Goal: Task Accomplishment & Management: Complete application form

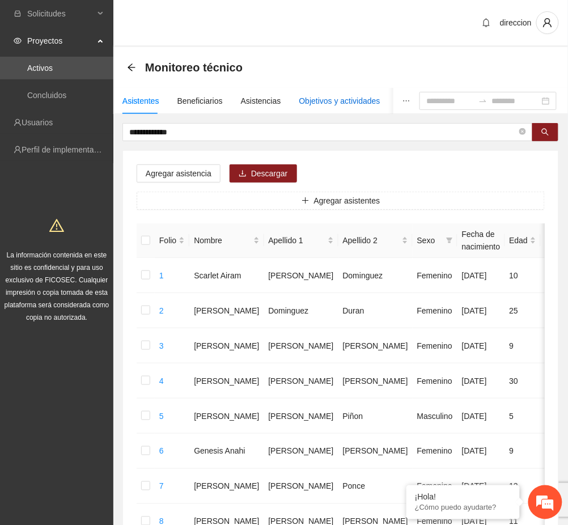
click at [349, 101] on div "Objetivos y actividades" at bounding box center [339, 101] width 81 height 12
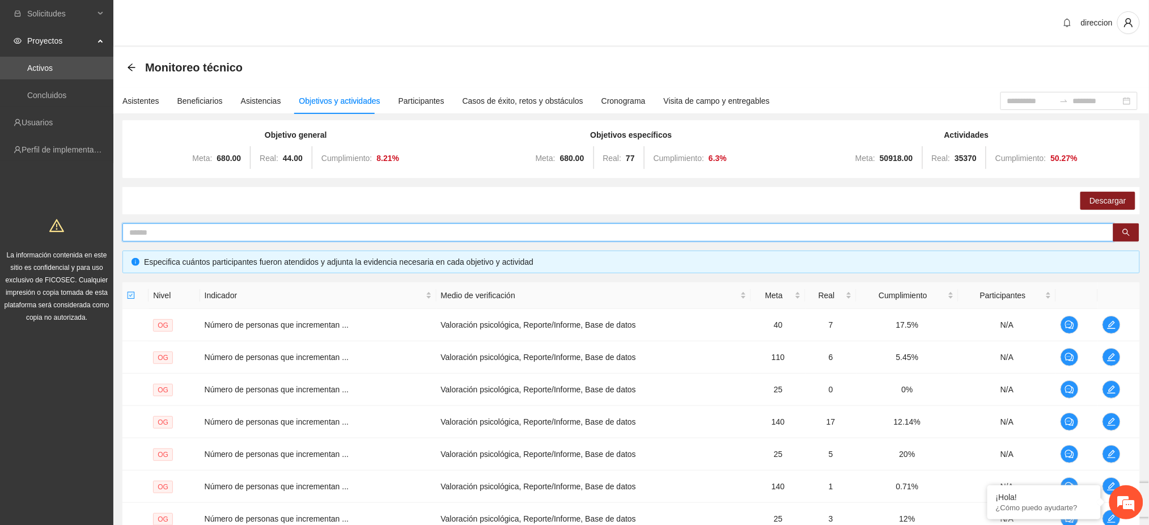
click at [392, 231] on input "text" at bounding box center [613, 232] width 968 height 12
click at [567, 228] on icon "search" at bounding box center [1126, 232] width 8 height 8
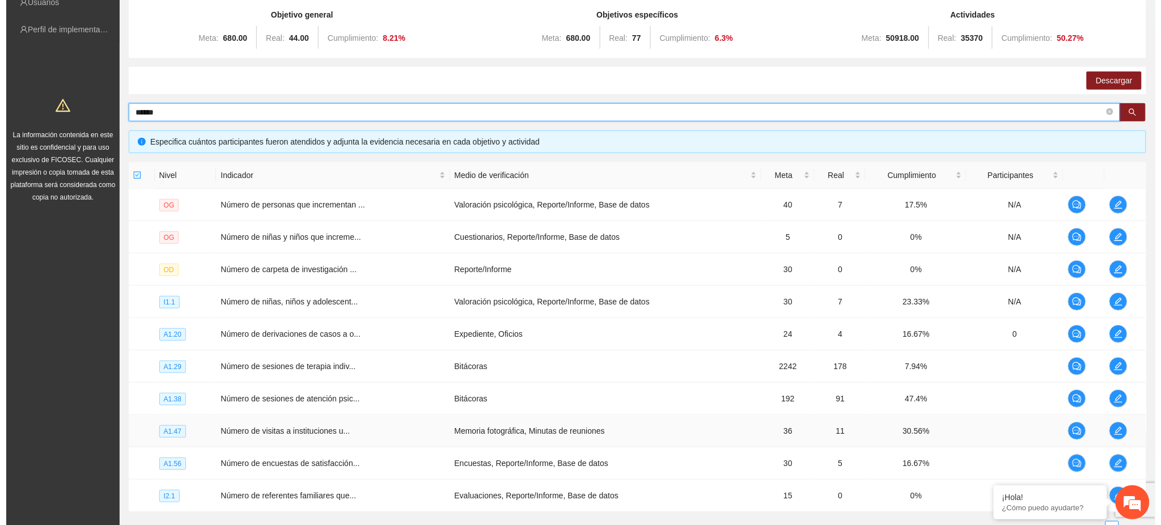
scroll to position [215, 0]
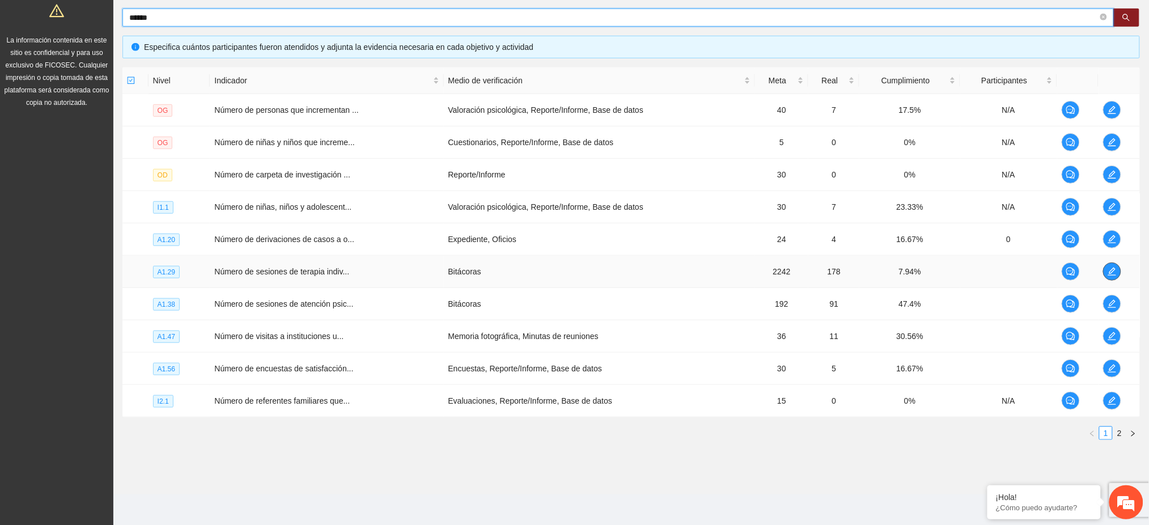
type input "******"
click at [567, 269] on span "edit" at bounding box center [1111, 271] width 17 height 9
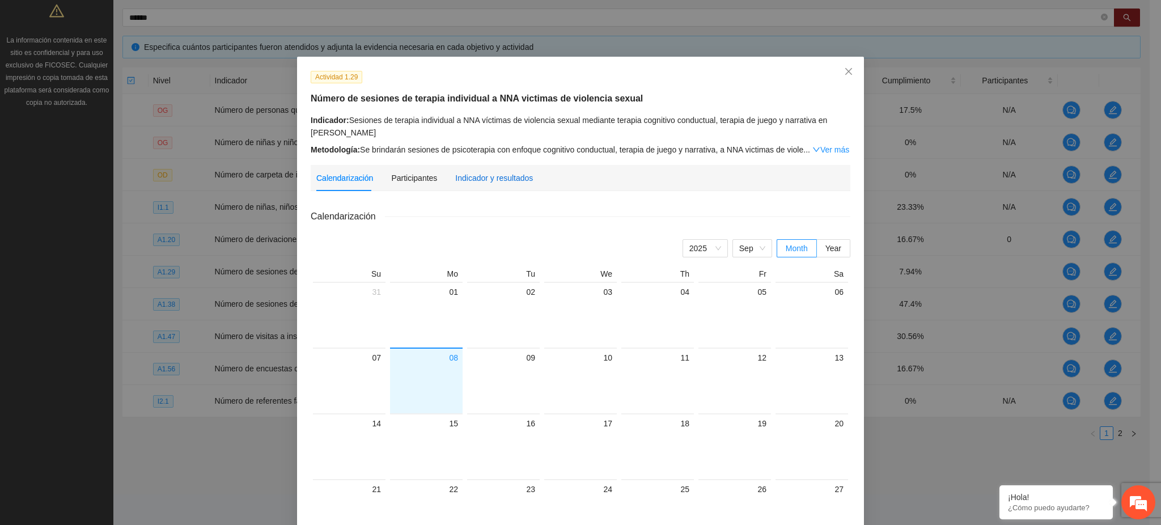
click at [466, 179] on div "Indicador y resultados" at bounding box center [494, 178] width 78 height 12
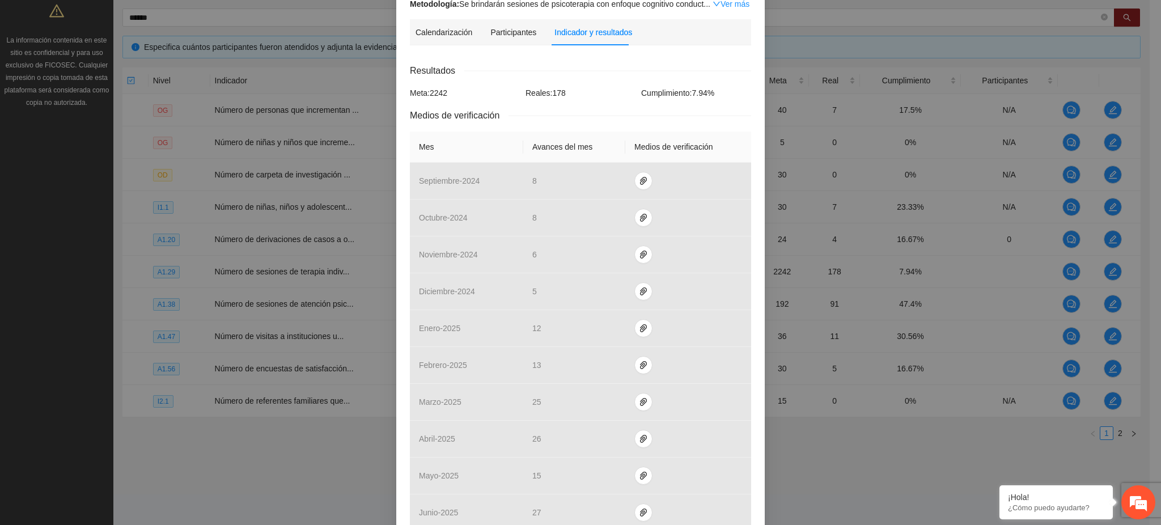
scroll to position [336, 0]
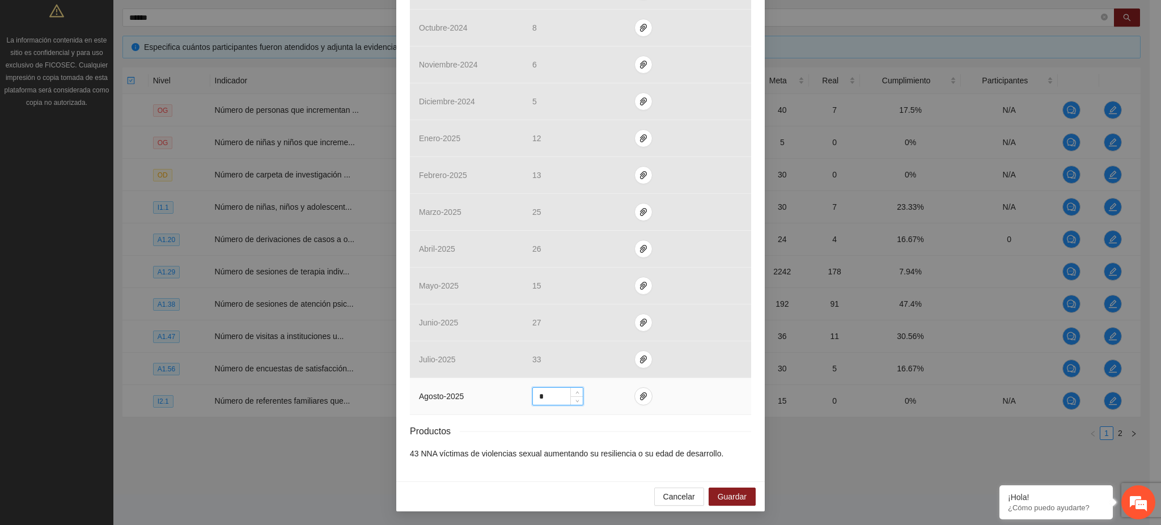
drag, startPoint x: 543, startPoint y: 396, endPoint x: 521, endPoint y: 402, distance: 22.6
click at [523, 402] on td "*" at bounding box center [574, 396] width 102 height 37
type input "**"
click at [567, 393] on span "paper-clip" at bounding box center [643, 396] width 17 height 9
click at [567, 356] on span "Adjuntar documento" at bounding box center [607, 361] width 71 height 12
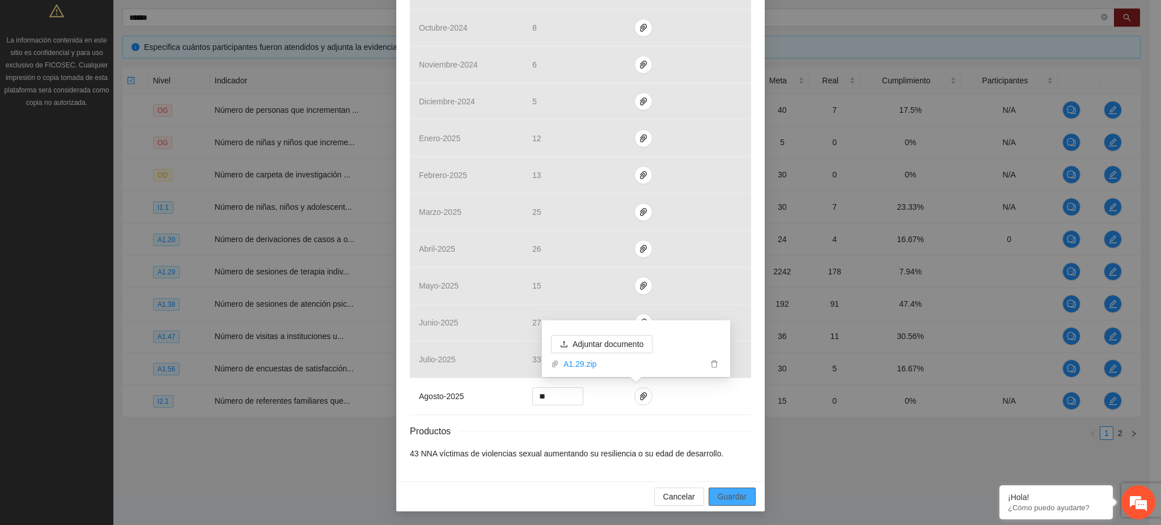
click at [567, 495] on button "Guardar" at bounding box center [731, 496] width 47 height 18
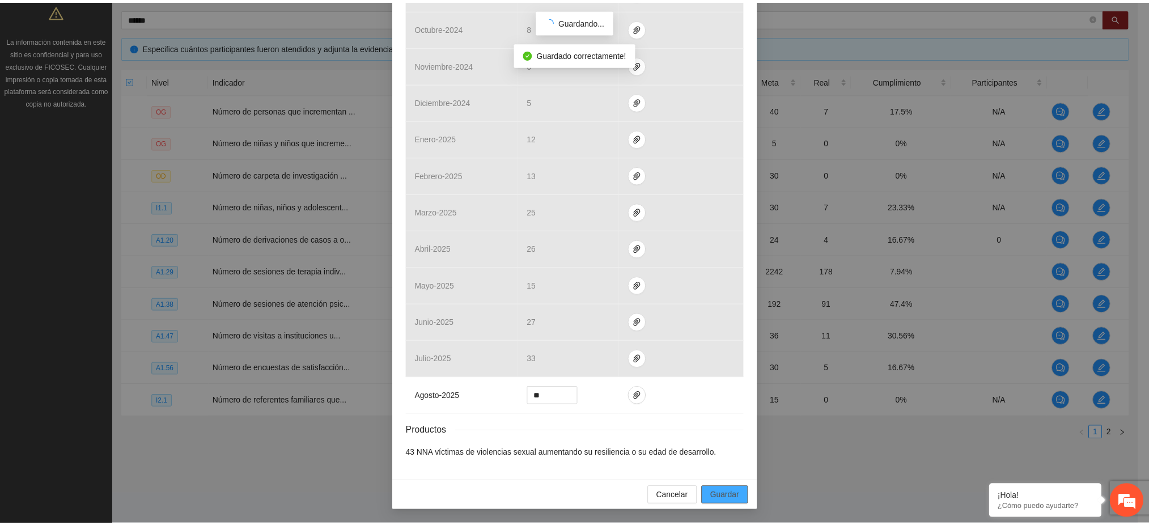
scroll to position [279, 0]
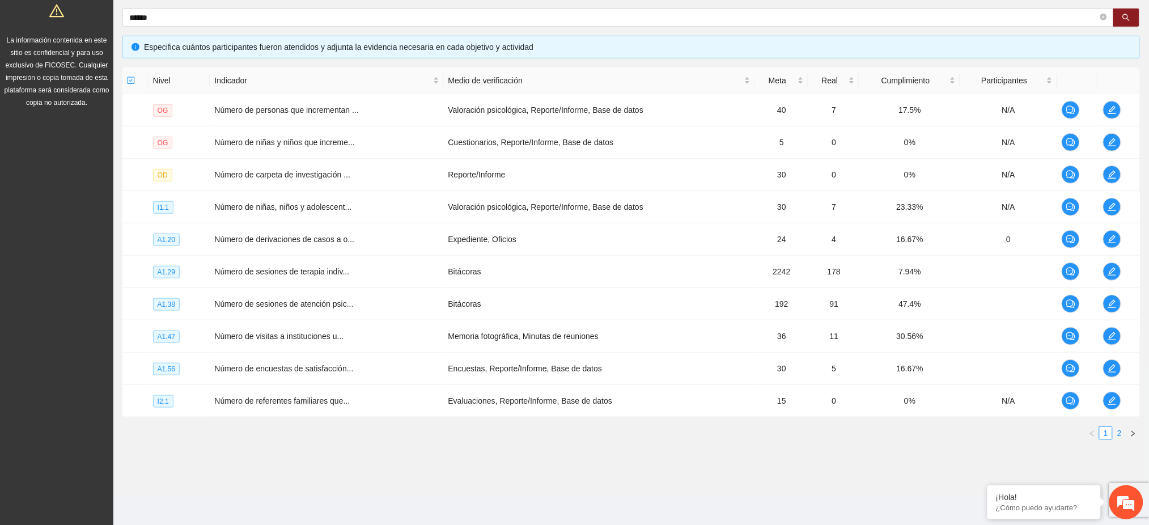
click at [567, 432] on link "2" at bounding box center [1119, 433] width 12 height 12
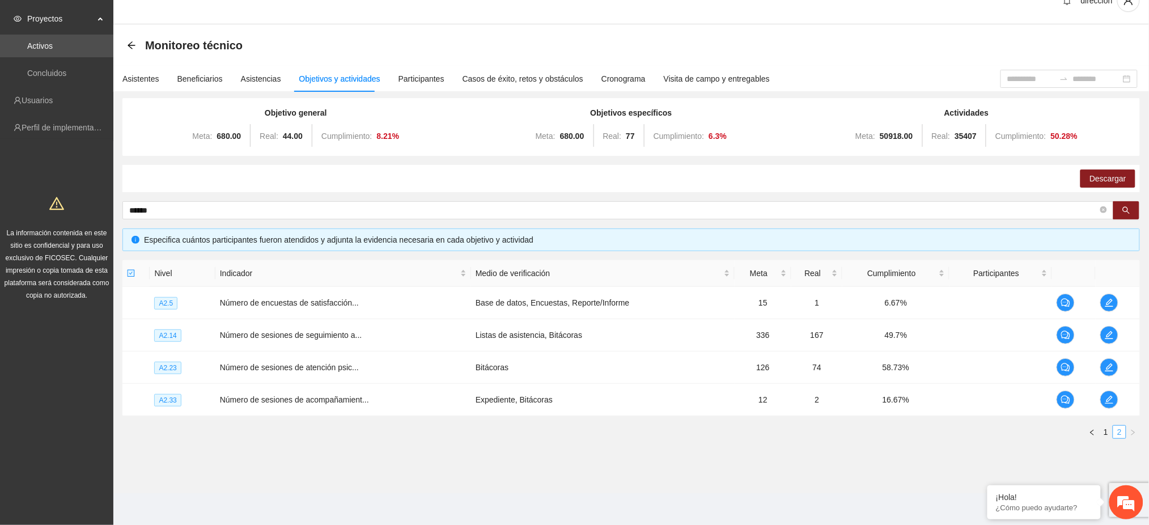
scroll to position [21, 0]
click at [567, 434] on link "1" at bounding box center [1105, 433] width 12 height 12
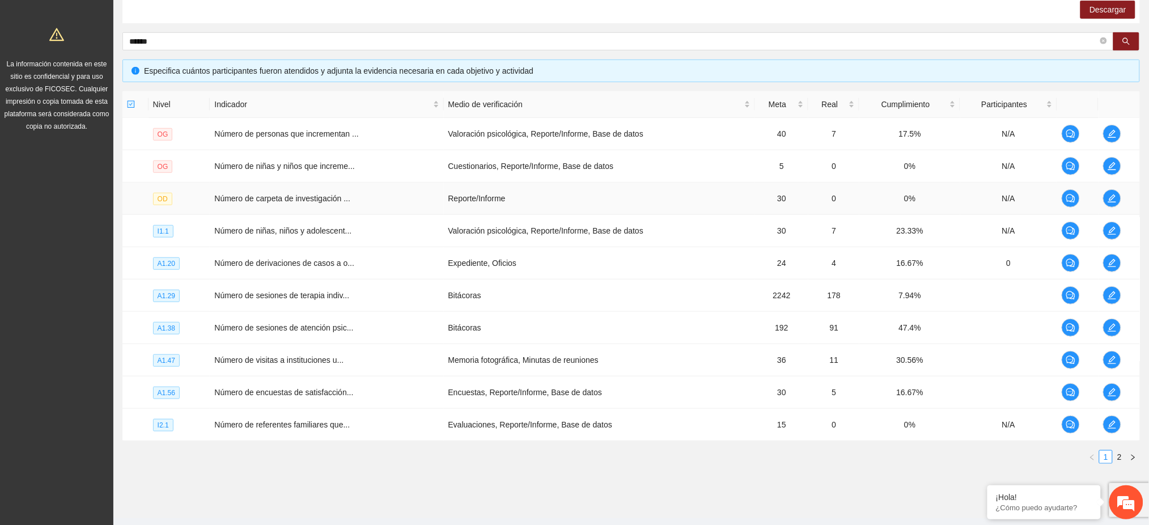
scroll to position [215, 0]
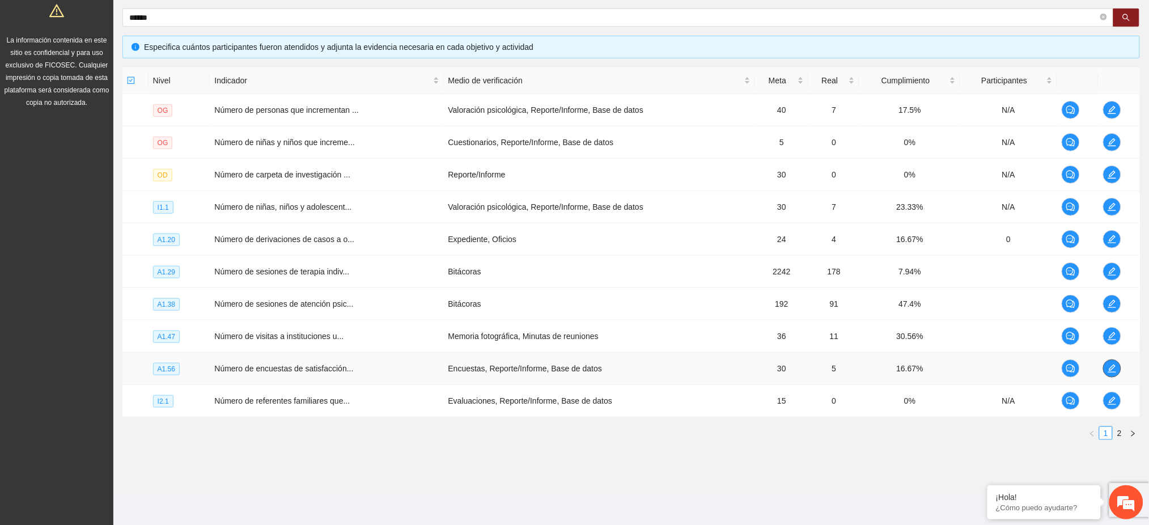
click at [567, 368] on icon "edit" at bounding box center [1111, 368] width 9 height 9
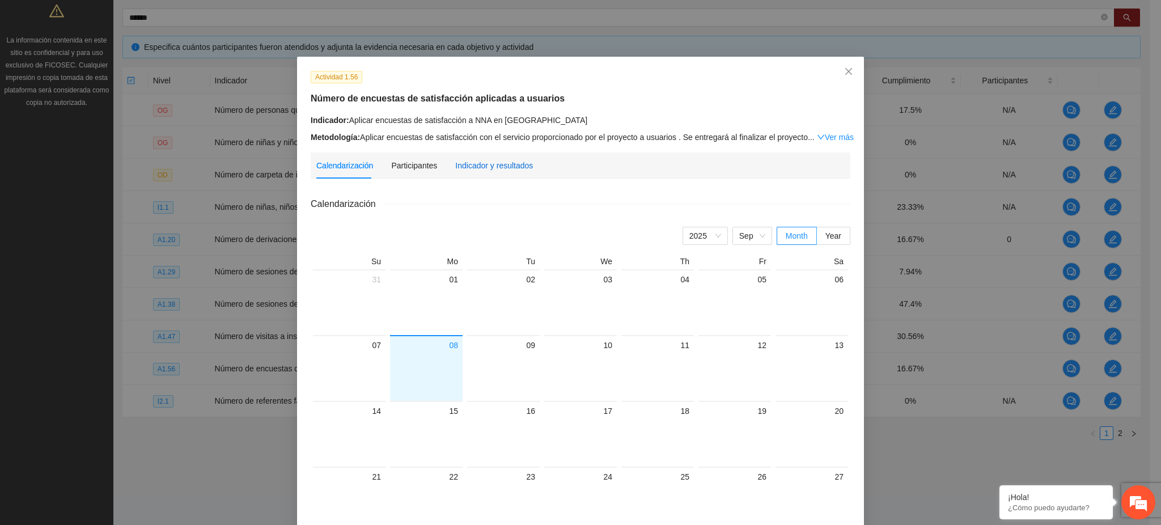
click at [458, 170] on div "Indicador y resultados" at bounding box center [494, 165] width 78 height 12
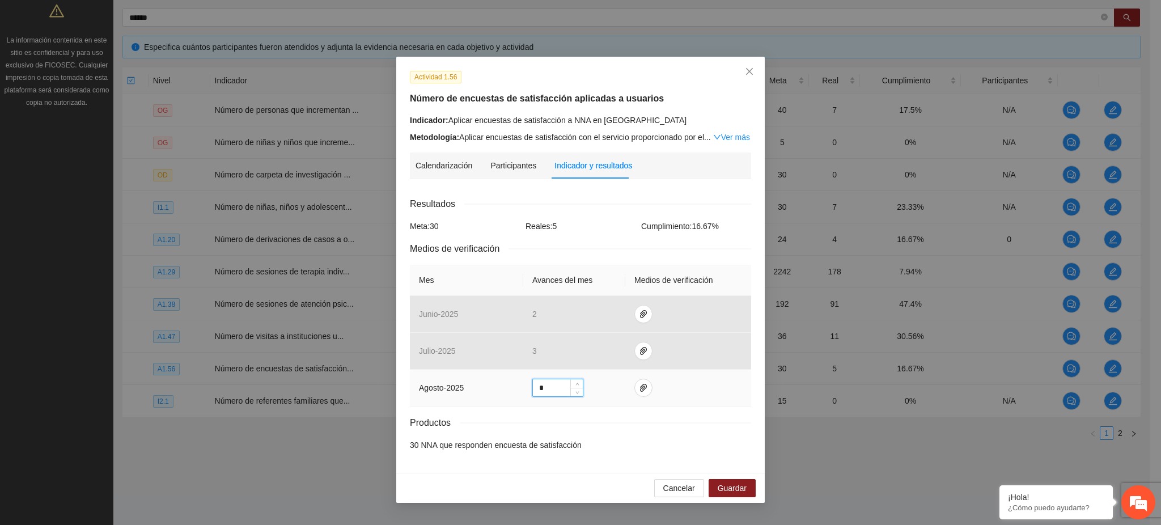
click at [546, 386] on input "*" at bounding box center [558, 387] width 50 height 17
drag, startPoint x: 546, startPoint y: 386, endPoint x: 487, endPoint y: 391, distance: 59.2
click at [487, 390] on tr "agosto - 2025 *" at bounding box center [580, 387] width 341 height 37
type input "*"
click at [567, 405] on td "*" at bounding box center [574, 387] width 102 height 37
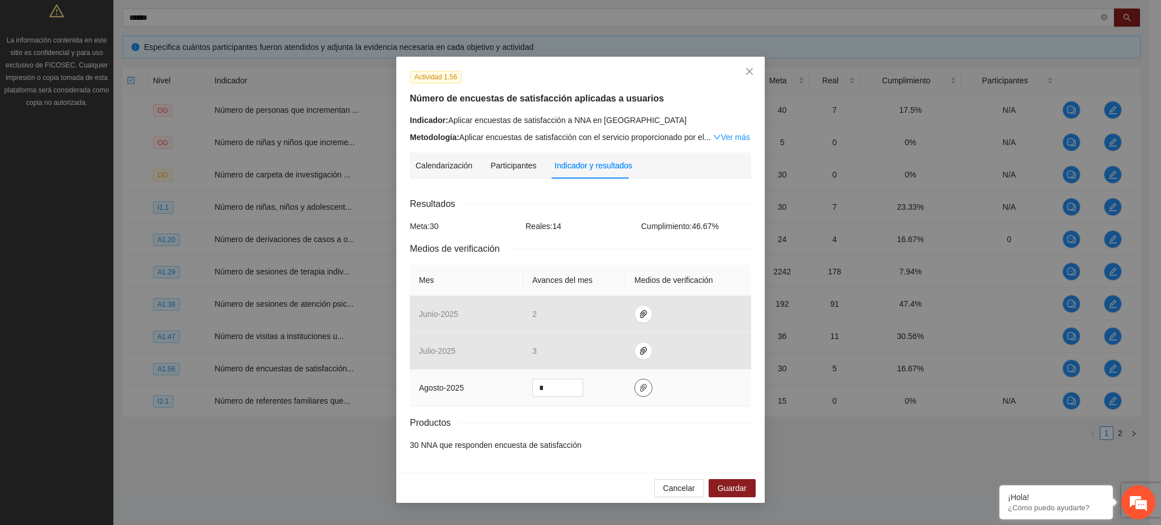
click at [567, 386] on icon "paper-clip" at bounding box center [643, 387] width 9 height 9
click at [567, 351] on span "Adjuntar documento" at bounding box center [613, 352] width 71 height 12
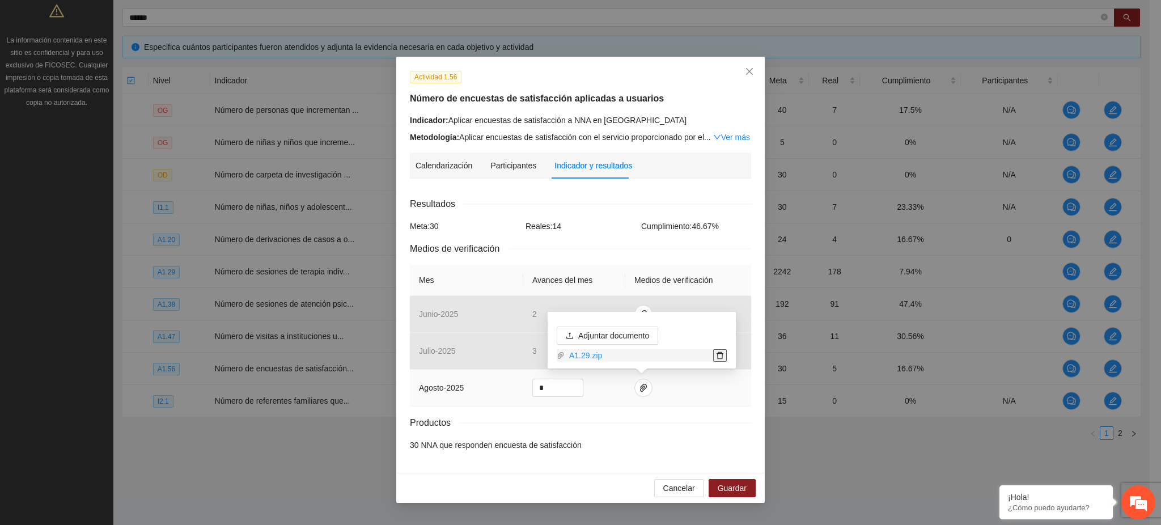
click at [567, 359] on button "button" at bounding box center [720, 355] width 14 height 12
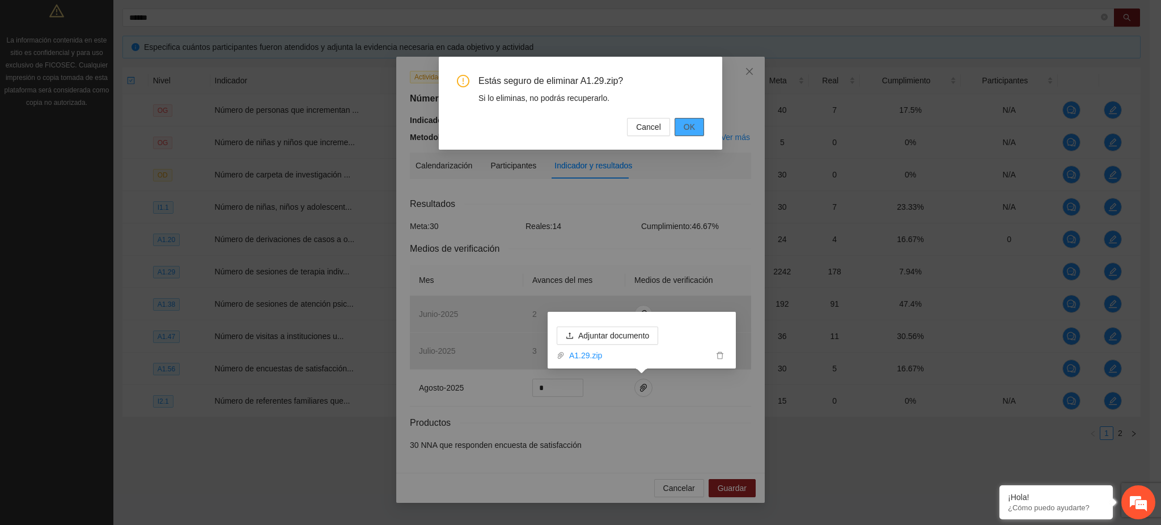
click at [567, 128] on span "OK" at bounding box center [688, 127] width 11 height 12
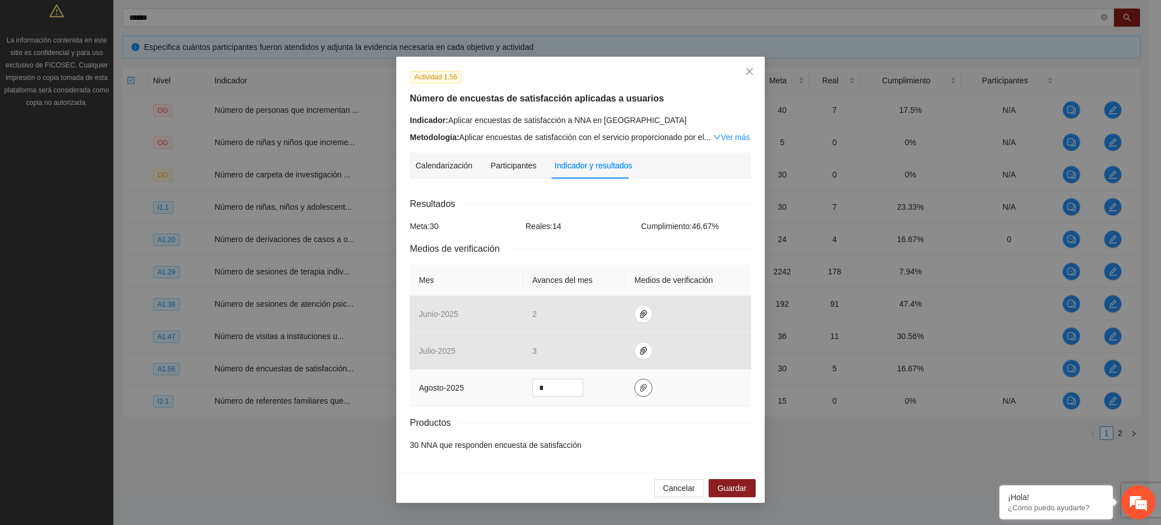
click at [567, 390] on icon "paper-clip" at bounding box center [643, 387] width 9 height 9
click at [567, 346] on span "Adjuntar documento" at bounding box center [613, 352] width 71 height 12
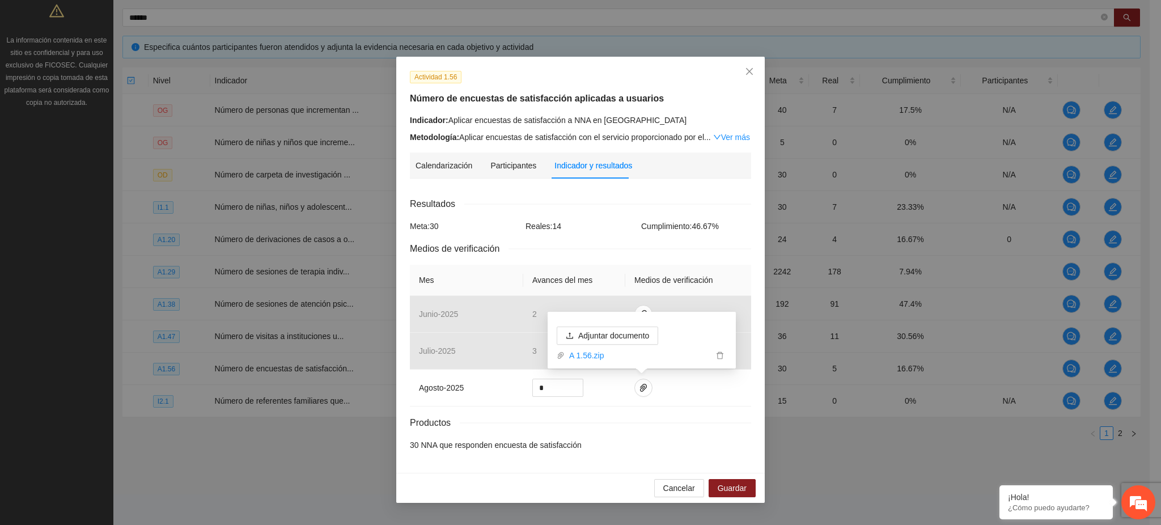
click at [567, 477] on div "Cancelar Guardar" at bounding box center [580, 488] width 368 height 30
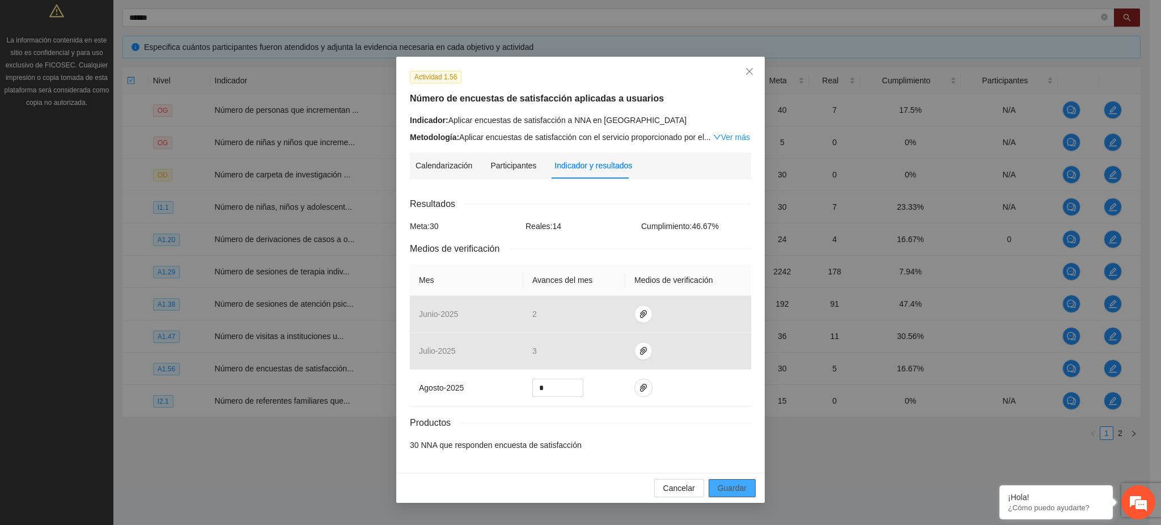
click at [567, 485] on span "Guardar" at bounding box center [731, 488] width 29 height 12
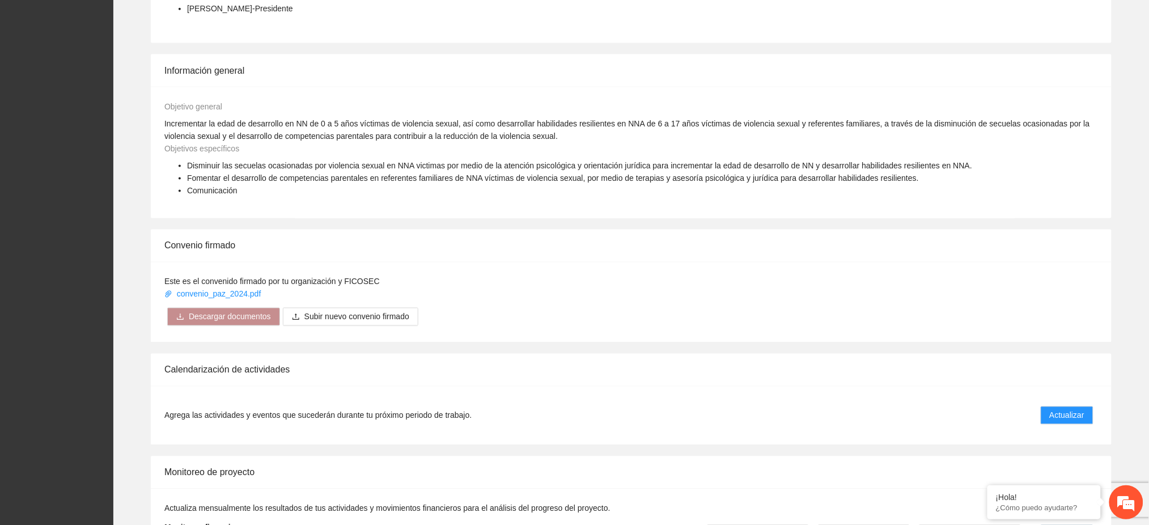
scroll to position [604, 0]
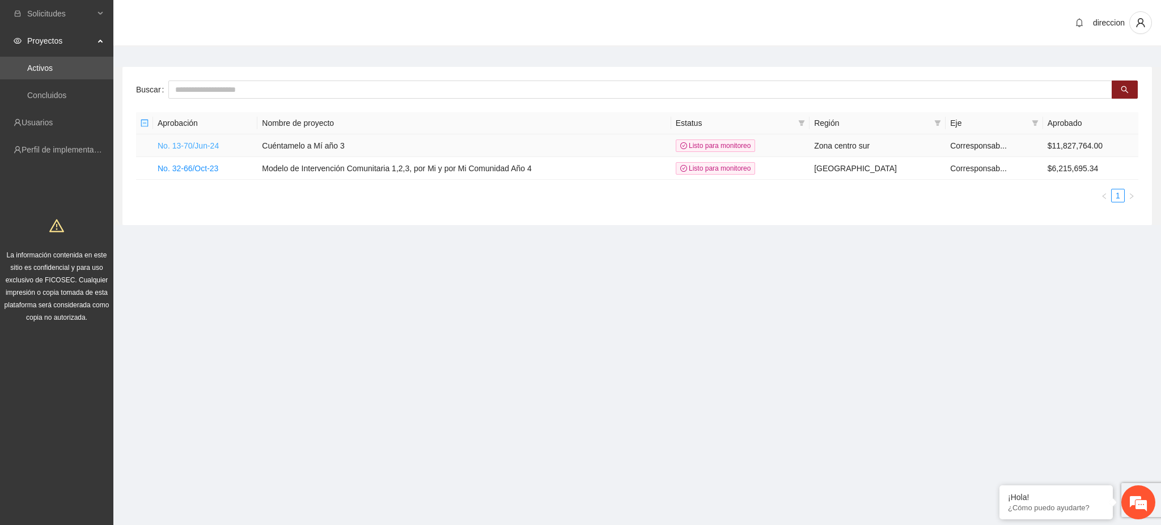
click at [186, 142] on link "No. 13-70/Jun-24" at bounding box center [188, 145] width 61 height 9
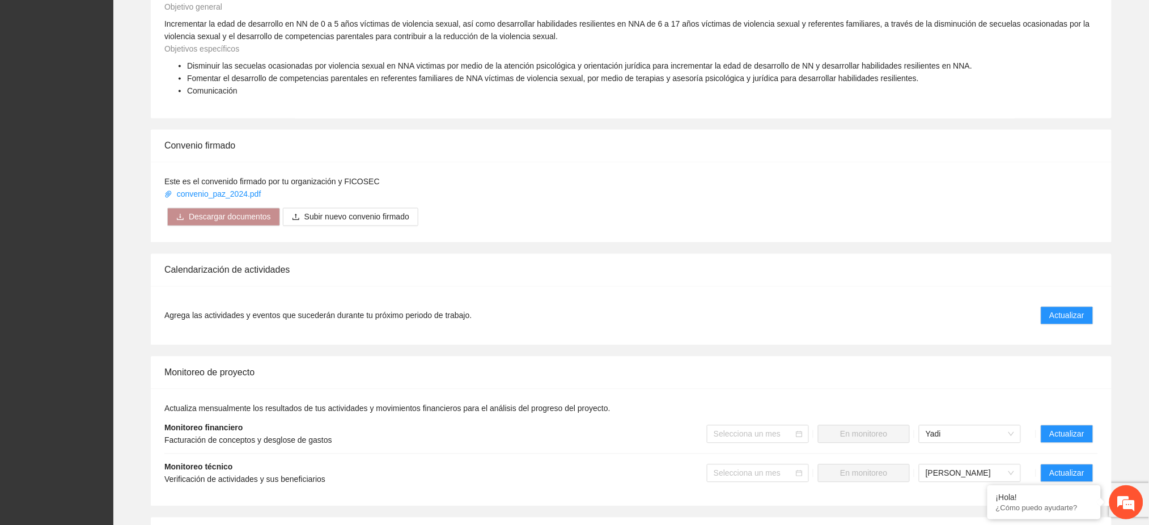
scroll to position [680, 0]
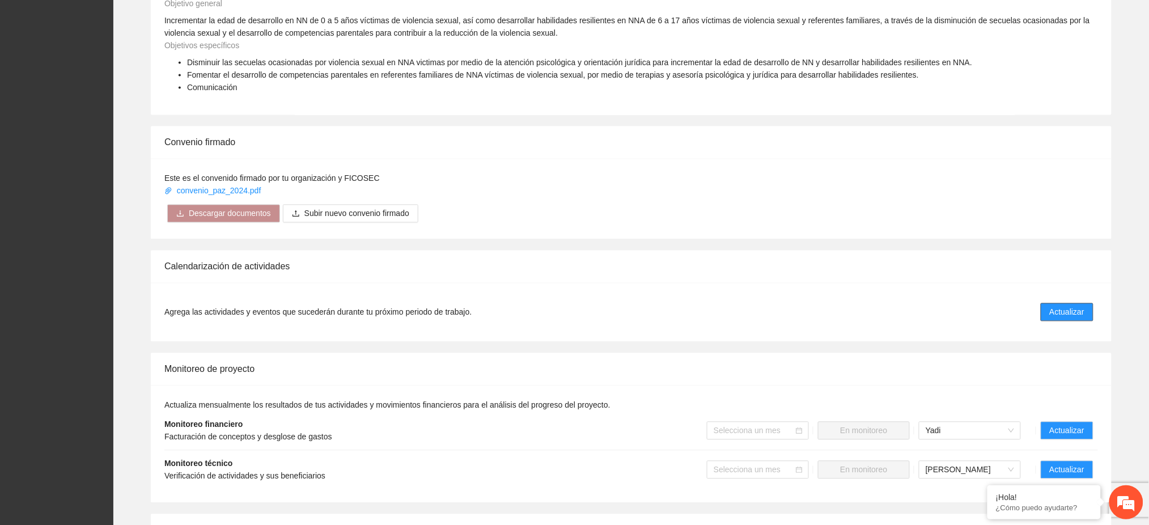
click at [567, 303] on button "Actualizar" at bounding box center [1066, 312] width 53 height 18
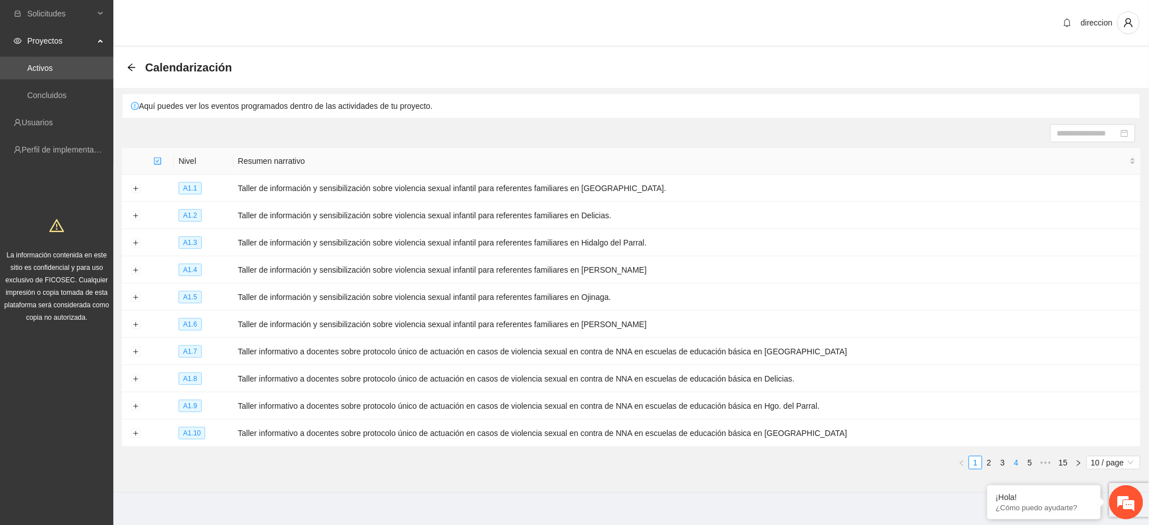
click at [567, 466] on link "4" at bounding box center [1016, 462] width 12 height 12
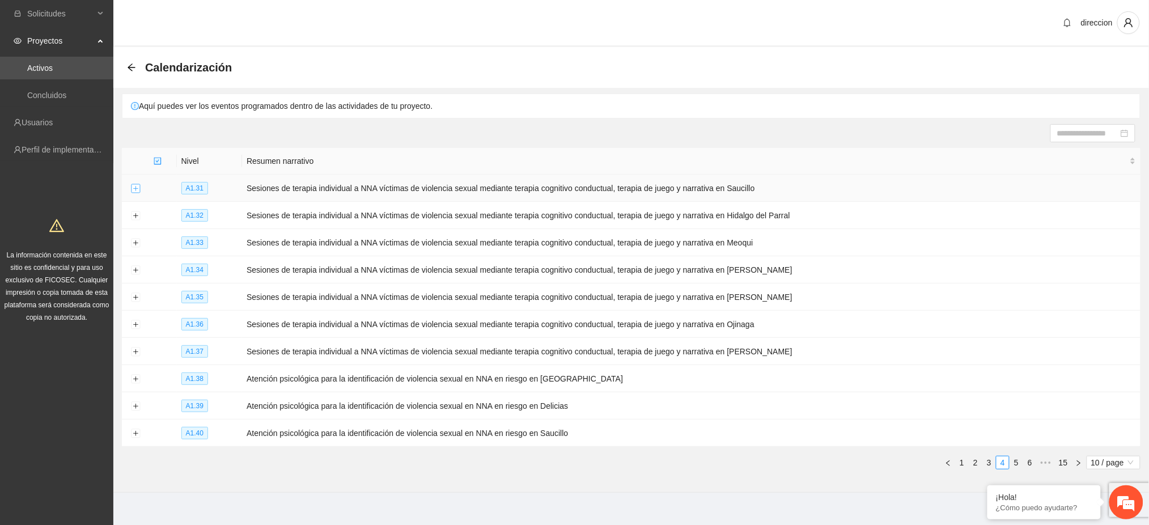
click at [131, 193] on button "Expand row" at bounding box center [135, 188] width 9 height 9
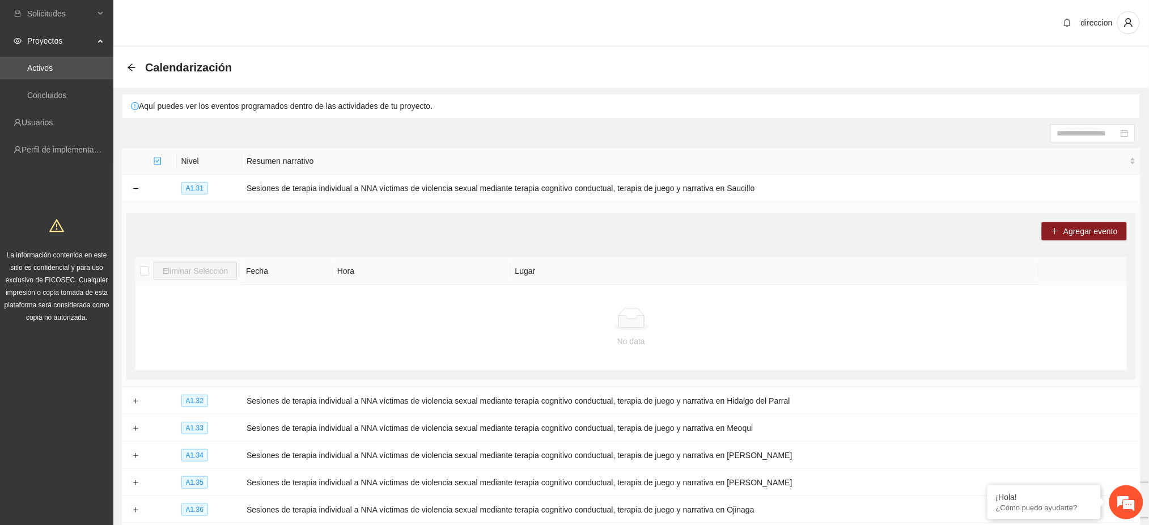
click at [440, 304] on td "No data" at bounding box center [630, 328] width 991 height 86
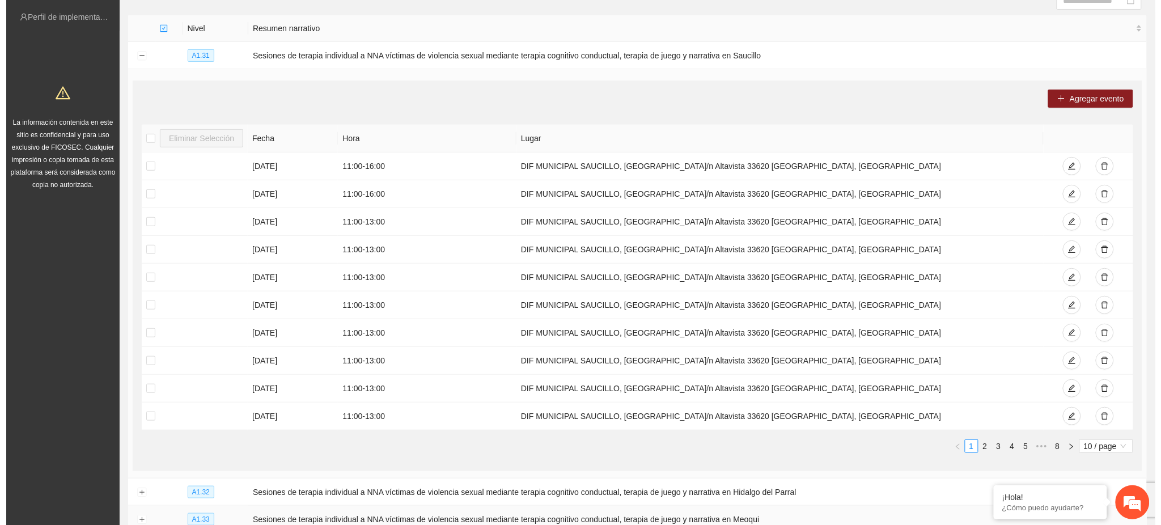
scroll to position [75, 0]
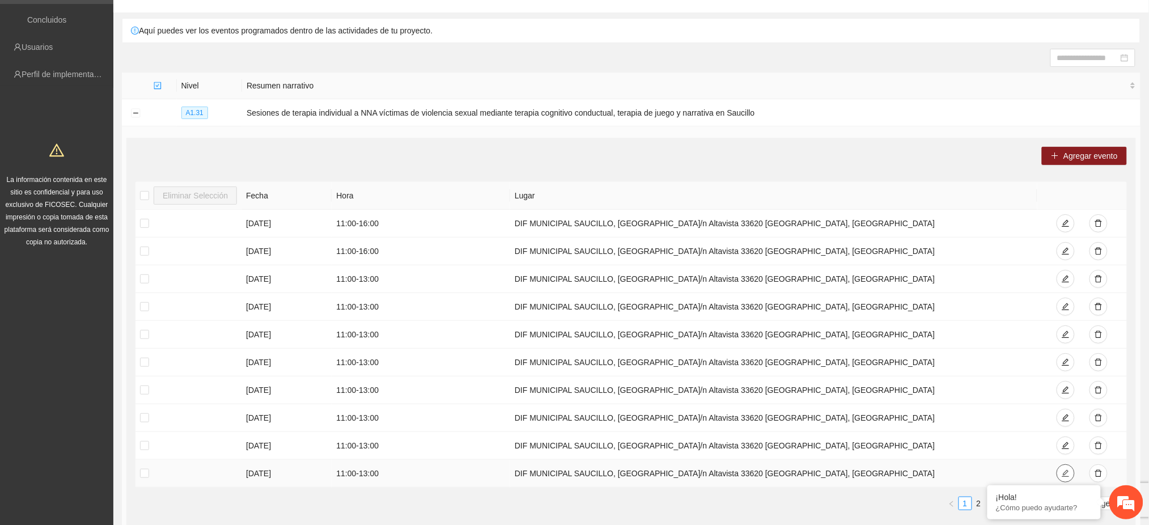
click at [567, 470] on icon "edit" at bounding box center [1065, 473] width 8 height 8
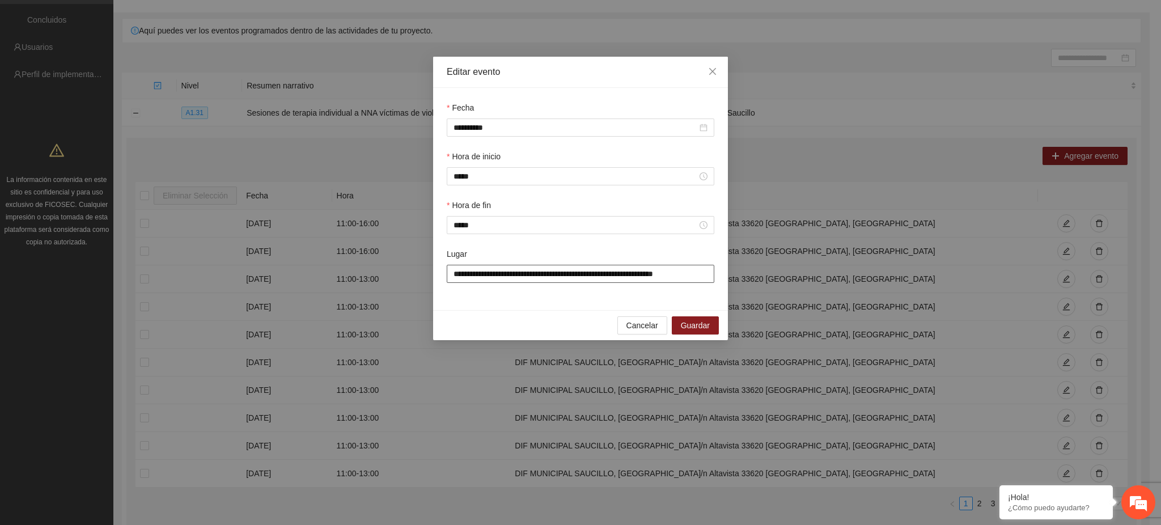
scroll to position [0, 3]
drag, startPoint x: 451, startPoint y: 272, endPoint x: 842, endPoint y: 279, distance: 391.6
click at [567, 279] on div "**********" at bounding box center [580, 262] width 1161 height 525
click at [567, 328] on span "Cancelar" at bounding box center [642, 325] width 32 height 12
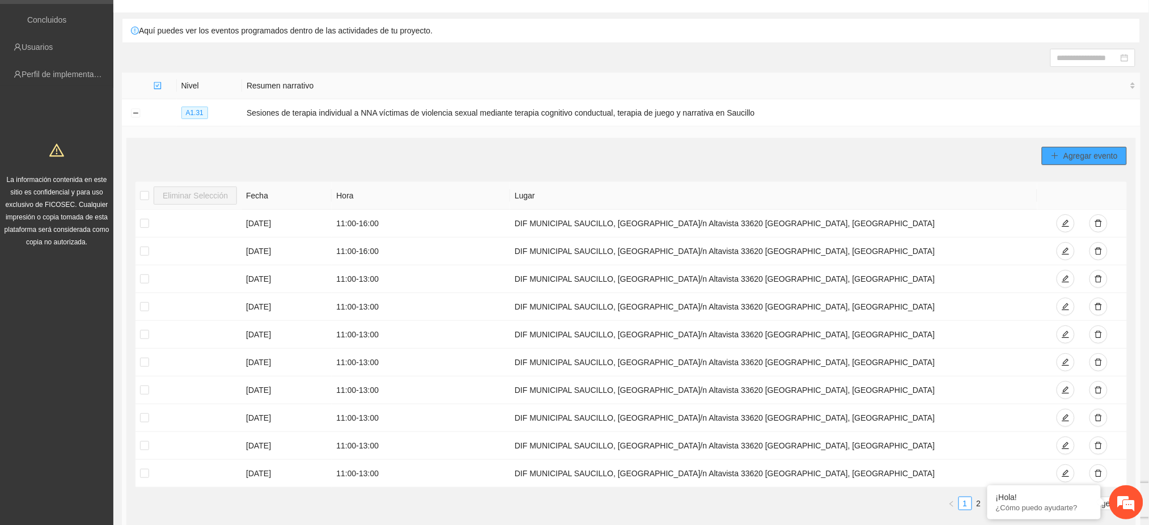
click at [567, 151] on span "Agregar evento" at bounding box center [1090, 156] width 54 height 12
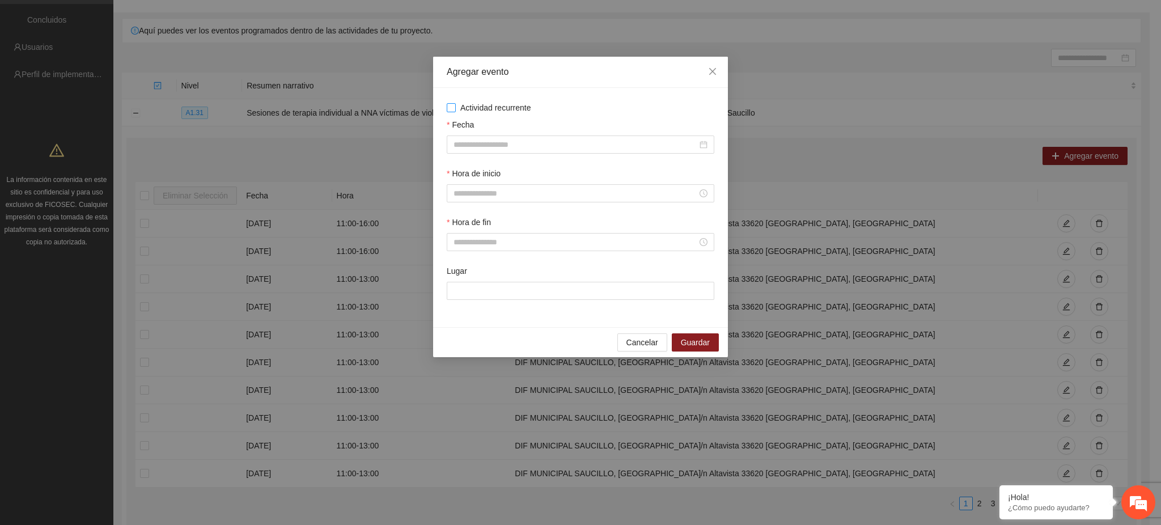
click at [488, 106] on span "Actividad recurrente" at bounding box center [496, 107] width 80 height 12
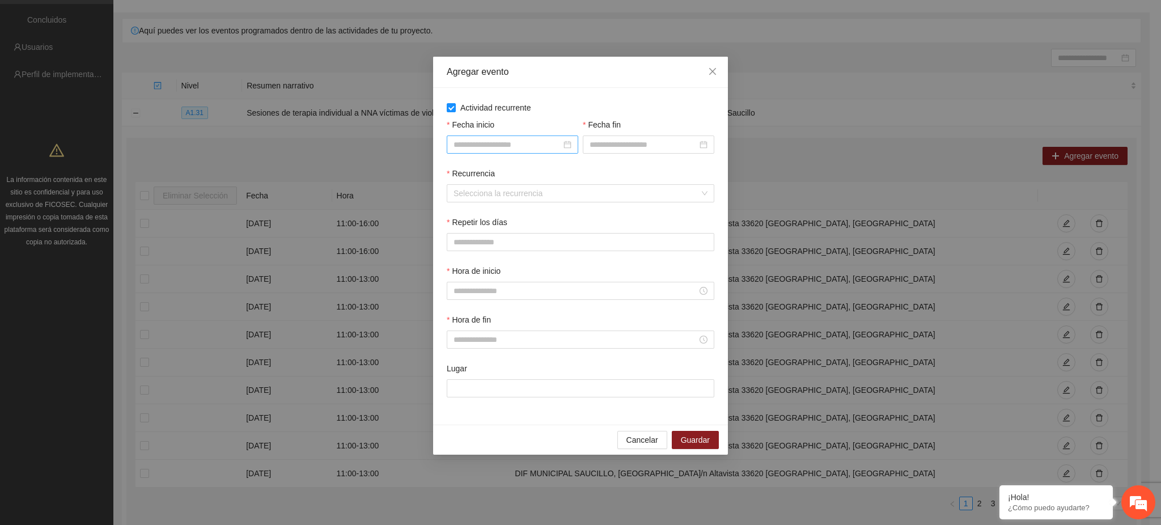
click at [479, 145] on input "Fecha inicio" at bounding box center [507, 144] width 108 height 12
click at [472, 173] on button "button" at bounding box center [470, 167] width 12 height 23
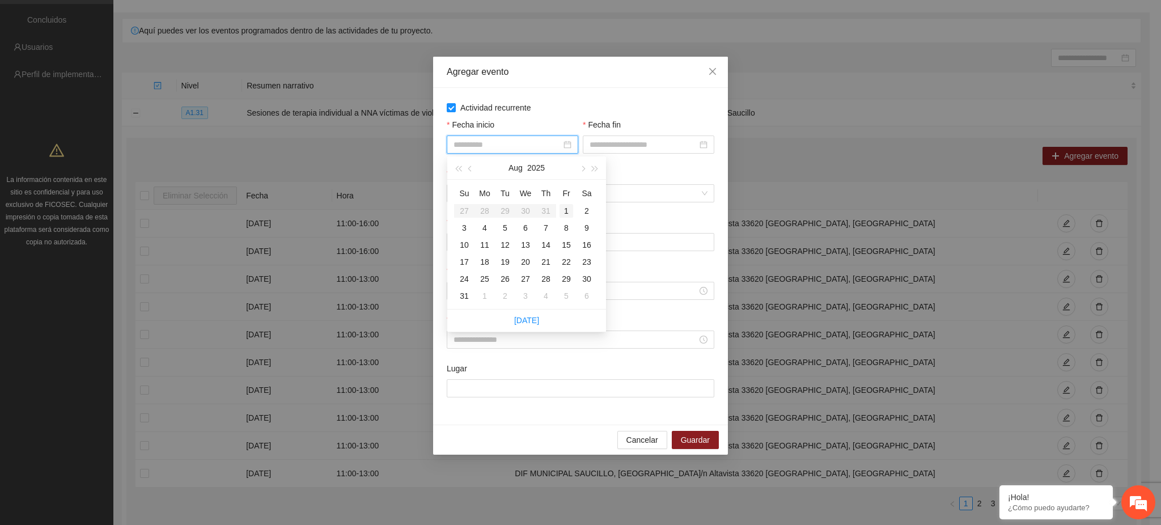
type input "**********"
click at [566, 213] on div "1" at bounding box center [566, 211] width 14 height 14
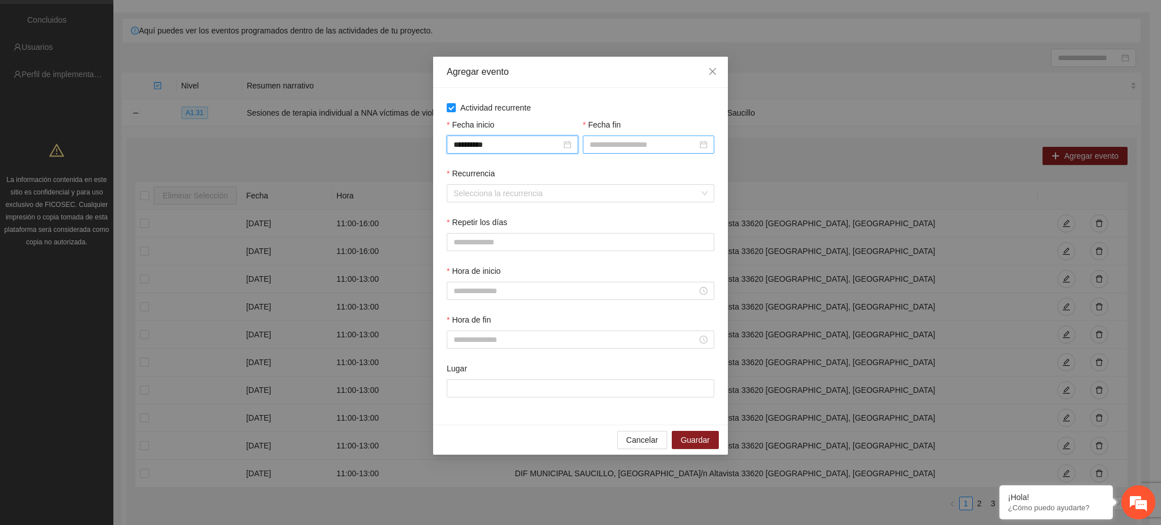
click at [567, 149] on input "Fecha fin" at bounding box center [643, 144] width 108 height 12
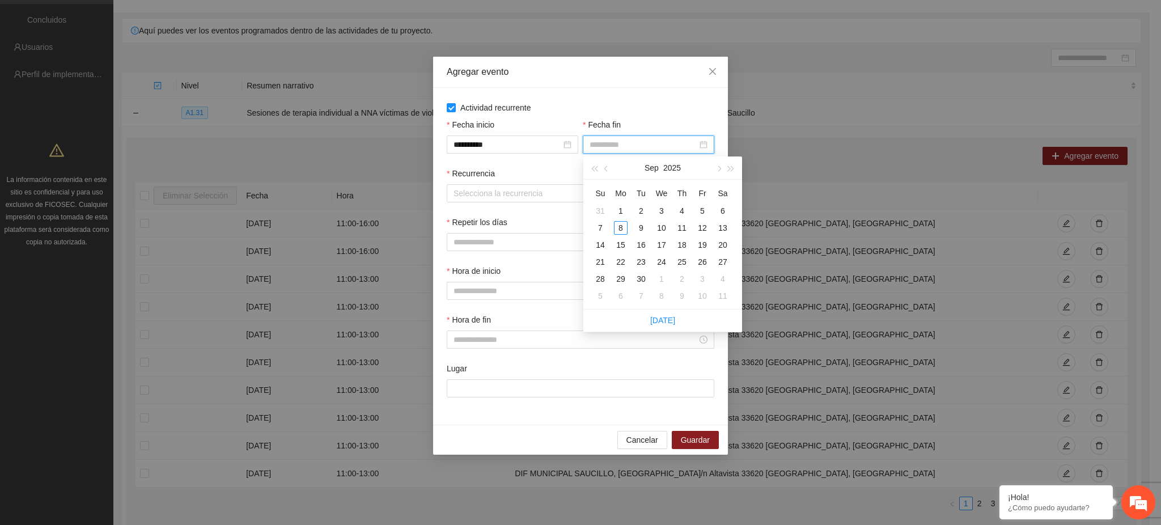
type input "**********"
click at [567, 170] on span "button" at bounding box center [607, 168] width 6 height 6
type input "**********"
click at [567, 292] on div "31" at bounding box center [600, 296] width 14 height 14
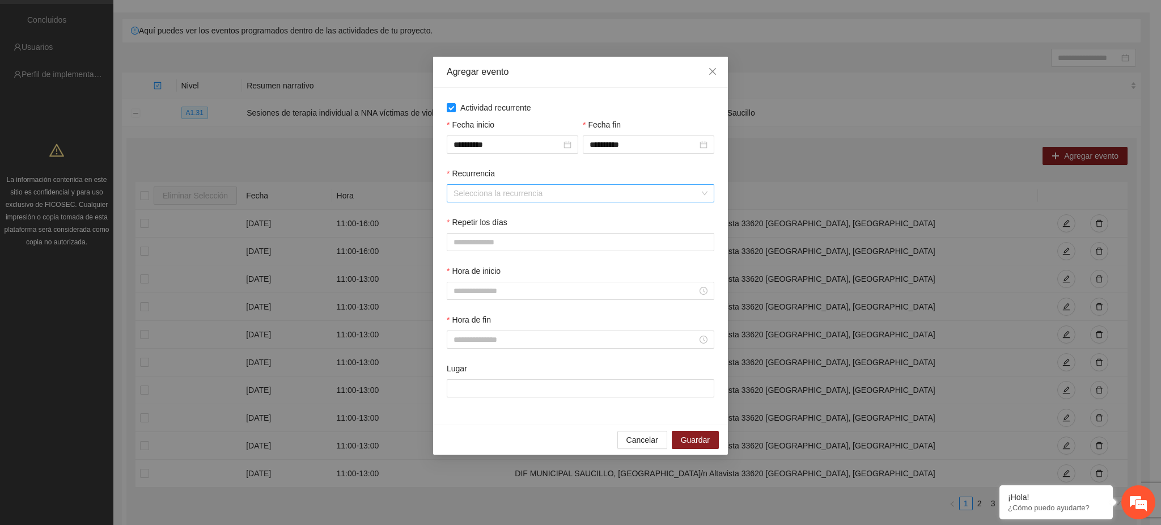
click at [486, 188] on input "Recurrencia" at bounding box center [576, 193] width 246 height 17
click at [488, 220] on div "Semanalmente" at bounding box center [581, 216] width 254 height 12
click at [567, 245] on span "V" at bounding box center [569, 242] width 5 height 12
click at [478, 288] on input "Hora de inicio" at bounding box center [575, 290] width 244 height 12
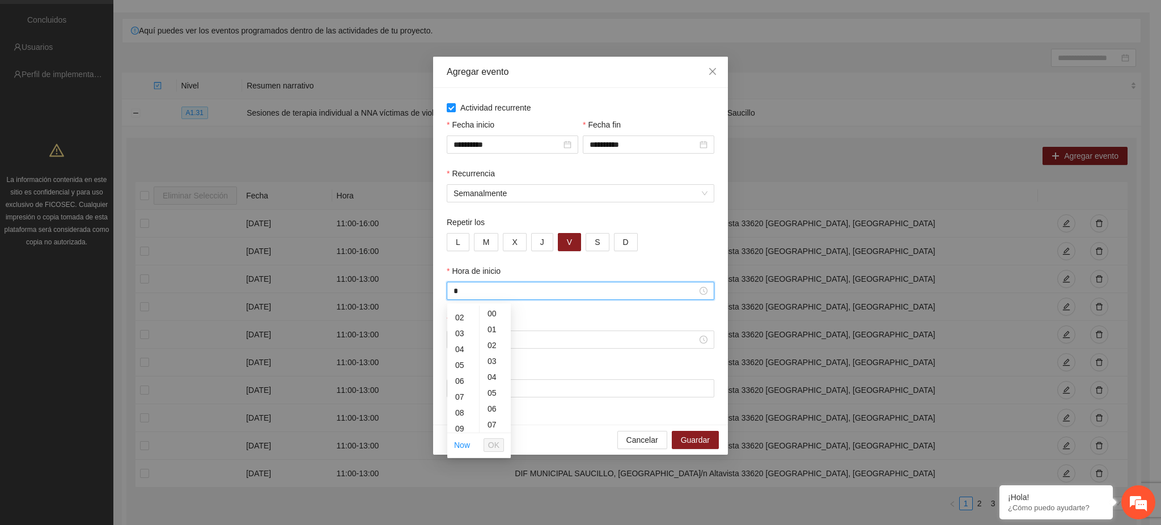
scroll to position [75, 0]
click at [460, 380] on div "09" at bounding box center [463, 381] width 32 height 16
click at [495, 445] on span "OK" at bounding box center [493, 445] width 11 height 12
type input "*****"
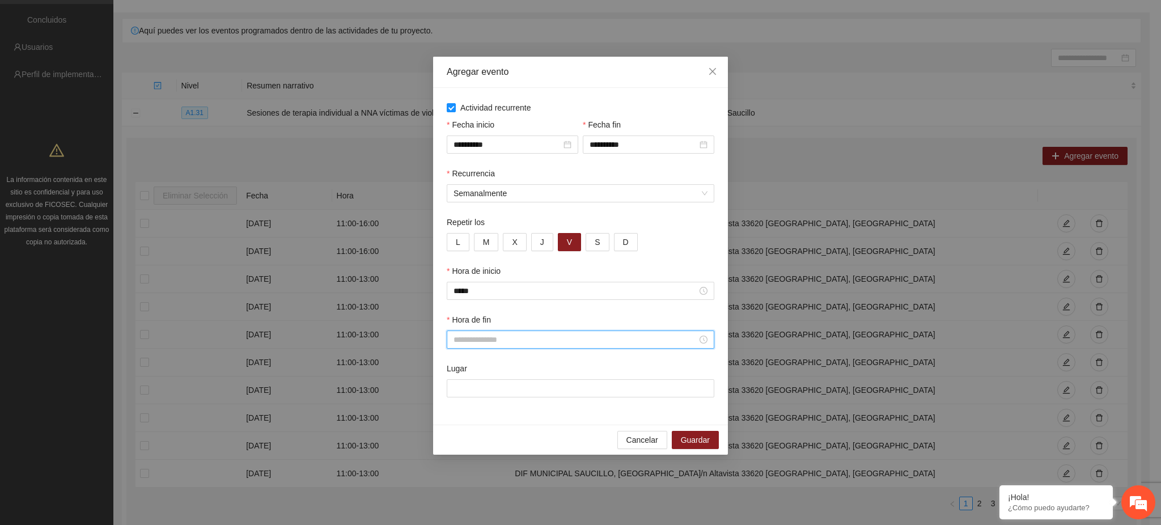
click at [464, 342] on input "Hora de fin" at bounding box center [575, 339] width 244 height 12
click at [464, 429] on div "09" at bounding box center [463, 430] width 32 height 16
click at [490, 391] on div "40" at bounding box center [494, 393] width 31 height 16
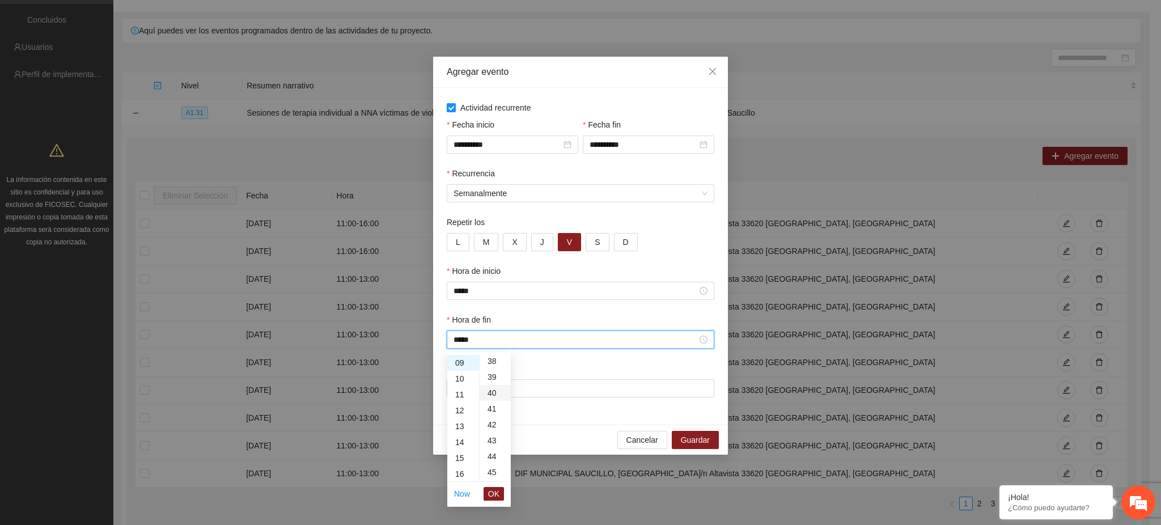
type input "*****"
click at [497, 492] on span "OK" at bounding box center [493, 493] width 11 height 12
click at [479, 388] on input "Lugar" at bounding box center [580, 388] width 267 height 18
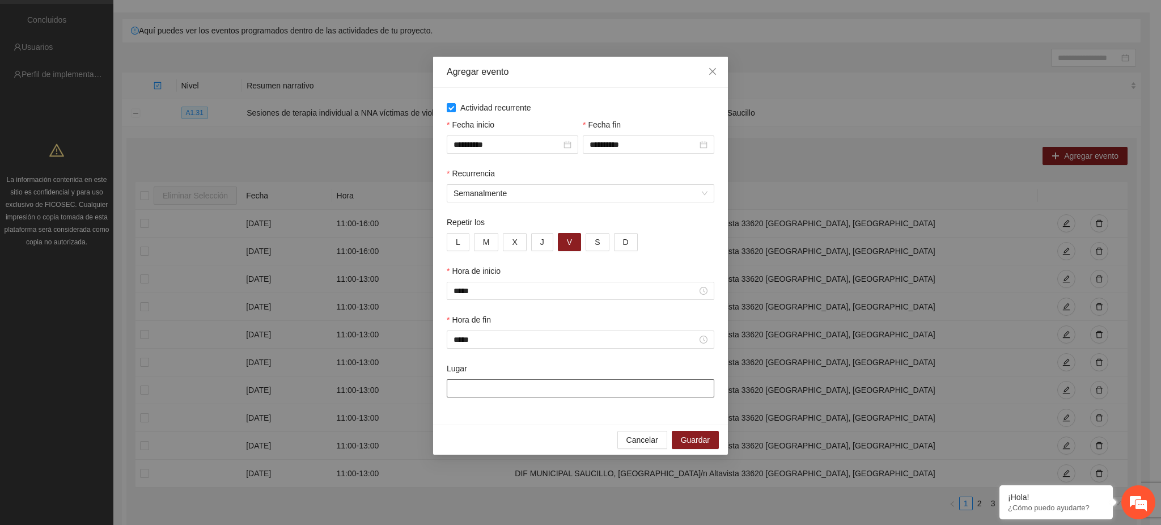
paste input "**********"
type input "**********"
click at [567, 438] on span "Guardar" at bounding box center [695, 440] width 29 height 12
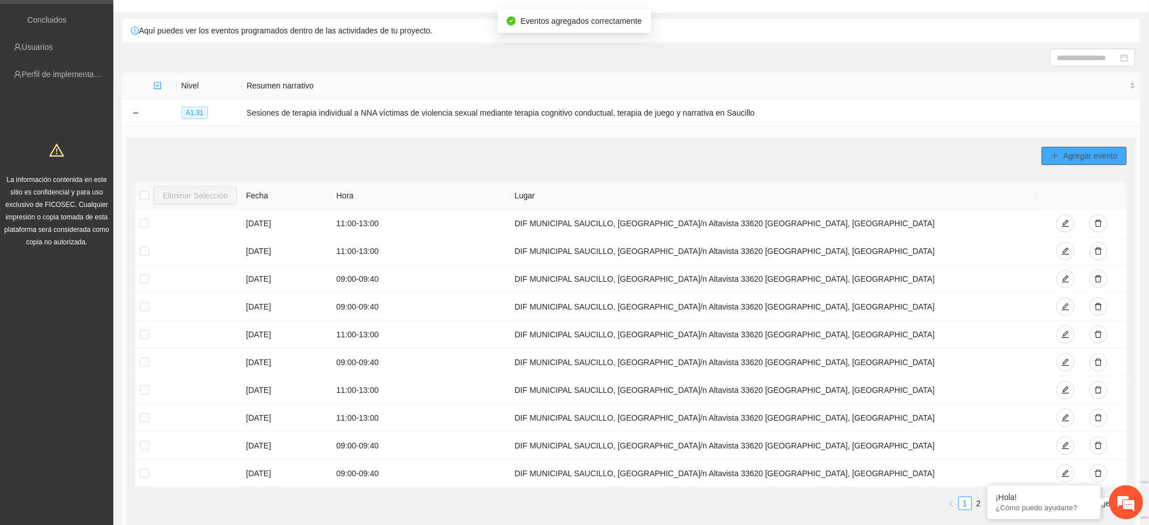
click at [567, 161] on button "Agregar evento" at bounding box center [1084, 156] width 85 height 18
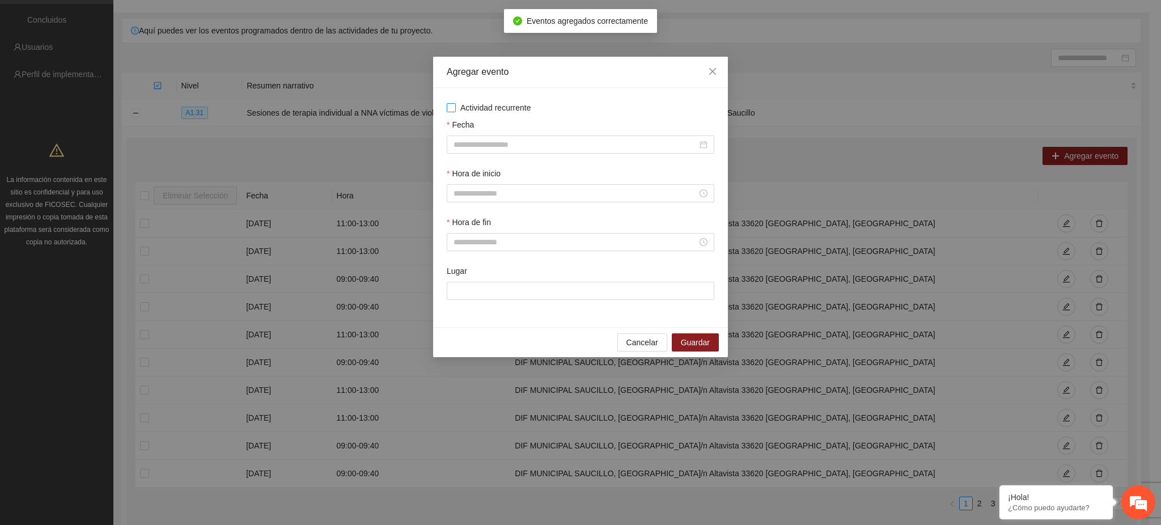
click at [495, 105] on span "Actividad recurrente" at bounding box center [496, 107] width 80 height 12
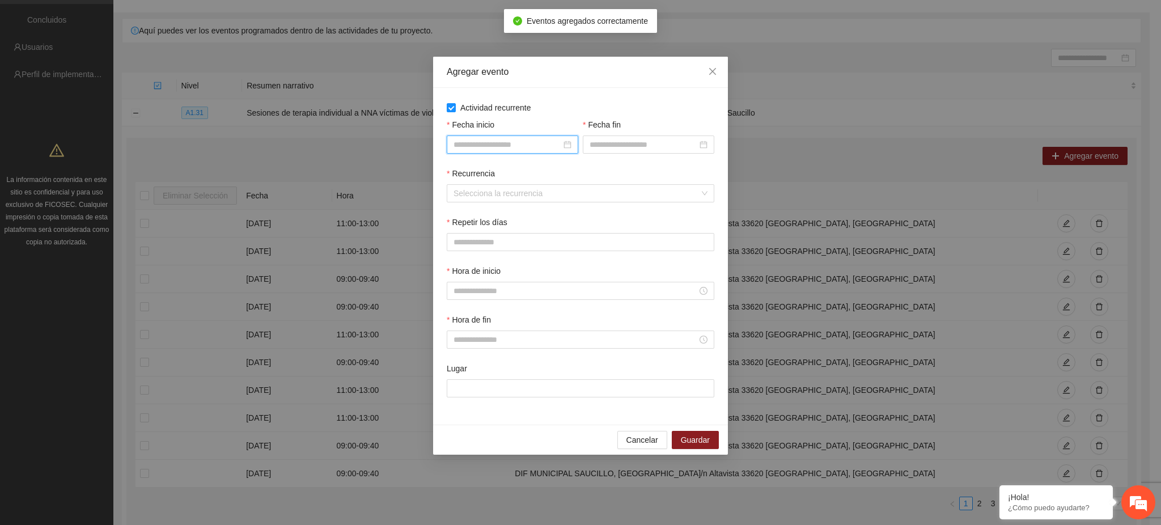
click at [485, 145] on input "Fecha inicio" at bounding box center [507, 144] width 108 height 12
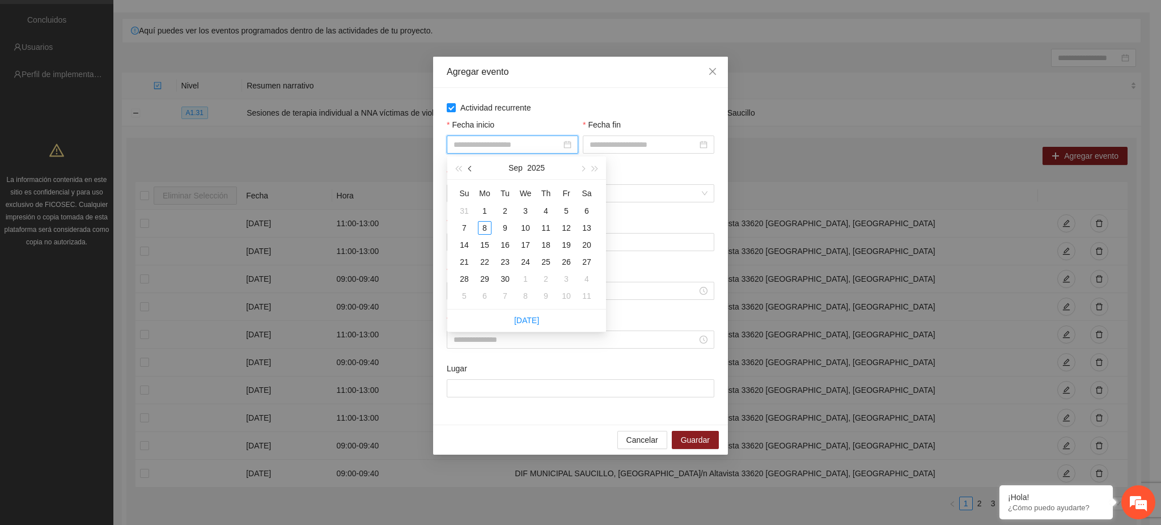
click at [470, 169] on span "button" at bounding box center [471, 168] width 6 height 6
type input "**********"
click at [564, 214] on div "1" at bounding box center [566, 211] width 14 height 14
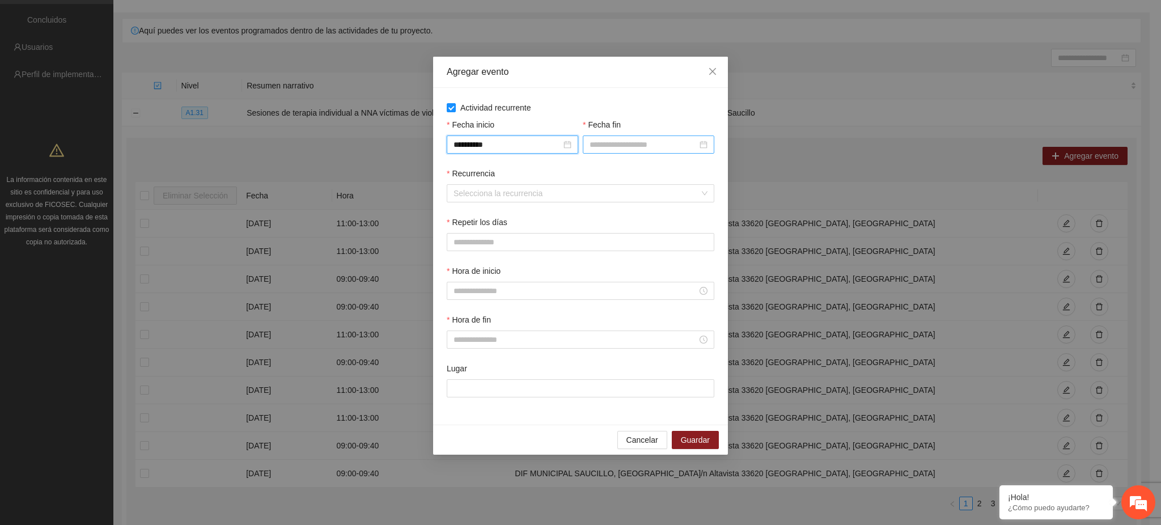
click at [567, 141] on input "Fecha fin" at bounding box center [643, 144] width 108 height 12
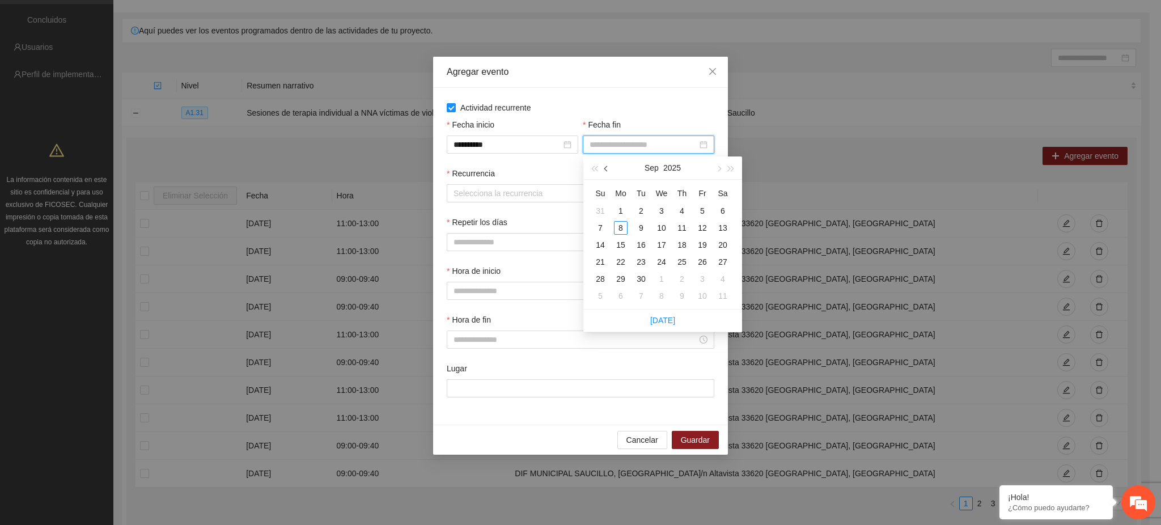
click at [567, 175] on button "button" at bounding box center [606, 167] width 12 height 23
type input "**********"
click at [567, 296] on div "31" at bounding box center [600, 296] width 14 height 14
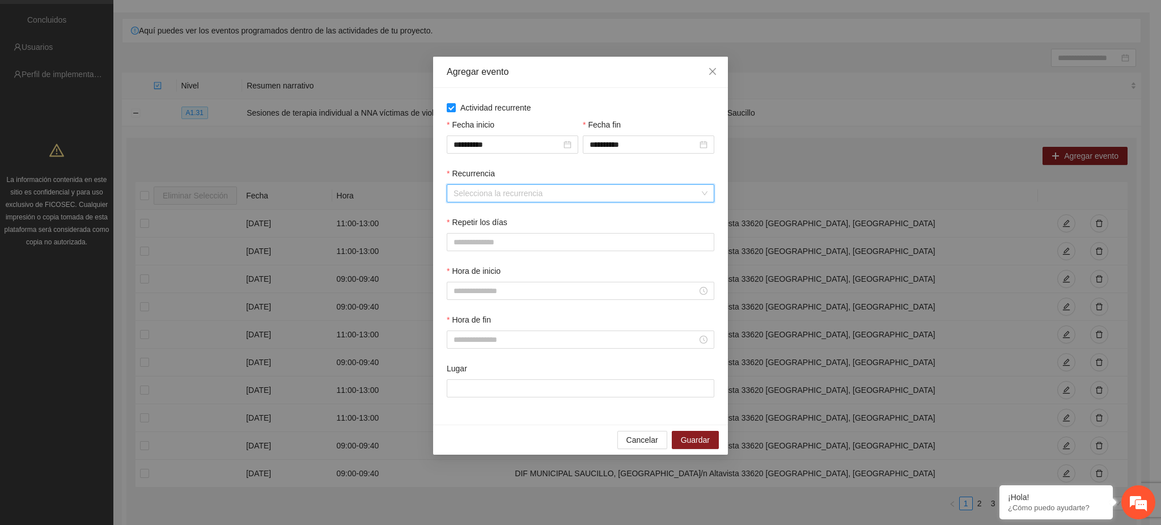
click at [472, 196] on input "Recurrencia" at bounding box center [576, 193] width 246 height 17
click at [483, 217] on div "Semanalmente" at bounding box center [581, 216] width 254 height 12
click at [567, 240] on button "V" at bounding box center [569, 242] width 23 height 18
click at [491, 293] on input "Hora de inicio" at bounding box center [575, 290] width 244 height 12
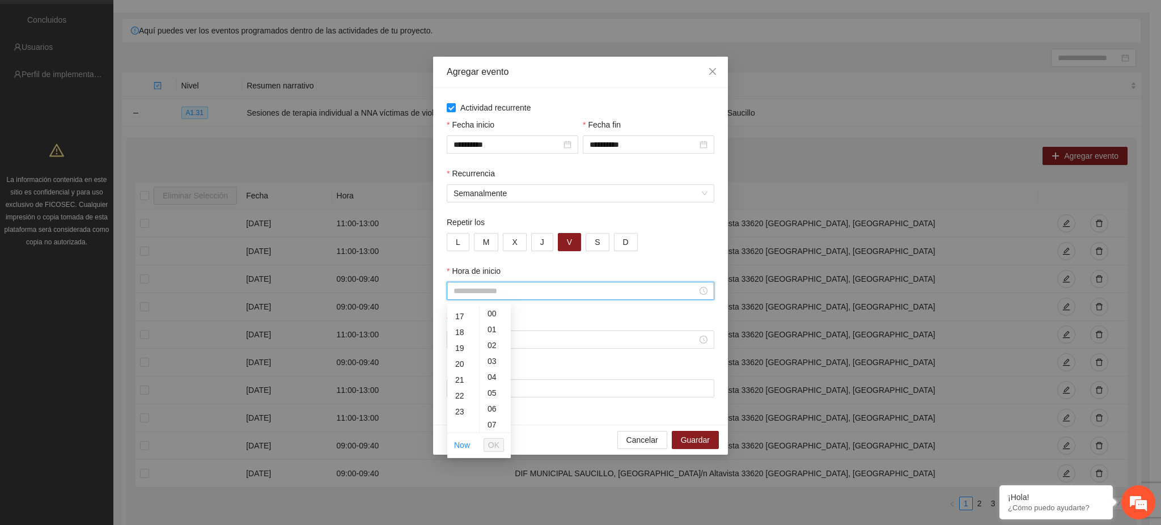
scroll to position [138, 0]
click at [458, 320] on div "09" at bounding box center [463, 319] width 32 height 16
click at [491, 334] on div "40" at bounding box center [494, 333] width 31 height 16
type input "*****"
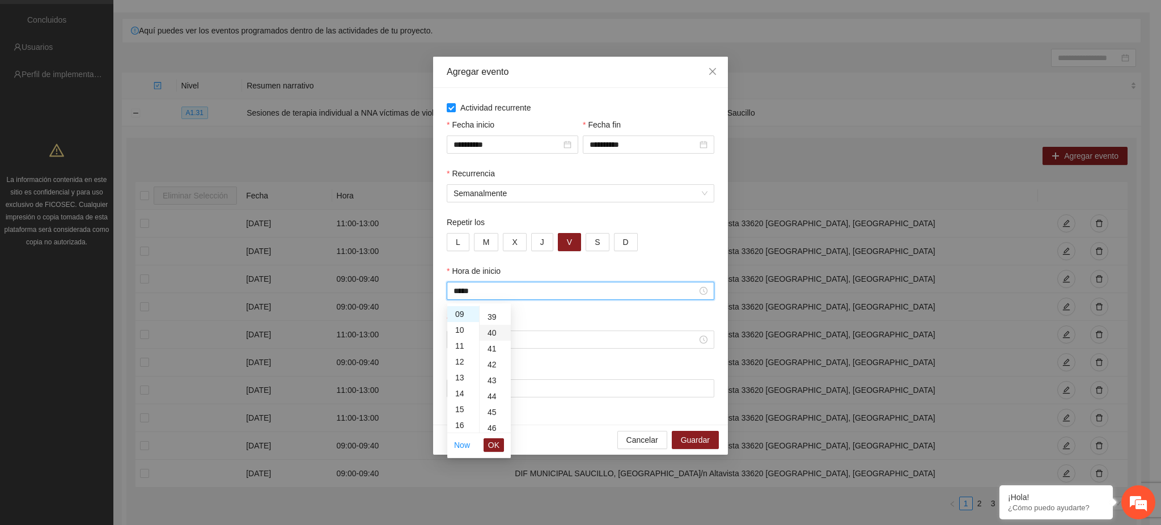
scroll to position [635, 0]
click at [492, 442] on span "OK" at bounding box center [493, 445] width 11 height 12
click at [459, 333] on div at bounding box center [580, 339] width 254 height 12
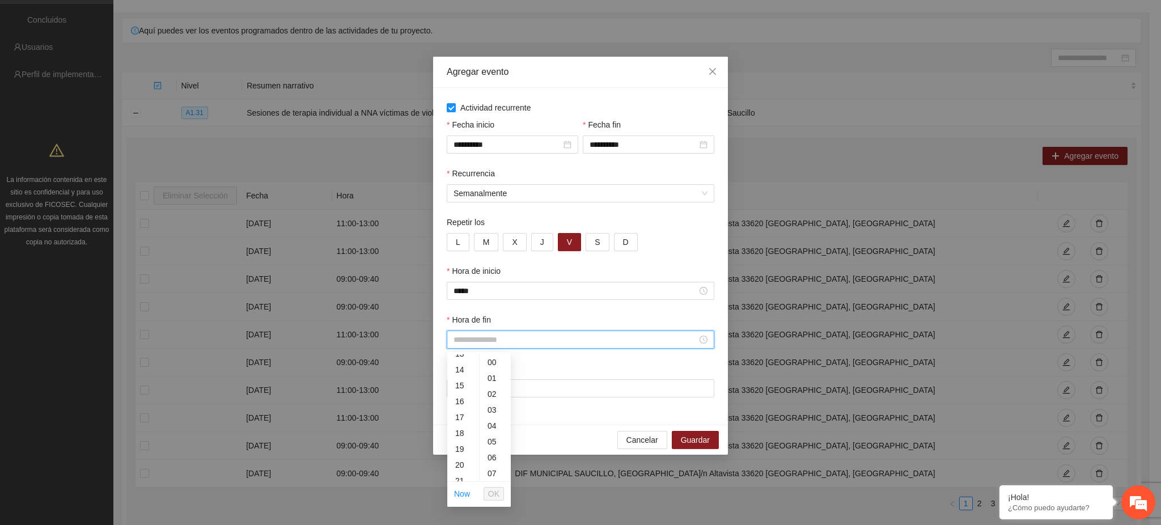
scroll to position [233, 0]
click at [457, 393] on div "10" at bounding box center [463, 399] width 32 height 16
click at [488, 454] on div "20" at bounding box center [494, 457] width 31 height 16
type input "*****"
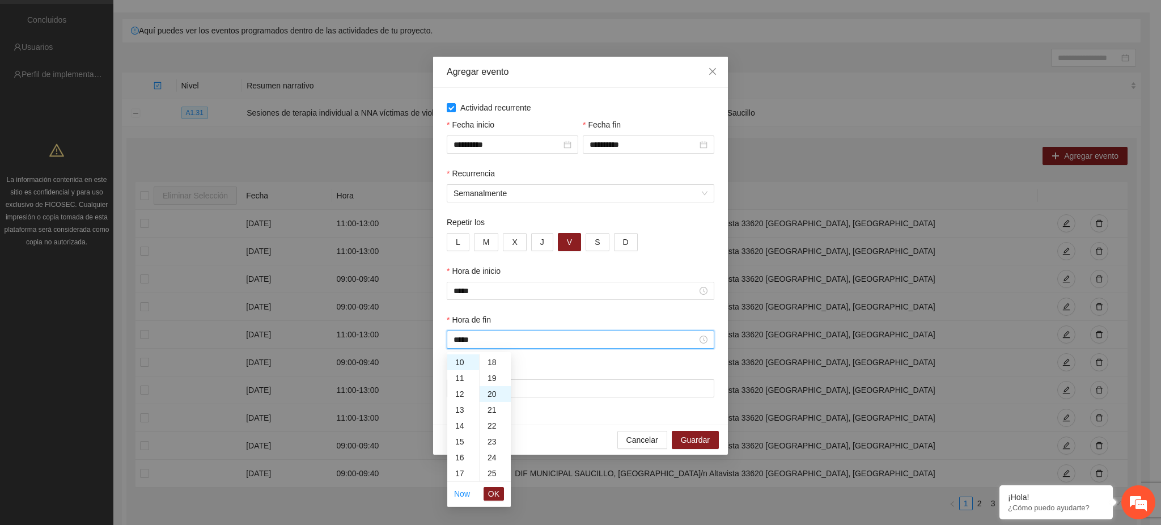
scroll to position [317, 0]
click at [498, 488] on span "OK" at bounding box center [493, 493] width 11 height 12
click at [470, 393] on input "Lugar" at bounding box center [580, 388] width 267 height 18
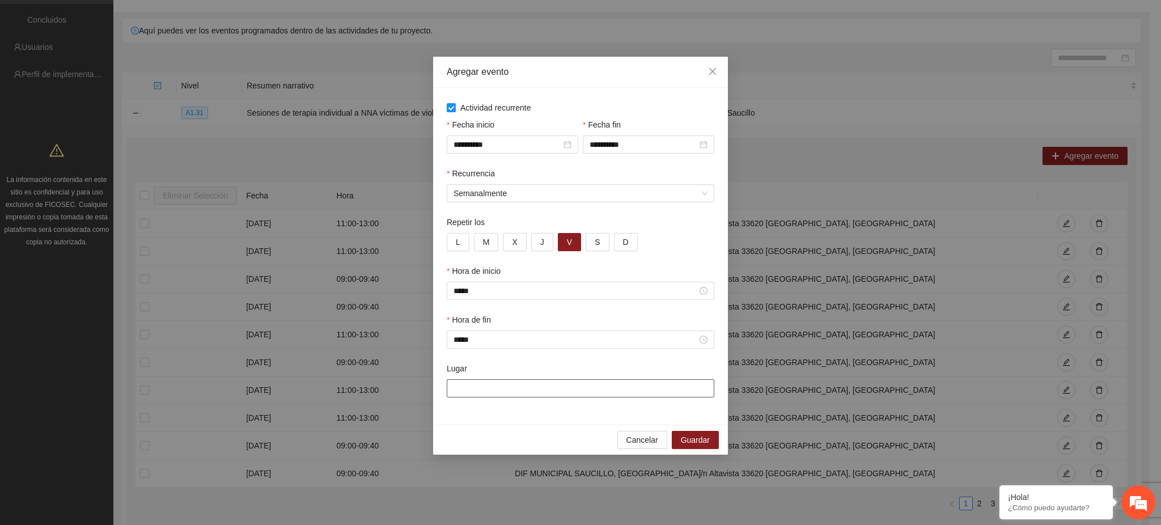
paste input "**********"
type input "**********"
click at [567, 442] on span "Guardar" at bounding box center [695, 440] width 29 height 12
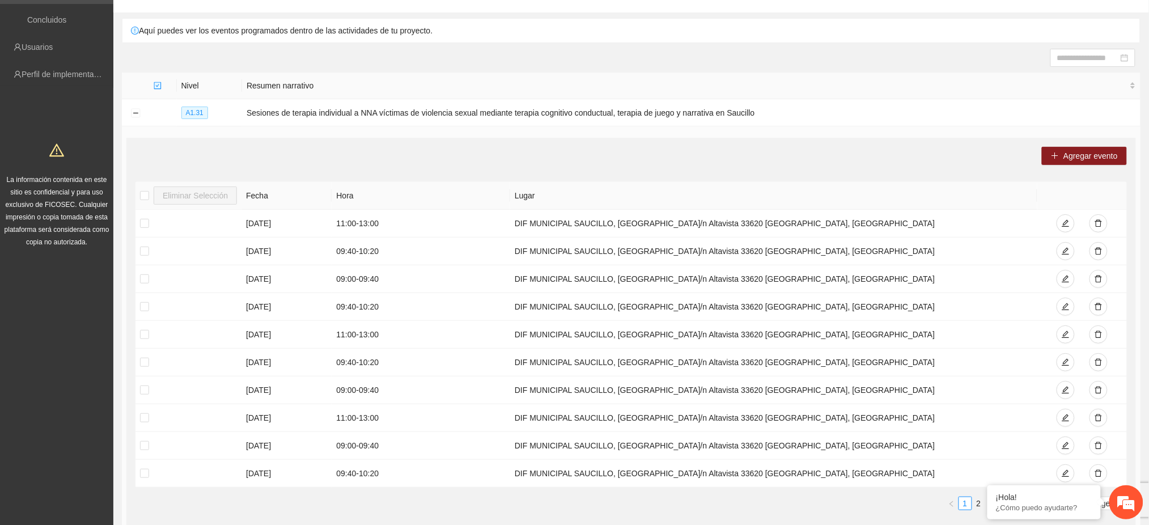
click at [567, 165] on div "Agregar evento Eliminar Selección Fecha Hora Lugar [DATE] 11:00 - 13:00 DIF MUN…" at bounding box center [630, 333] width 1009 height 390
click at [567, 159] on span "plus" at bounding box center [1055, 156] width 8 height 9
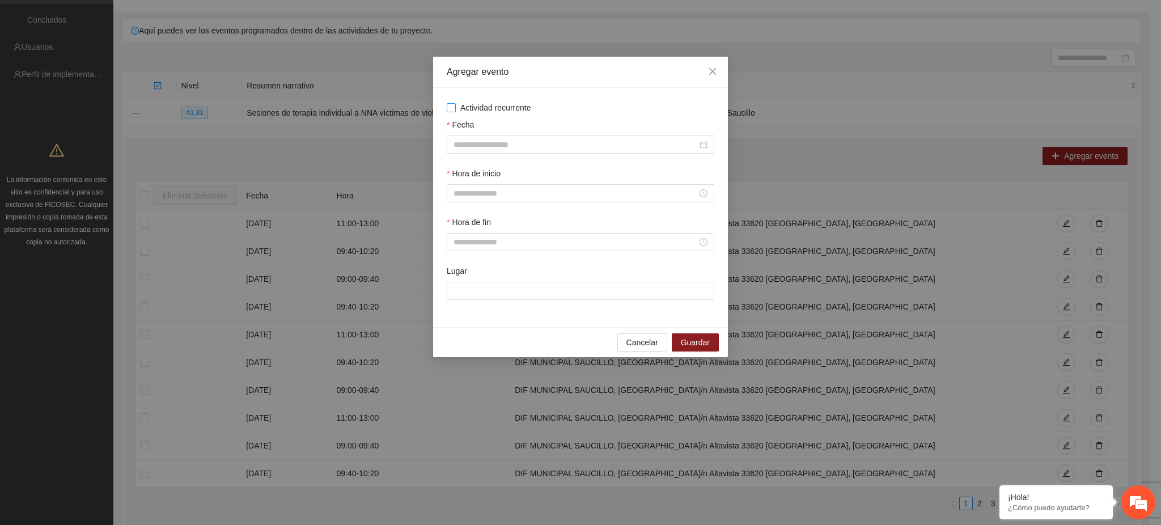
click at [503, 112] on span "Actividad recurrente" at bounding box center [496, 107] width 80 height 12
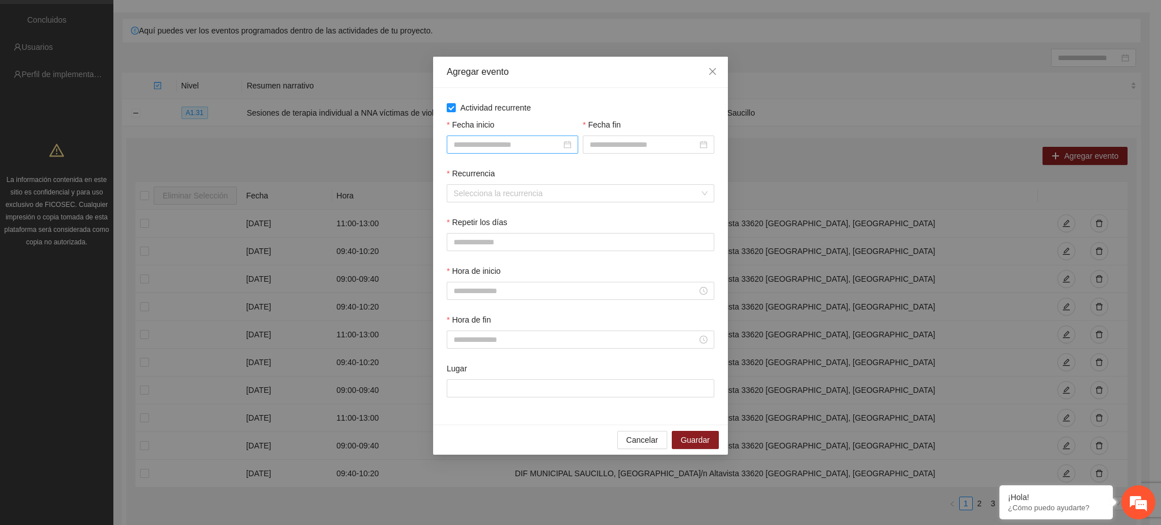
click at [490, 141] on input "Fecha inicio" at bounding box center [507, 144] width 108 height 12
type input "**********"
click at [470, 164] on button "button" at bounding box center [470, 167] width 12 height 23
type input "**********"
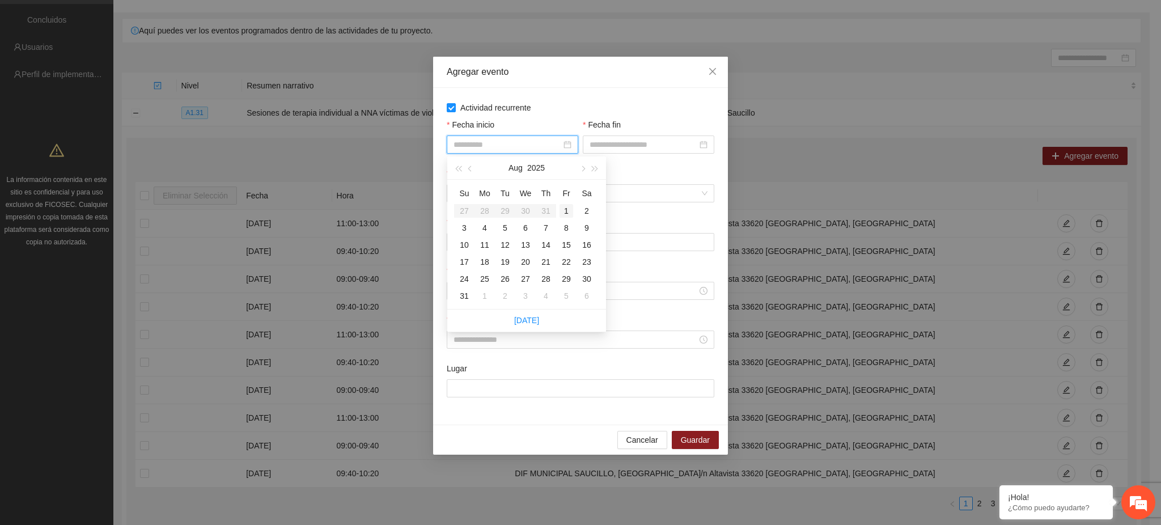
click at [567, 210] on div "1" at bounding box center [566, 211] width 14 height 14
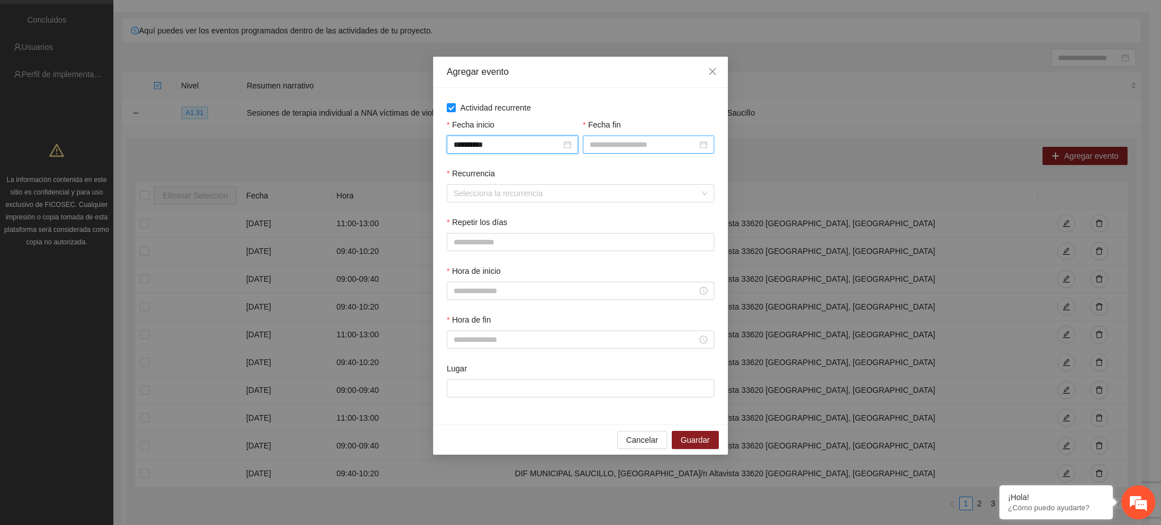
click at [567, 145] on input "Fecha fin" at bounding box center [643, 144] width 108 height 12
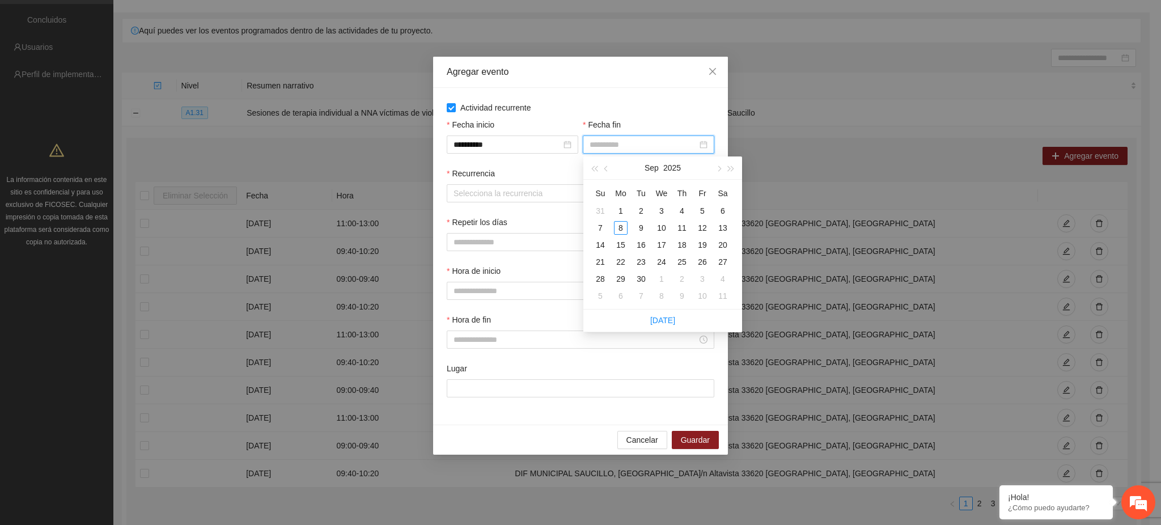
type input "**********"
click at [567, 171] on button "button" at bounding box center [606, 167] width 12 height 23
type input "**********"
click at [567, 294] on div "31" at bounding box center [600, 296] width 14 height 14
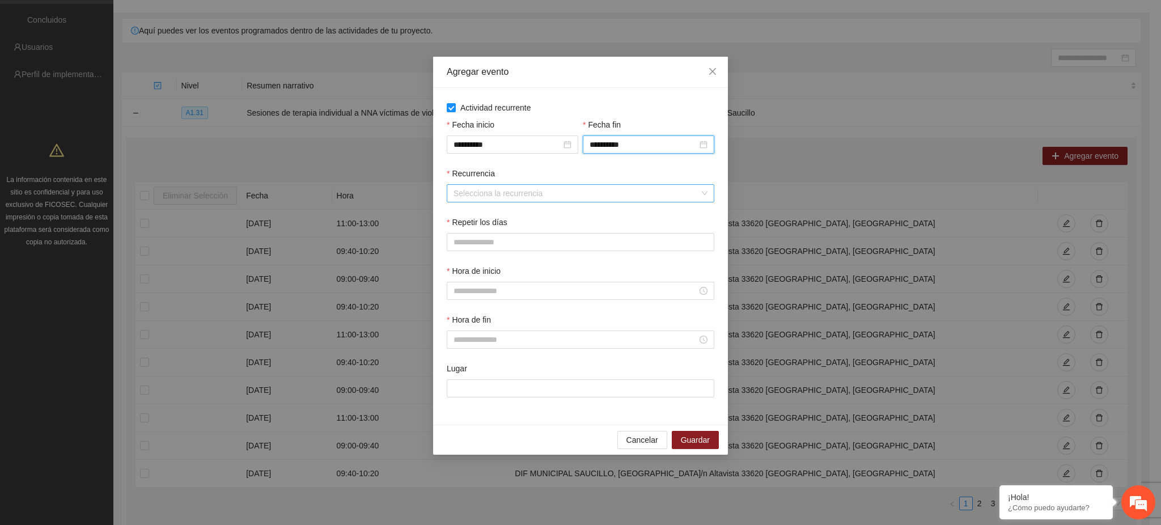
click at [482, 190] on input "Recurrencia" at bounding box center [576, 193] width 246 height 17
click at [478, 216] on div "Semanalmente" at bounding box center [581, 216] width 254 height 12
click at [567, 244] on span "V" at bounding box center [569, 242] width 5 height 12
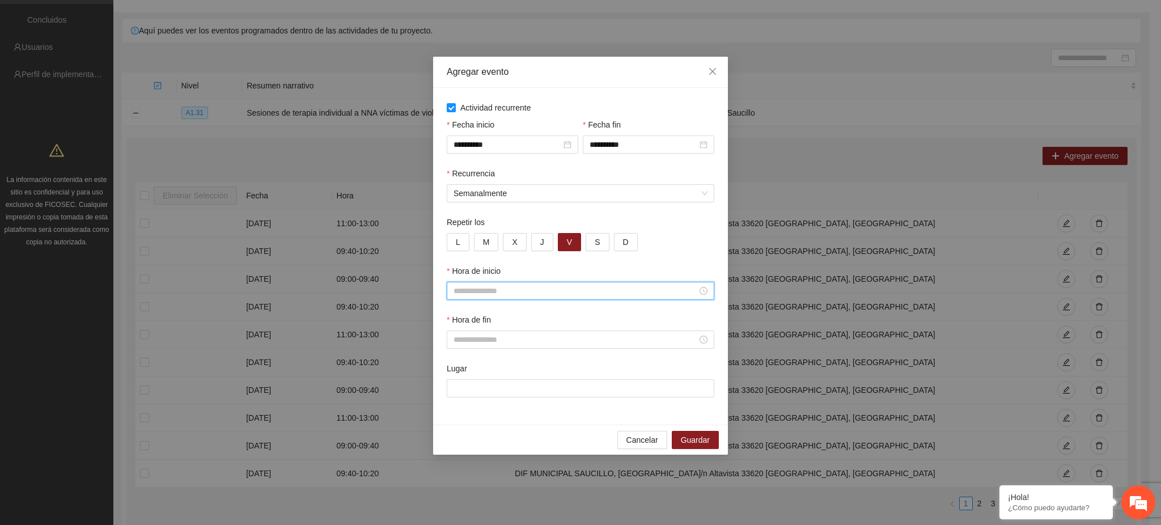
click at [465, 291] on input "Hora de inicio" at bounding box center [575, 290] width 244 height 12
click at [460, 359] on div "10" at bounding box center [463, 361] width 32 height 16
click at [498, 407] on div "20" at bounding box center [494, 409] width 31 height 16
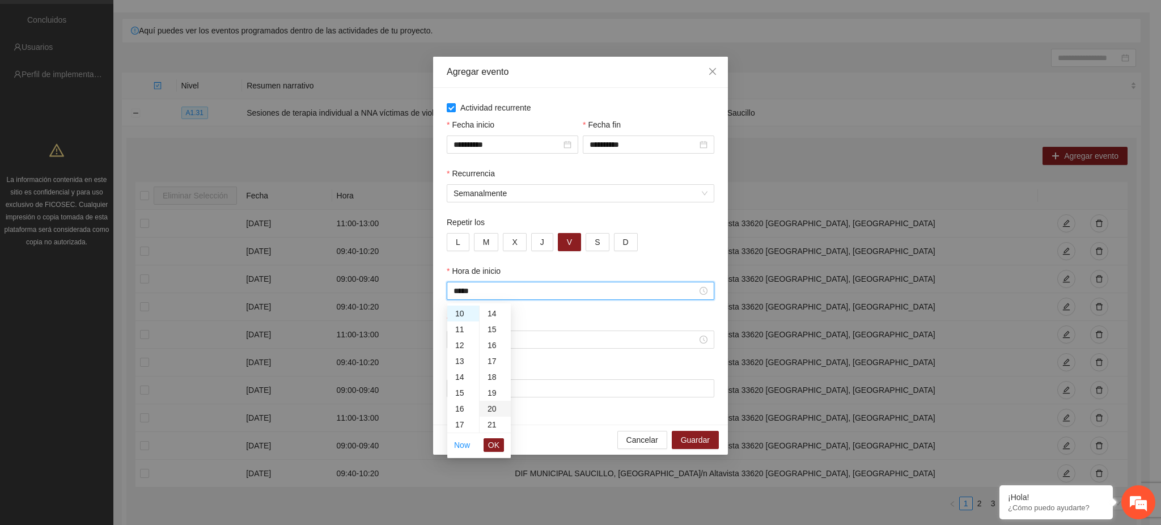
type input "*****"
click at [492, 443] on span "OK" at bounding box center [493, 445] width 11 height 12
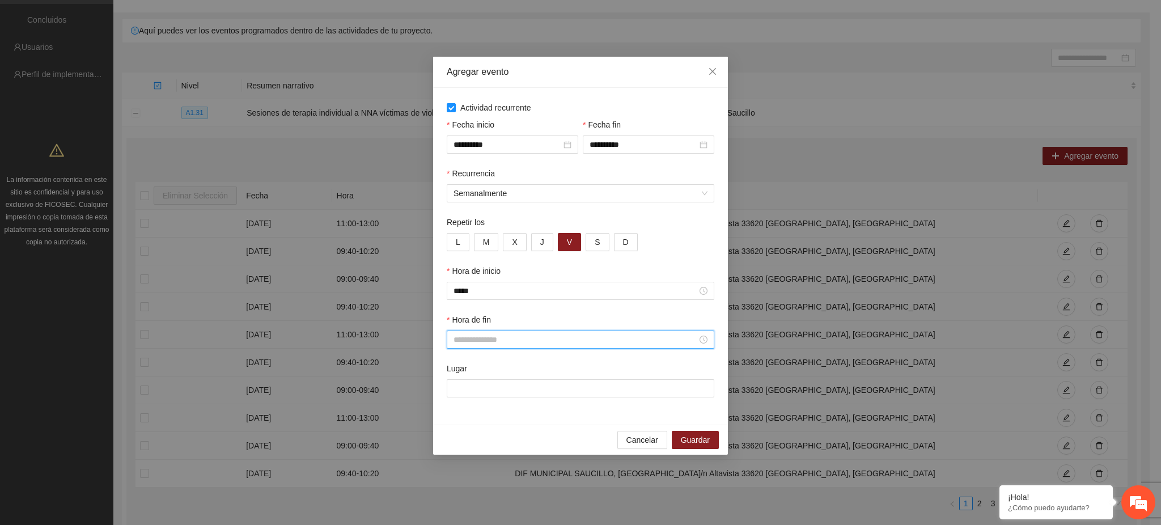
click at [469, 341] on input "Hora de fin" at bounding box center [575, 339] width 244 height 12
click at [464, 424] on div "11" at bounding box center [463, 426] width 32 height 16
type input "*****"
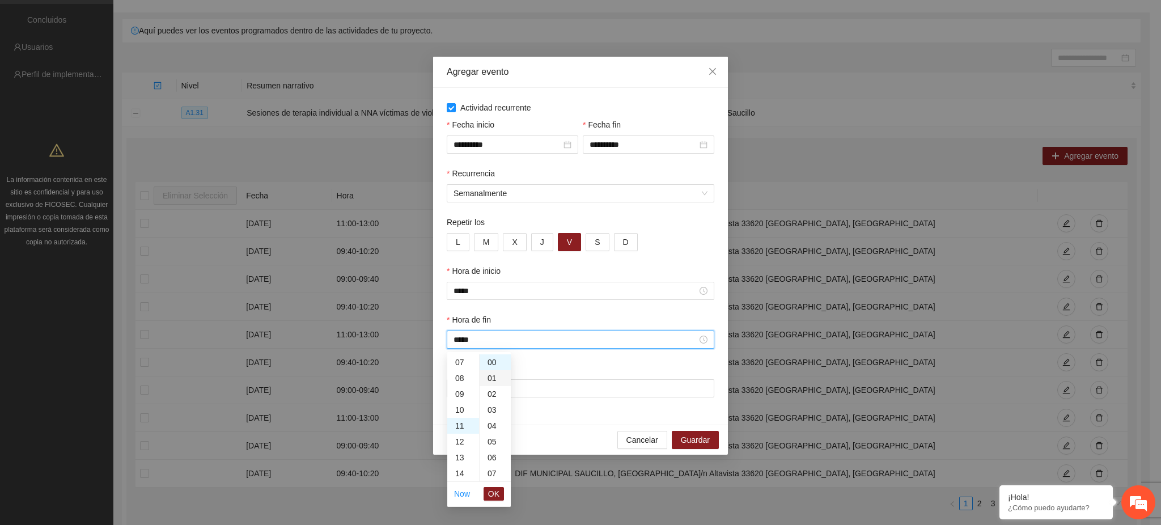
scroll to position [175, 0]
click at [486, 360] on div "00" at bounding box center [494, 362] width 31 height 16
click at [496, 492] on span "OK" at bounding box center [493, 493] width 11 height 12
click at [460, 392] on input "Lugar" at bounding box center [580, 388] width 267 height 18
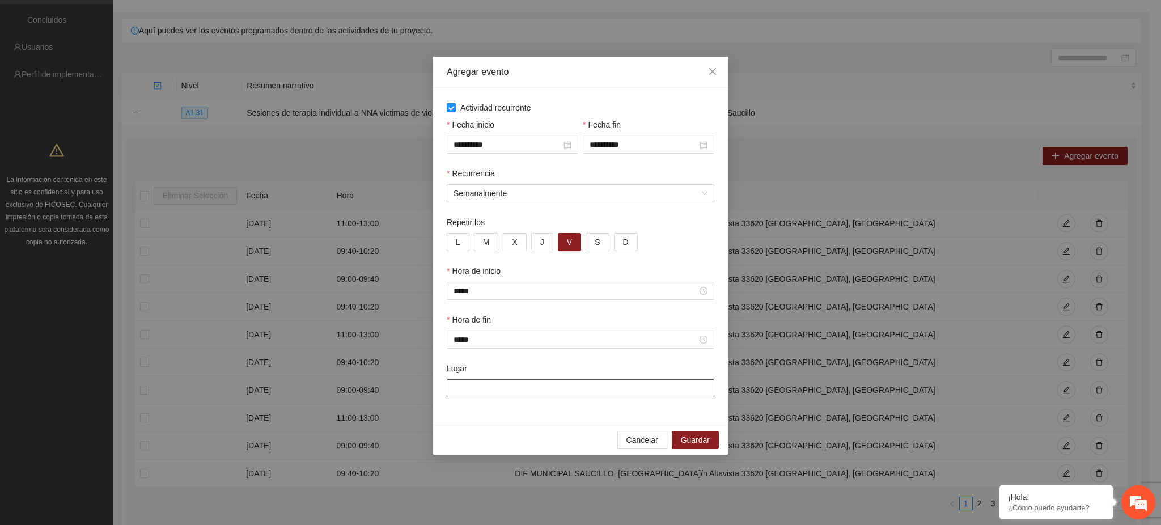
paste input "**********"
type input "**********"
click at [567, 434] on span "Guardar" at bounding box center [695, 440] width 29 height 12
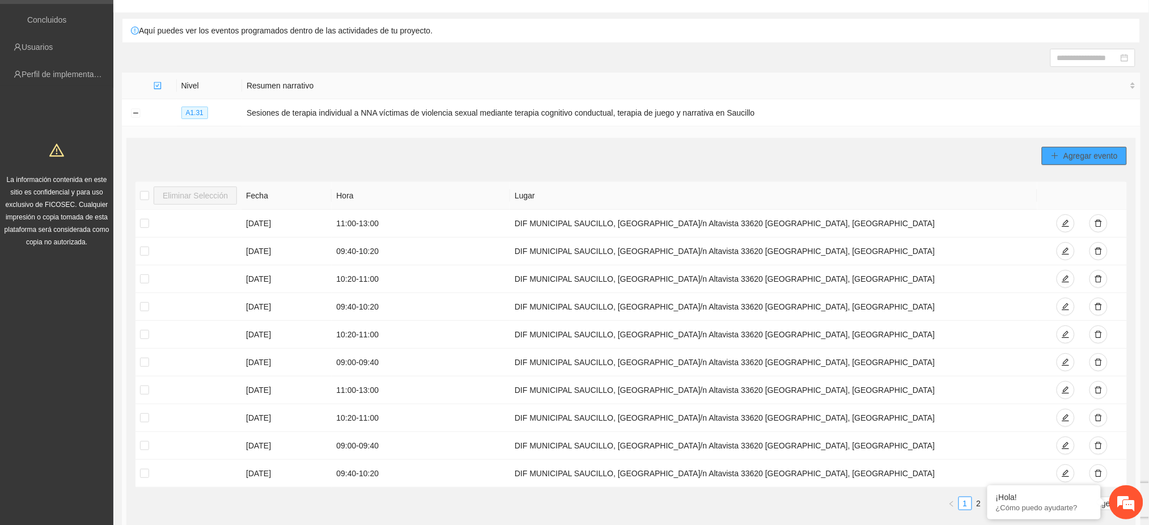
click at [567, 159] on button "Agregar evento" at bounding box center [1084, 156] width 85 height 18
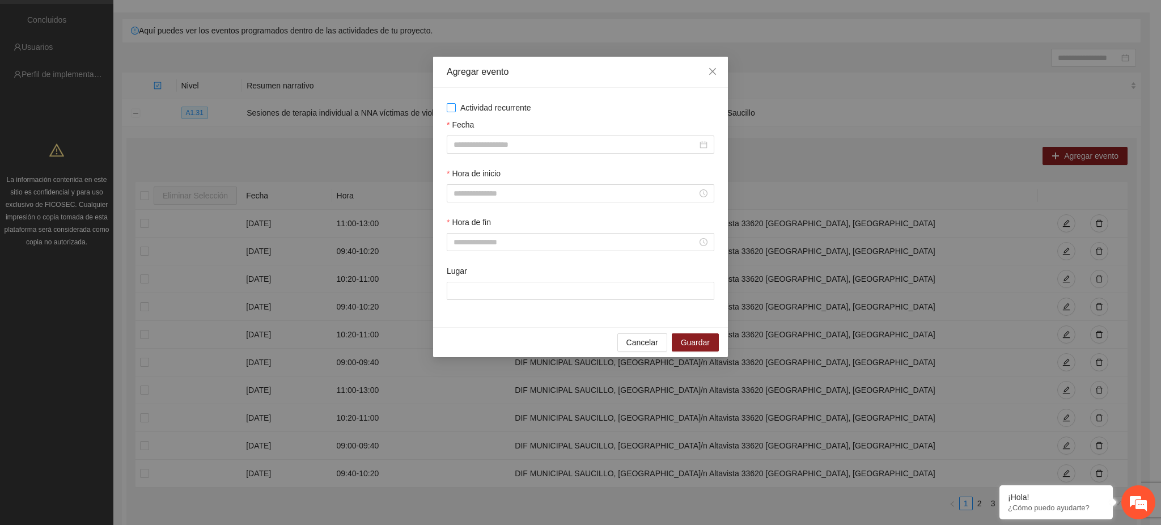
click at [474, 106] on span "Actividad recurrente" at bounding box center [496, 107] width 80 height 12
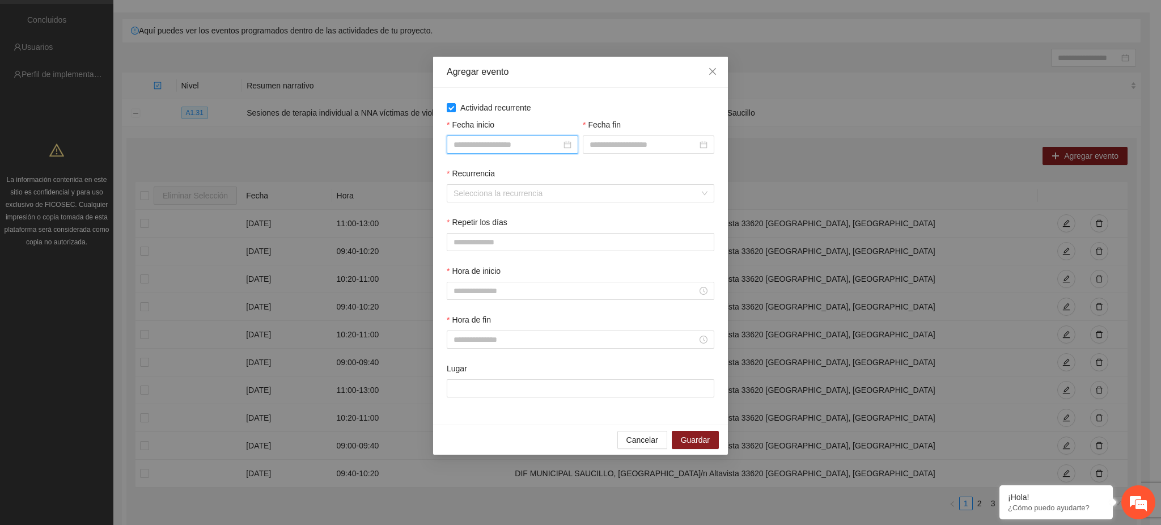
click at [470, 142] on input "Fecha inicio" at bounding box center [507, 144] width 108 height 12
click at [473, 170] on button "button" at bounding box center [470, 167] width 12 height 23
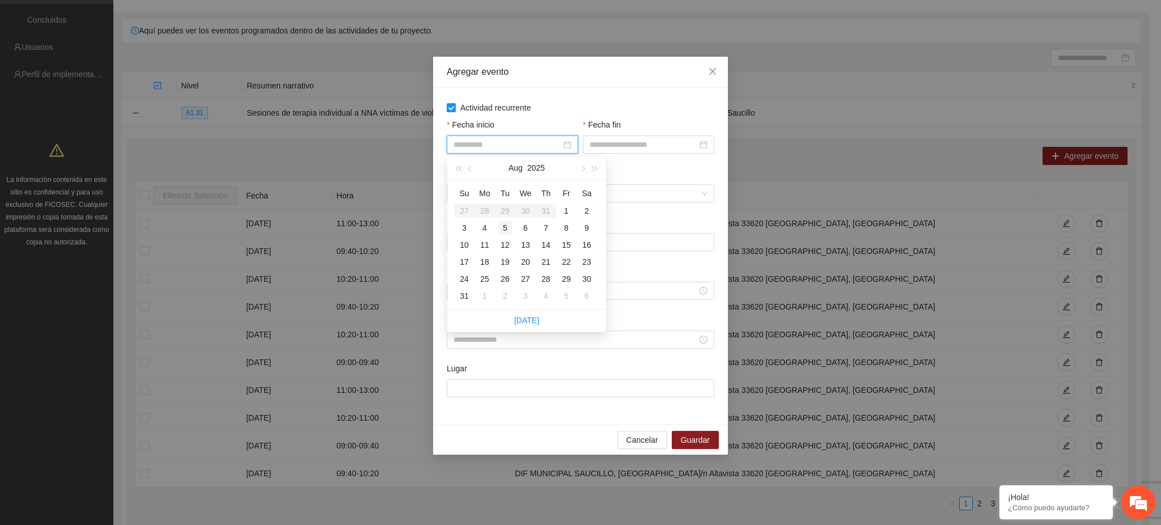
type input "**********"
click at [563, 209] on div "1" at bounding box center [566, 211] width 14 height 14
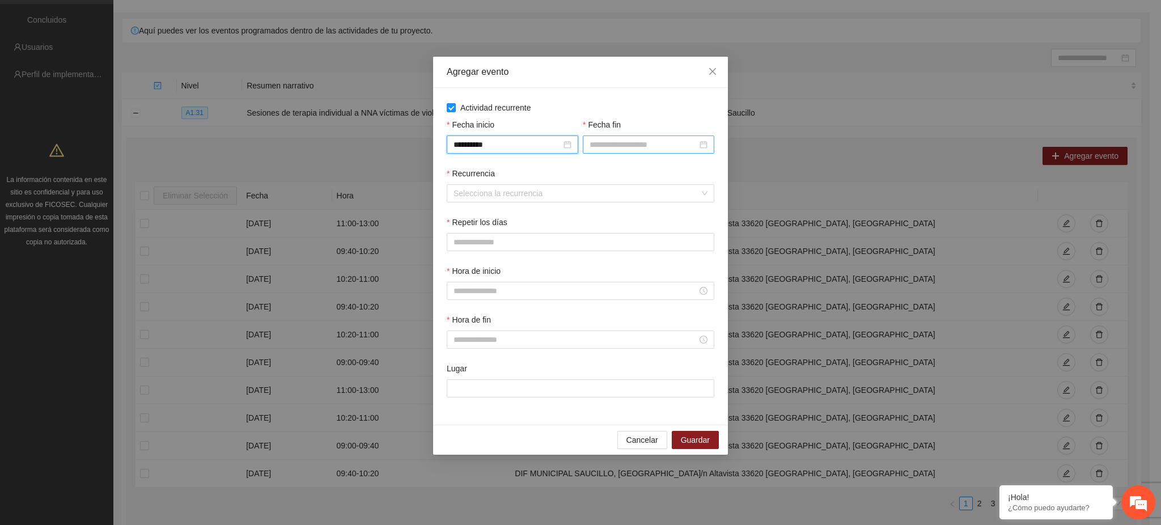
click at [567, 147] on input "Fecha fin" at bounding box center [643, 144] width 108 height 12
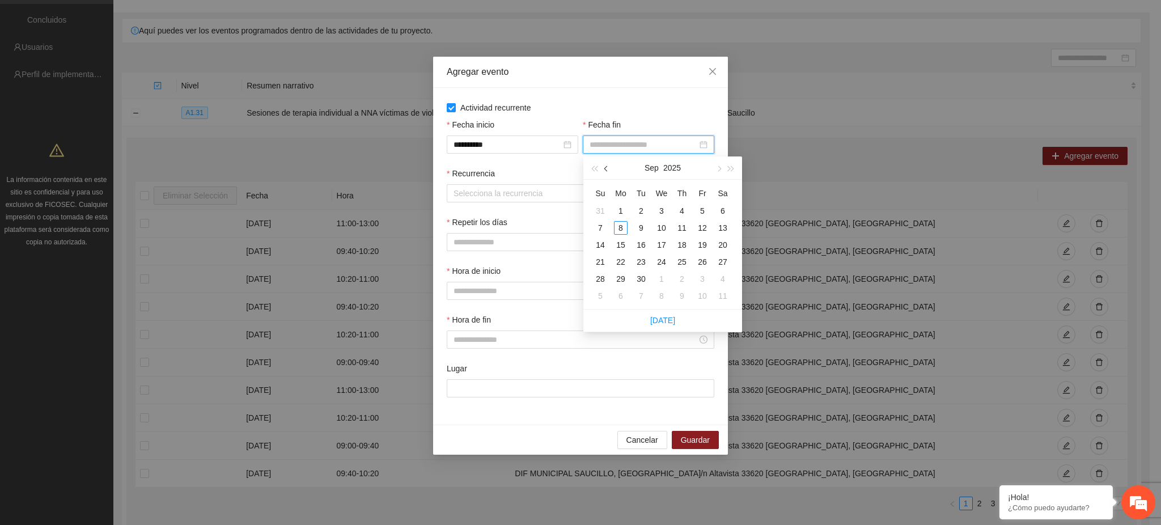
click at [567, 172] on button "button" at bounding box center [606, 167] width 12 height 23
type input "**********"
click at [567, 295] on div "31" at bounding box center [600, 296] width 14 height 14
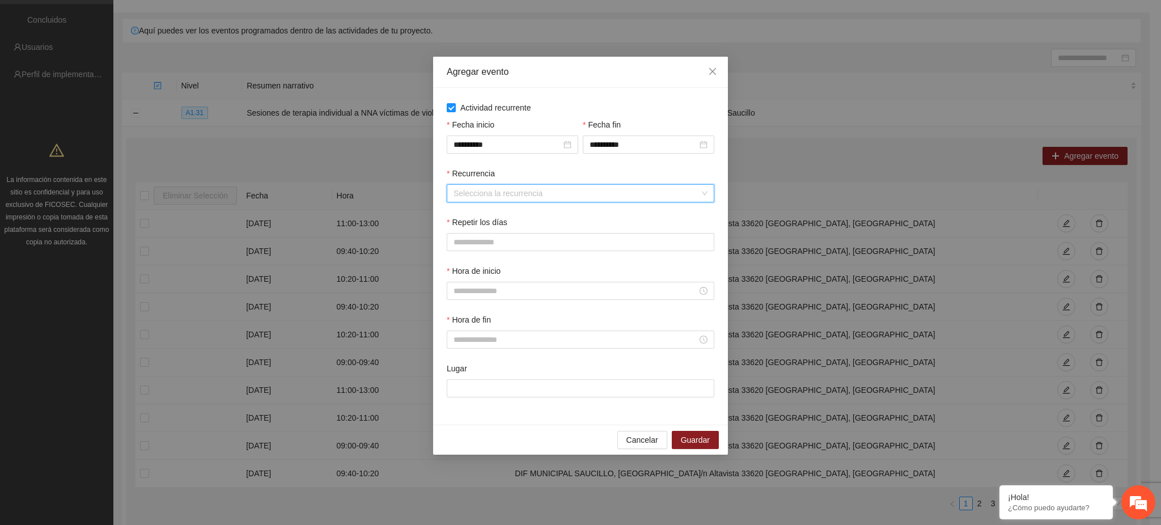
click at [478, 189] on input "Recurrencia" at bounding box center [576, 193] width 246 height 17
click at [484, 216] on div "Semanalmente" at bounding box center [581, 216] width 254 height 12
click at [567, 243] on span "V" at bounding box center [569, 242] width 5 height 12
click at [486, 286] on input "Hora de inicio" at bounding box center [575, 290] width 244 height 12
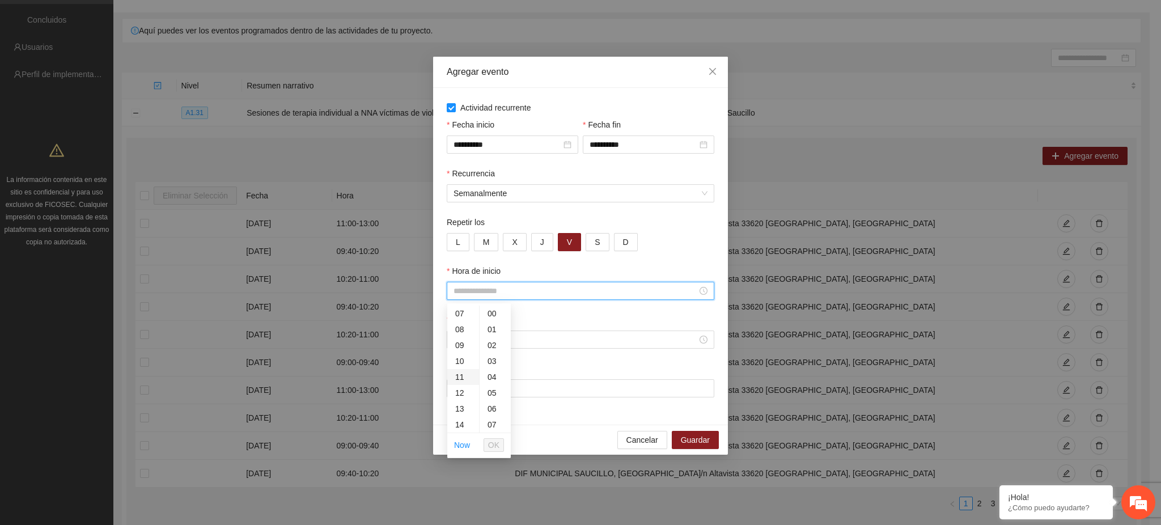
click at [464, 376] on div "11" at bounding box center [463, 377] width 32 height 16
type input "*****"
click at [495, 443] on span "OK" at bounding box center [493, 445] width 11 height 12
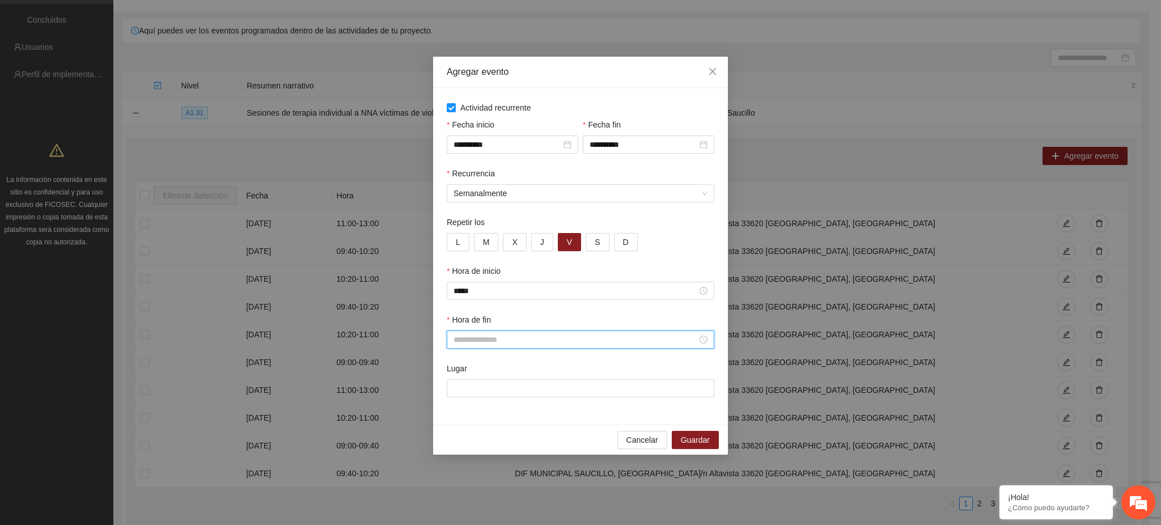
click at [465, 341] on input "Hora de fin" at bounding box center [575, 339] width 244 height 12
click at [461, 427] on div "11" at bounding box center [463, 426] width 32 height 16
click at [491, 443] on div "40" at bounding box center [494, 442] width 31 height 16
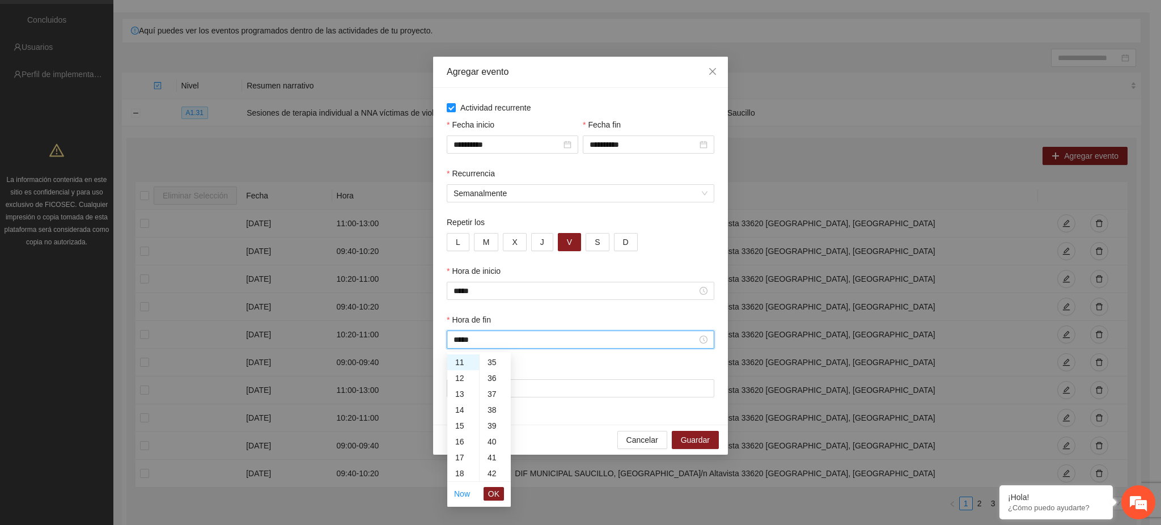
type input "*****"
click at [493, 495] on span "OK" at bounding box center [493, 493] width 11 height 12
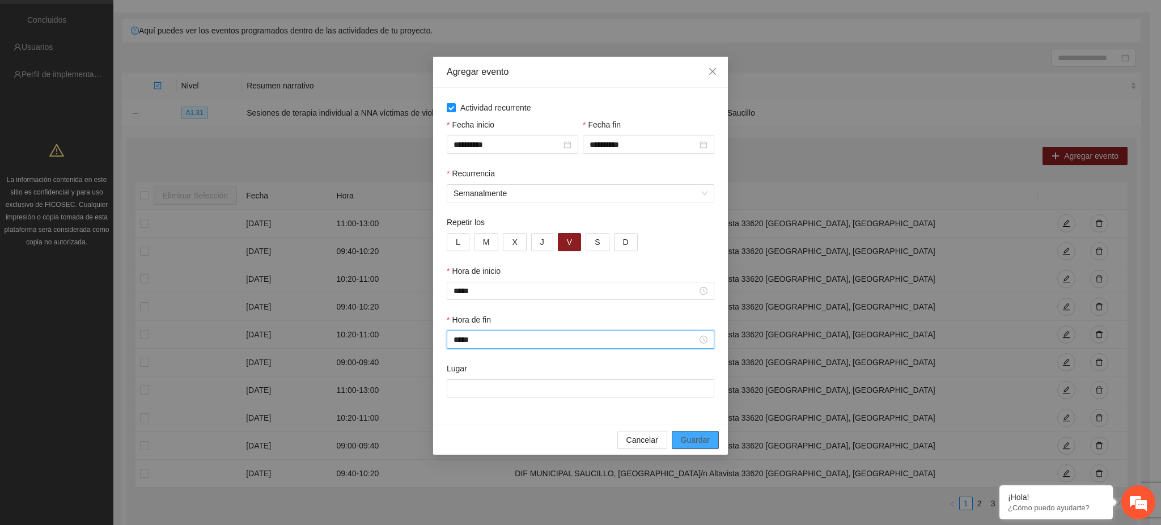
click at [567, 443] on span "Guardar" at bounding box center [695, 440] width 29 height 12
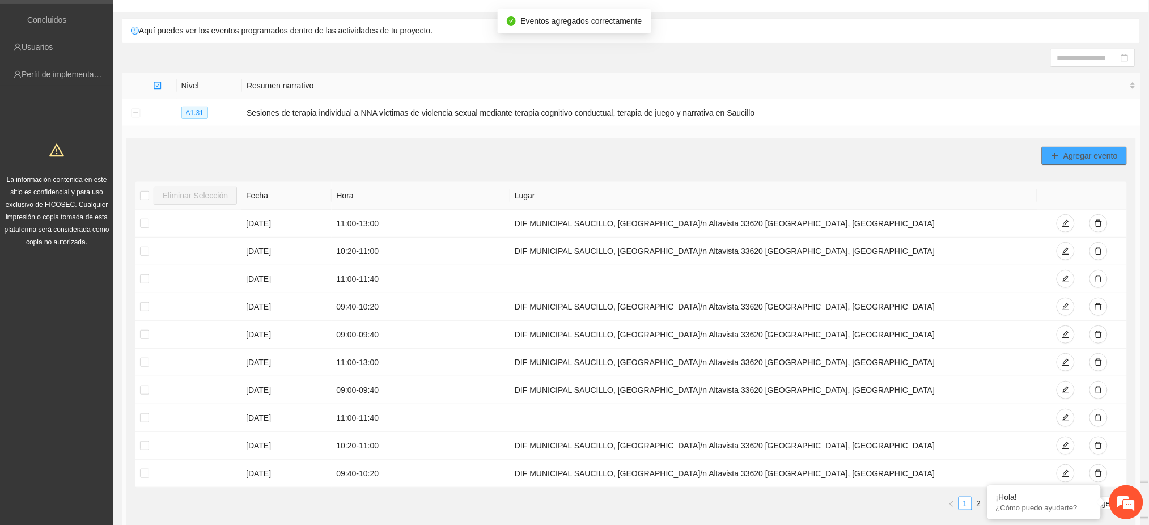
click at [567, 160] on span "Agregar evento" at bounding box center [1090, 156] width 54 height 12
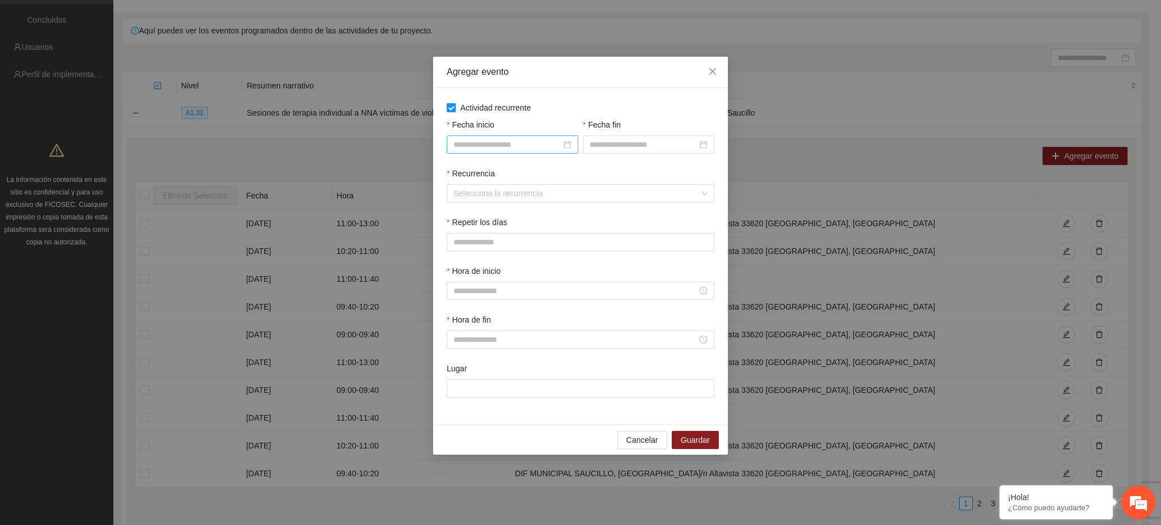
click at [490, 145] on input "Fecha inicio" at bounding box center [507, 144] width 108 height 12
click at [473, 170] on button "button" at bounding box center [470, 167] width 12 height 23
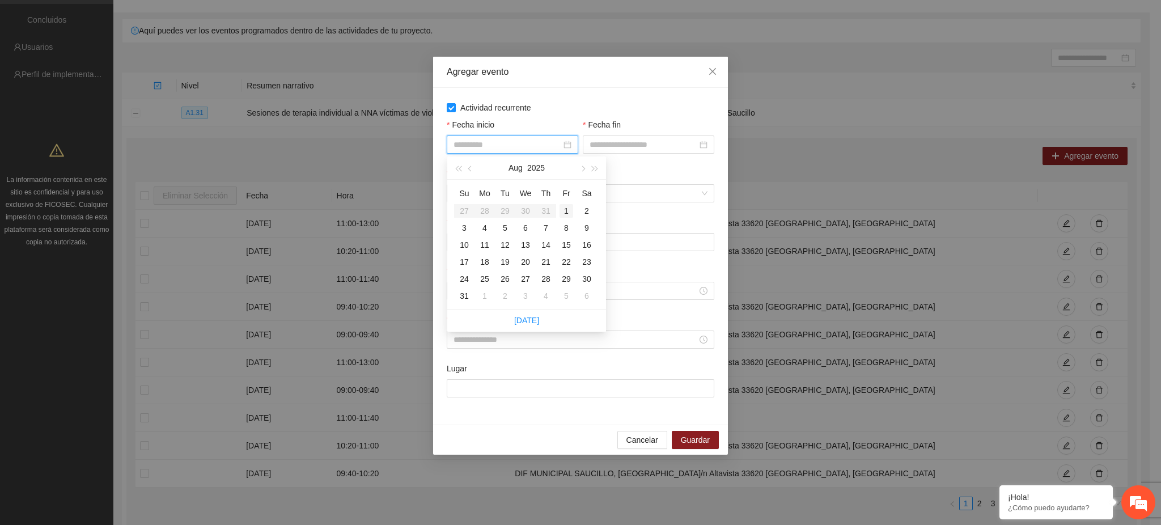
type input "**********"
click at [567, 208] on div "1" at bounding box center [566, 211] width 14 height 14
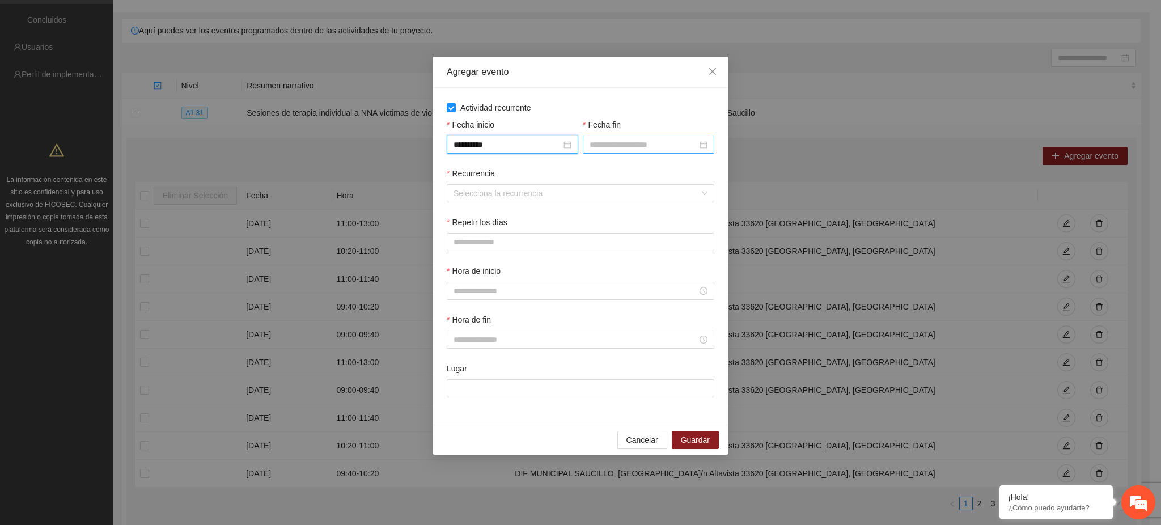
click at [567, 146] on input "Fecha fin" at bounding box center [643, 144] width 108 height 12
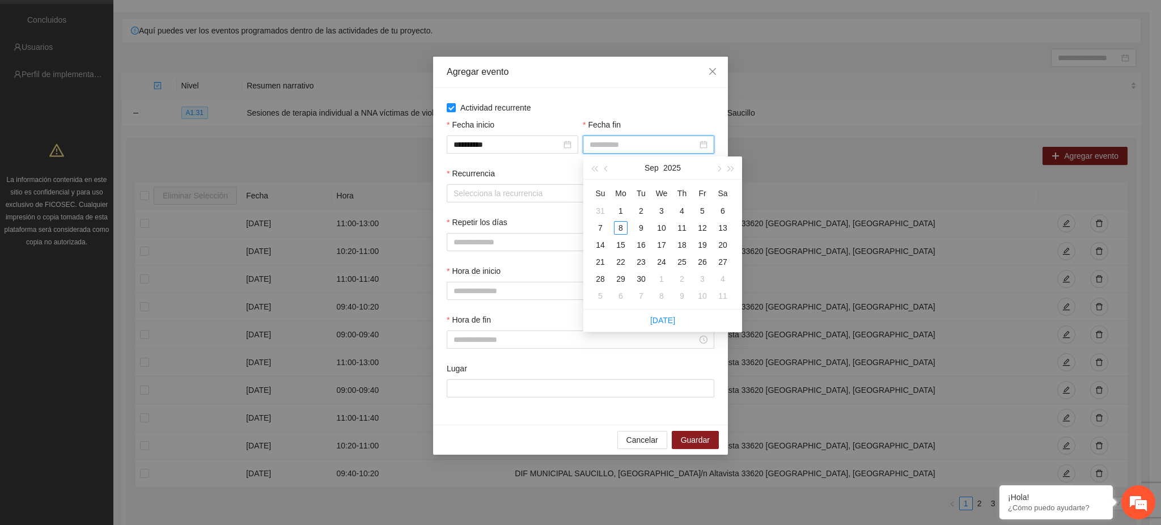
type input "**********"
click at [567, 170] on span "button" at bounding box center [607, 168] width 6 height 6
type input "**********"
click at [567, 294] on div "31" at bounding box center [600, 296] width 14 height 14
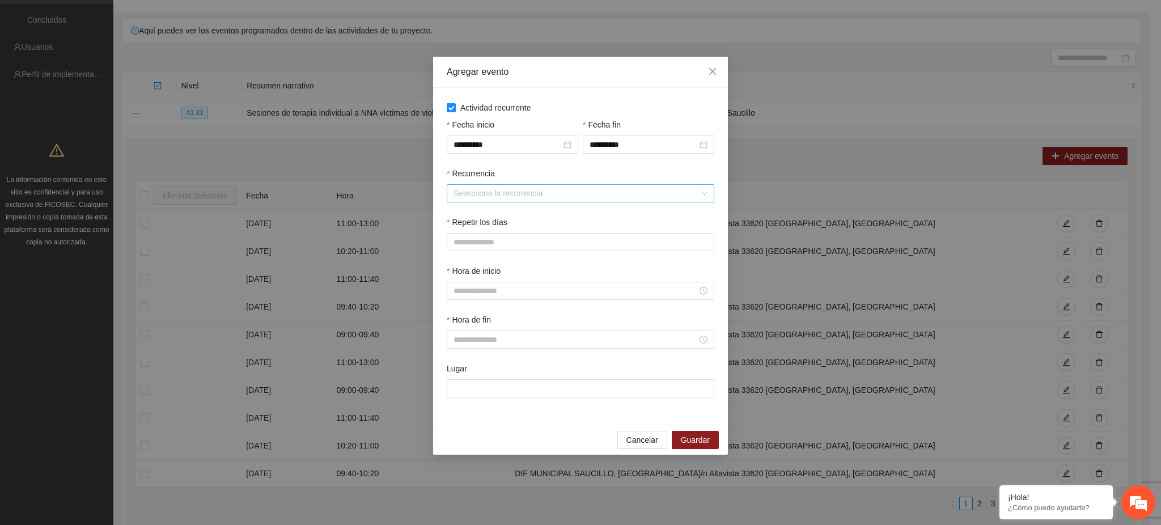
click at [528, 189] on input "Recurrencia" at bounding box center [576, 193] width 246 height 17
click at [494, 216] on div "Semanalmente" at bounding box center [581, 216] width 254 height 12
click at [567, 238] on button "V" at bounding box center [569, 242] width 23 height 18
click at [488, 287] on input "Hora de inicio" at bounding box center [575, 290] width 244 height 12
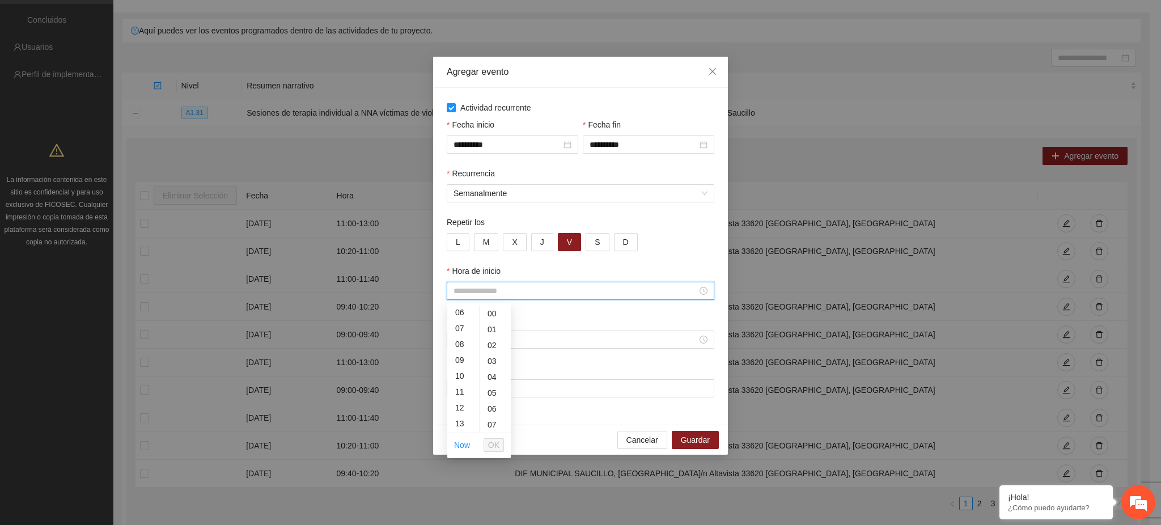
scroll to position [111, 0]
click at [464, 377] on div "11" at bounding box center [463, 377] width 32 height 16
click at [496, 394] on div "40" at bounding box center [494, 393] width 31 height 16
type input "*****"
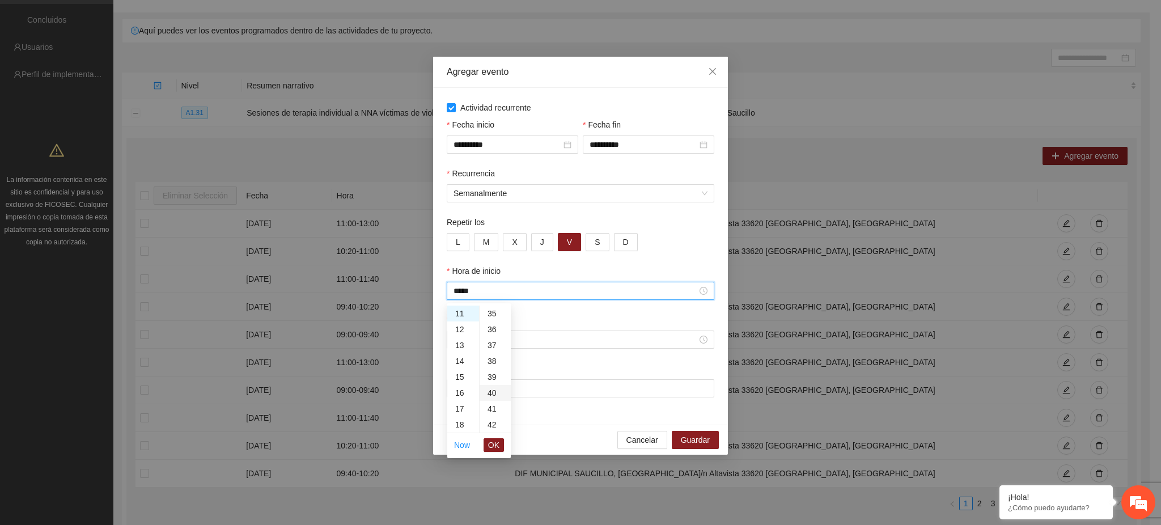
scroll to position [635, 0]
click at [499, 443] on span "OK" at bounding box center [493, 445] width 11 height 12
click at [464, 342] on input "Hora de fin" at bounding box center [575, 339] width 244 height 12
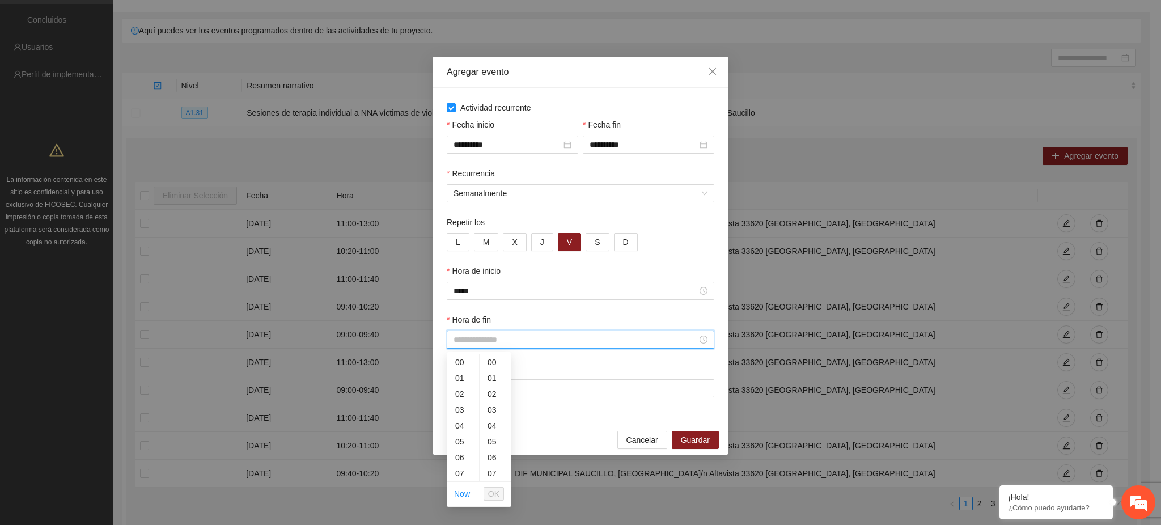
scroll to position [111, 0]
click at [460, 444] on div "12" at bounding box center [463, 442] width 32 height 16
click at [487, 372] on div "20" at bounding box center [494, 377] width 31 height 16
type input "*****"
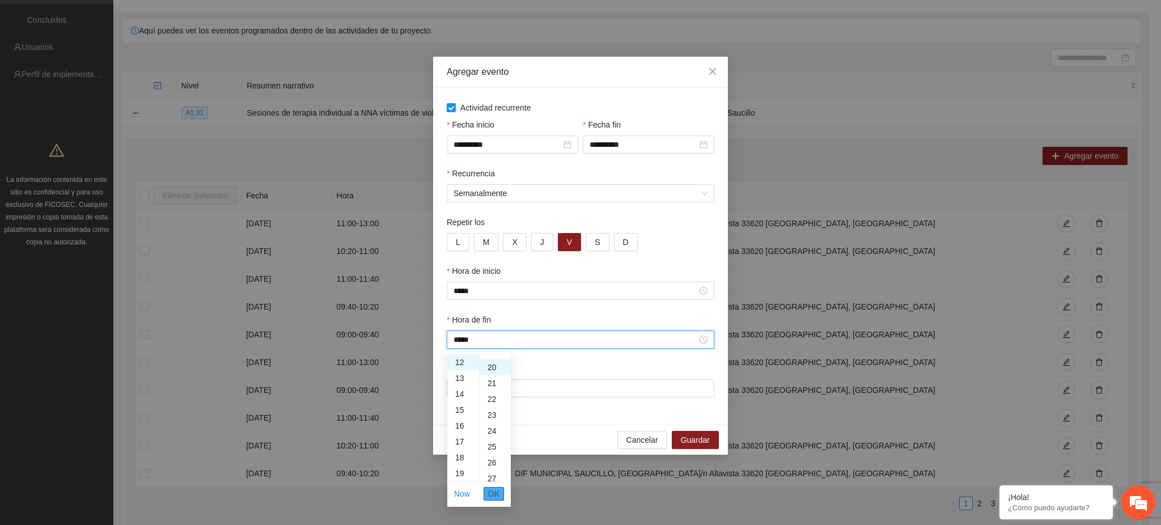
scroll to position [317, 0]
click at [499, 494] on button "OK" at bounding box center [493, 494] width 20 height 14
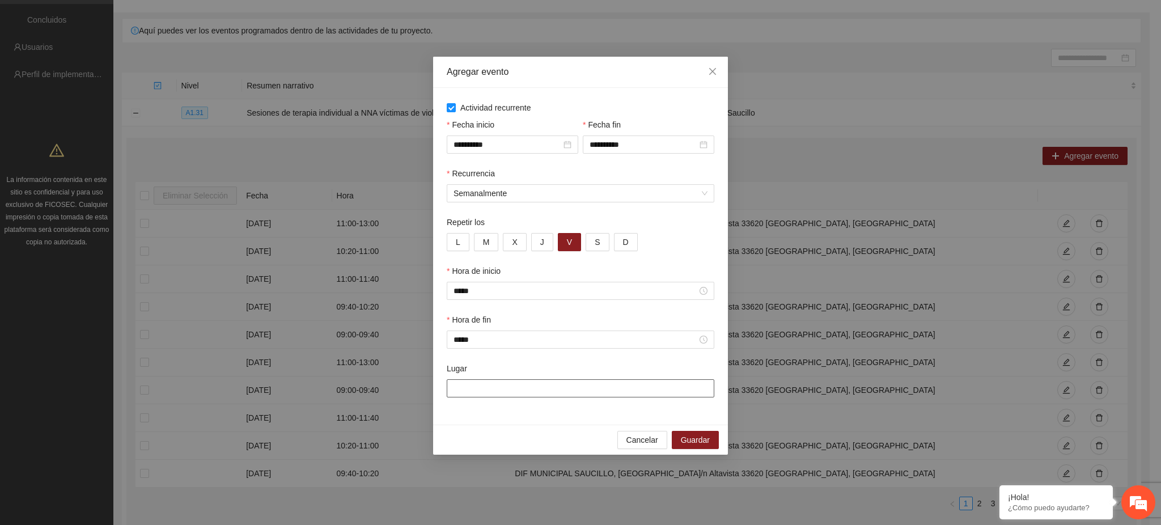
click at [485, 381] on input "Lugar" at bounding box center [580, 388] width 267 height 18
paste input "**********"
type input "**********"
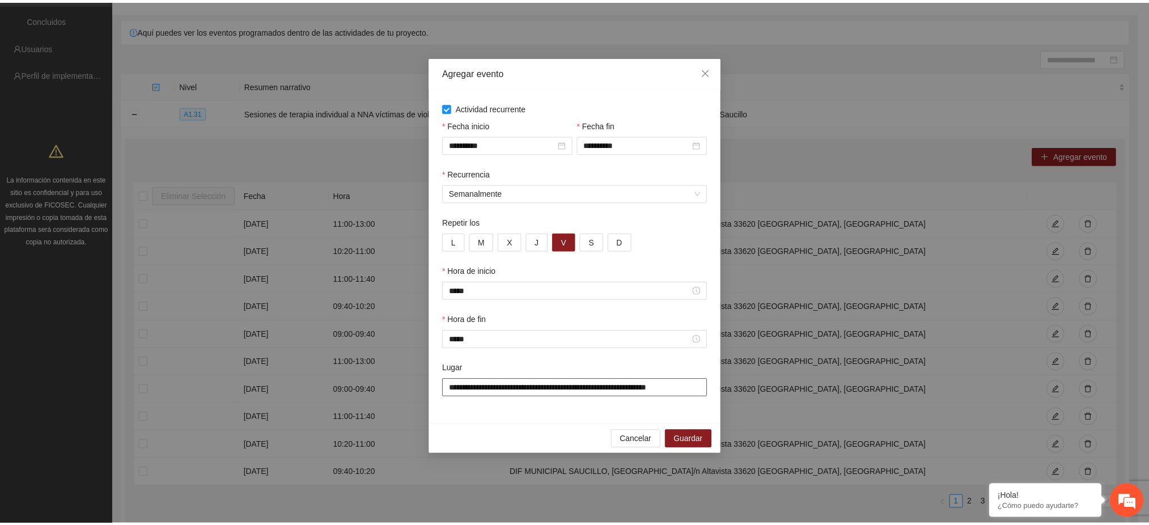
scroll to position [0, 3]
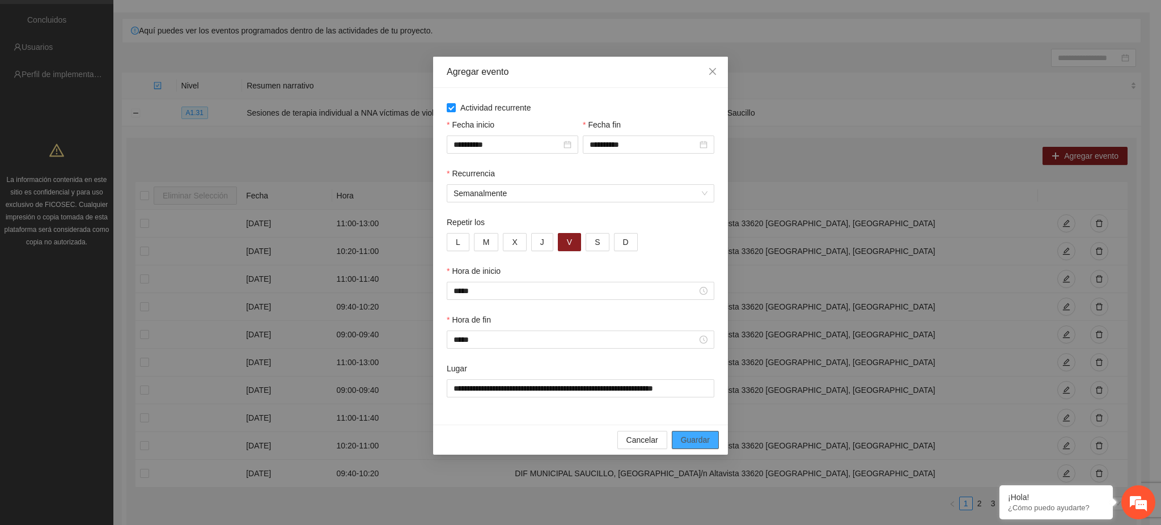
click at [567, 442] on span "Guardar" at bounding box center [695, 440] width 29 height 12
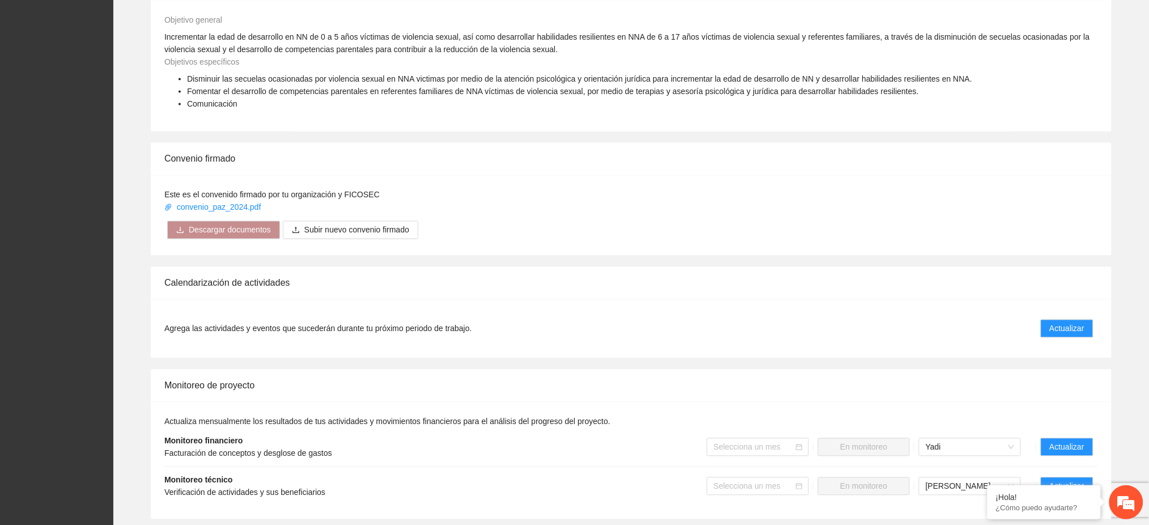
scroll to position [907, 0]
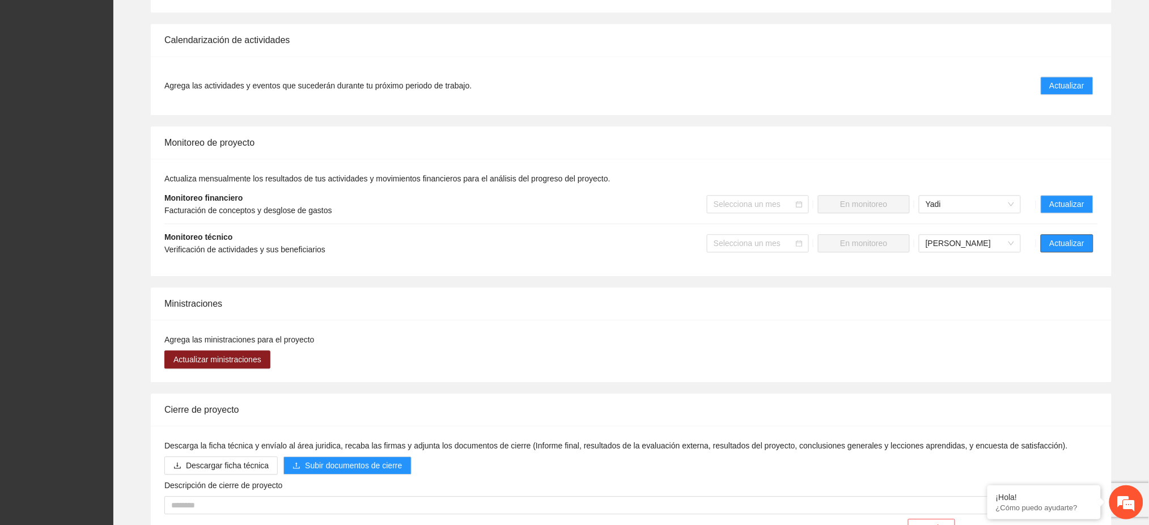
click at [567, 237] on span "Actualizar" at bounding box center [1066, 243] width 35 height 12
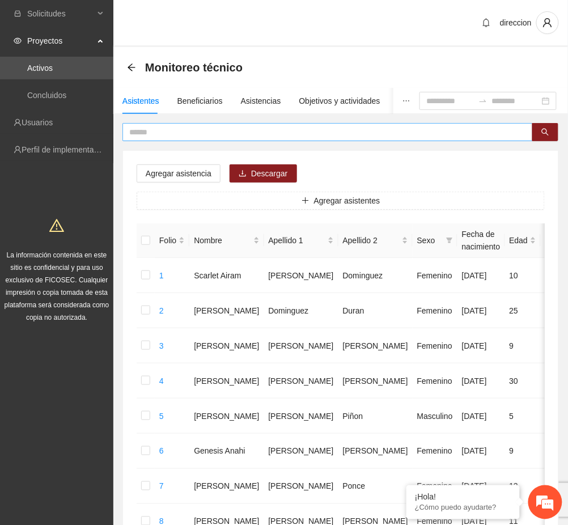
click at [179, 134] on input "text" at bounding box center [323, 132] width 388 height 12
type input "**********"
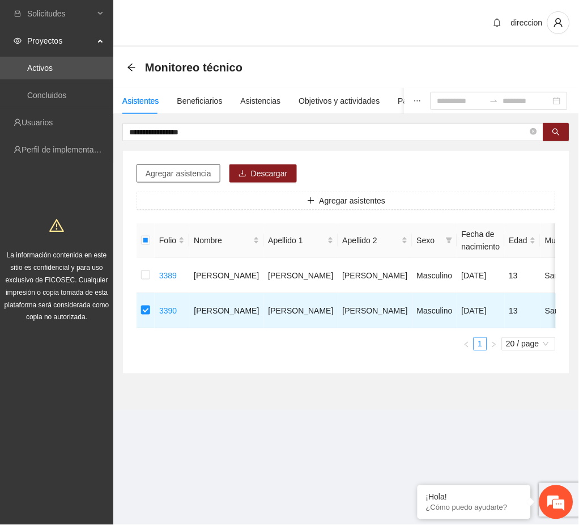
click at [178, 176] on span "Agregar asistencia" at bounding box center [179, 173] width 66 height 12
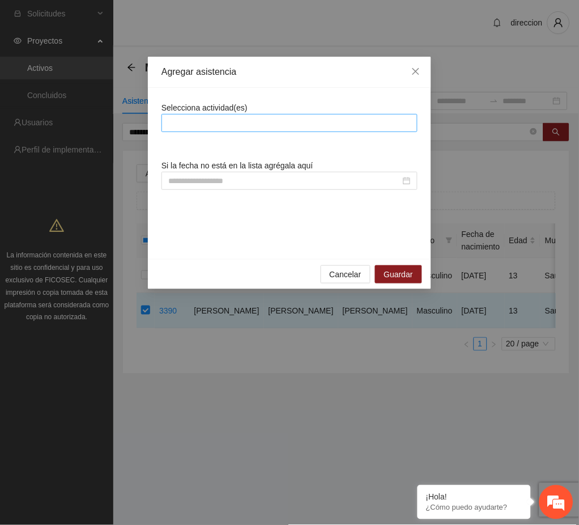
click at [241, 125] on div at bounding box center [289, 123] width 250 height 14
click at [180, 125] on div at bounding box center [289, 123] width 250 height 14
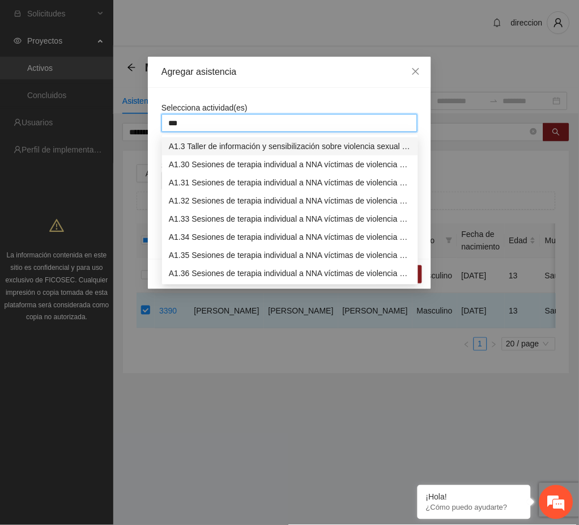
type input "****"
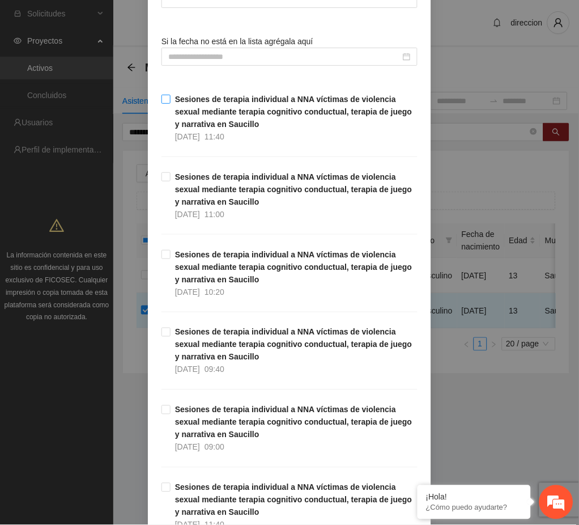
scroll to position [151, 0]
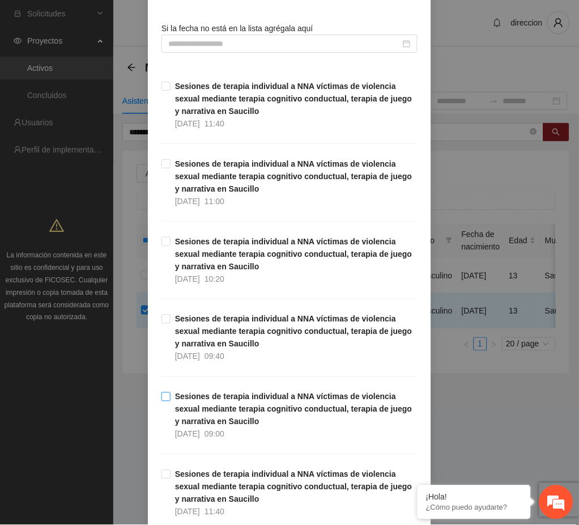
click at [216, 405] on strong "Sesiones de terapia individual a NNA víctimas de violencia sexual mediante tera…" at bounding box center [293, 409] width 237 height 34
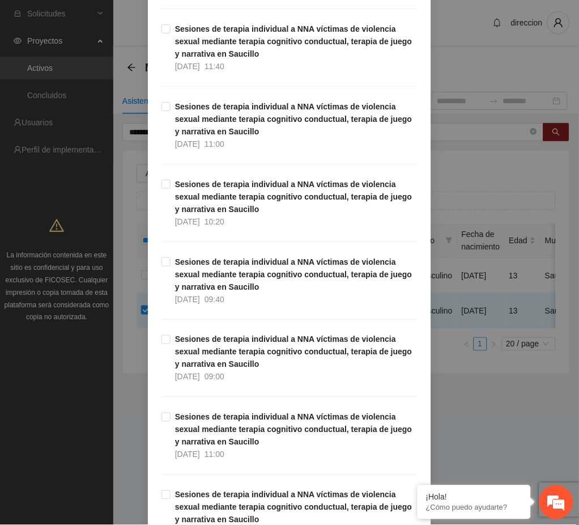
scroll to position [604, 0]
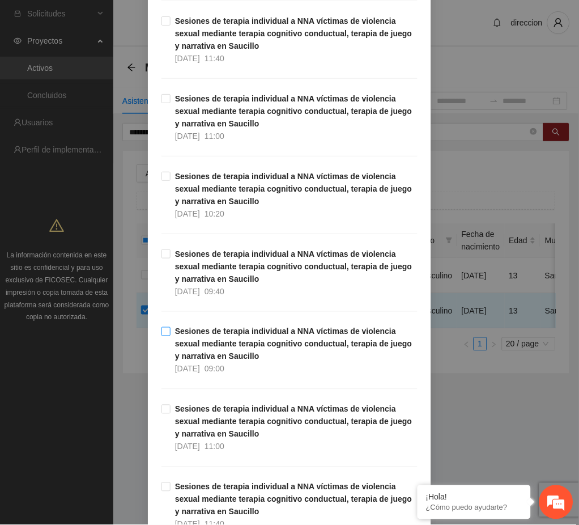
click at [189, 349] on strong "Sesiones de terapia individual a NNA víctimas de violencia sexual mediante tera…" at bounding box center [293, 344] width 237 height 34
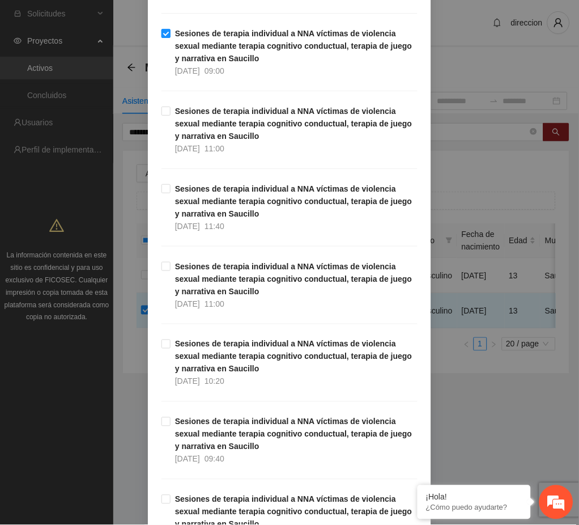
scroll to position [982, 0]
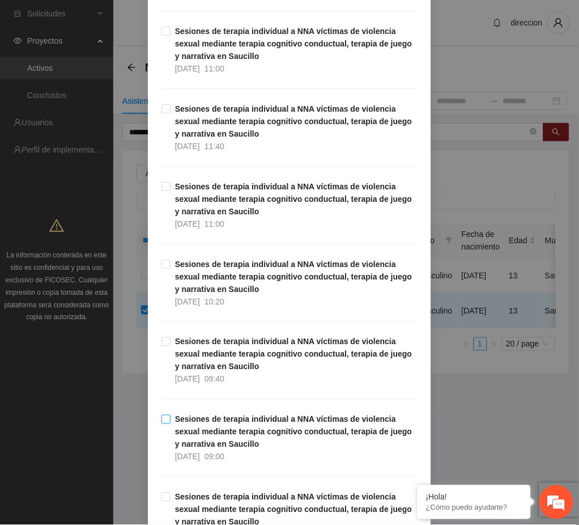
click at [248, 435] on strong "Sesiones de terapia individual a NNA víctimas de violencia sexual mediante tera…" at bounding box center [293, 432] width 237 height 34
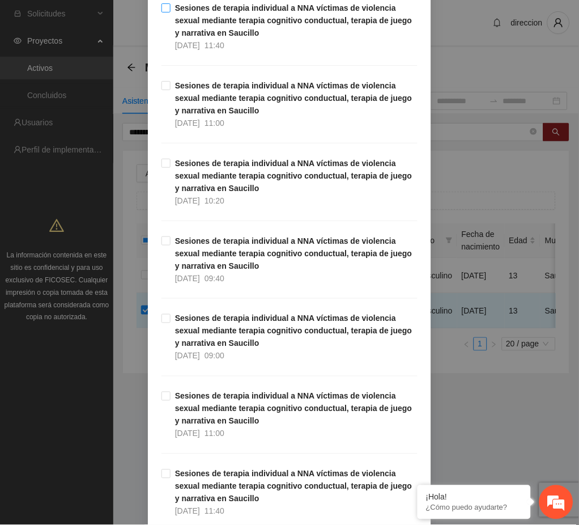
scroll to position [1587, 0]
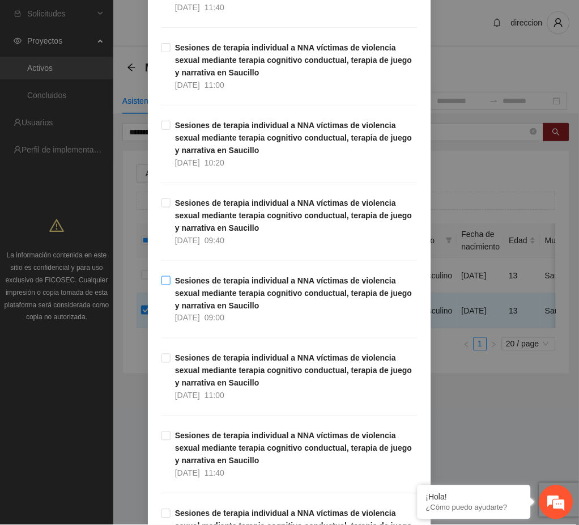
click at [234, 308] on strong "Sesiones de terapia individual a NNA víctimas de violencia sexual mediante tera…" at bounding box center [293, 293] width 237 height 34
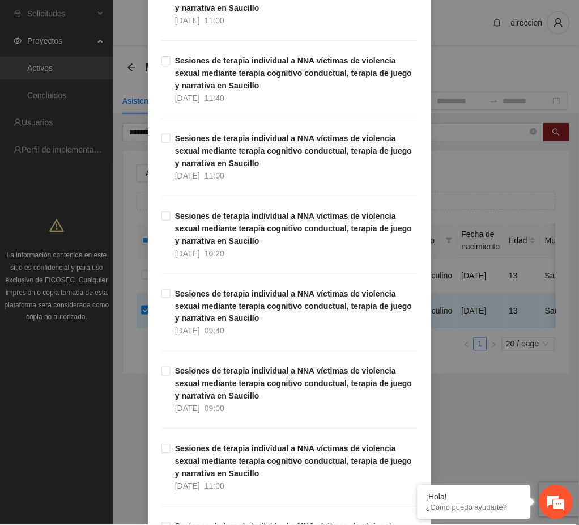
scroll to position [1964, 0]
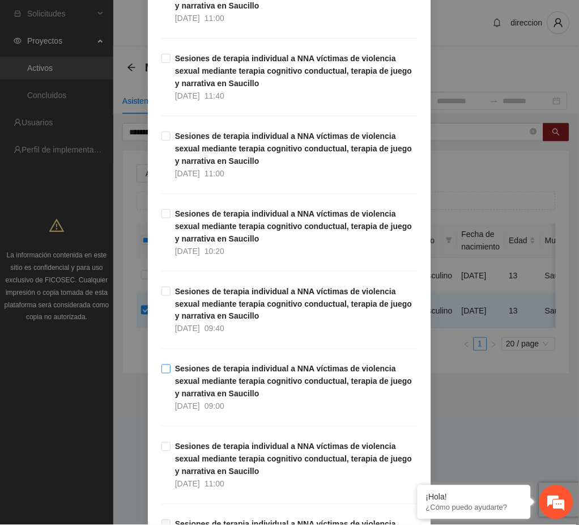
click at [219, 370] on strong "Sesiones de terapia individual a NNA víctimas de violencia sexual mediante tera…" at bounding box center [293, 381] width 237 height 34
click at [475, 436] on div "Agregar asistencia Selecciona actividad(es) A1.31 Sesiones de terapia individua…" at bounding box center [289, 262] width 579 height 525
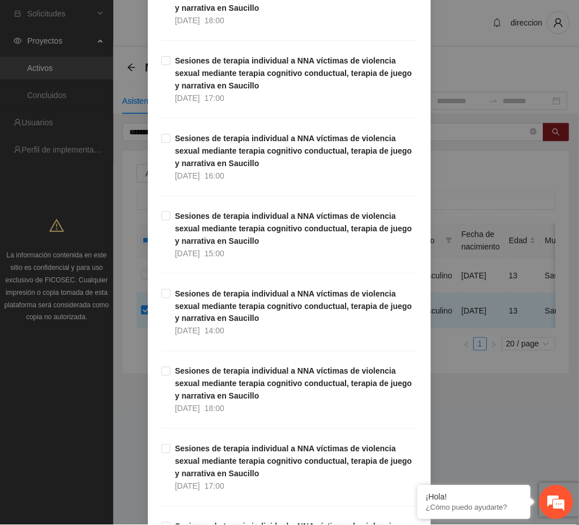
scroll to position [7480, 0]
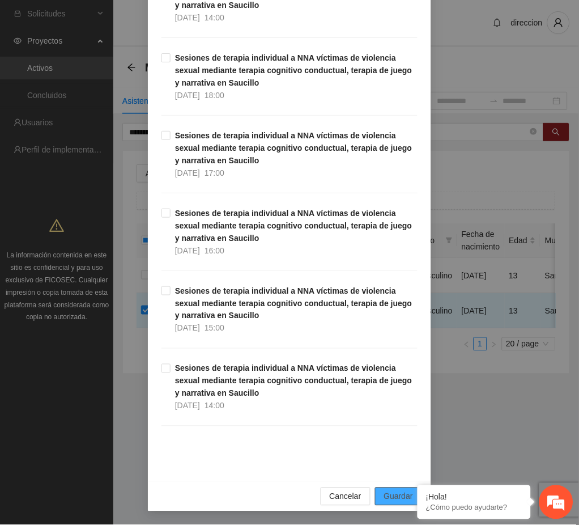
click at [391, 494] on span "Guardar" at bounding box center [398, 496] width 29 height 12
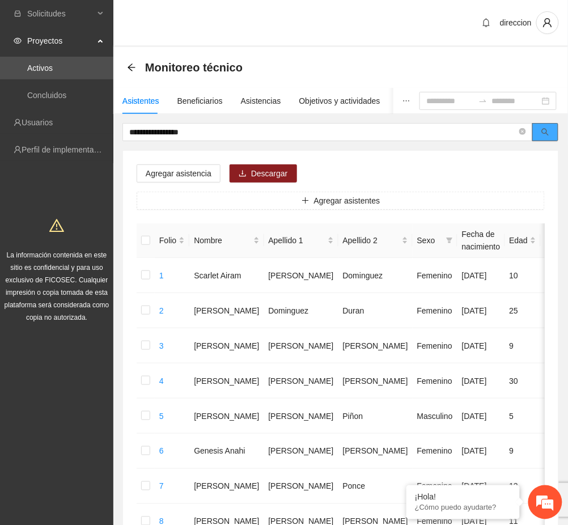
click at [538, 130] on button "button" at bounding box center [545, 132] width 26 height 18
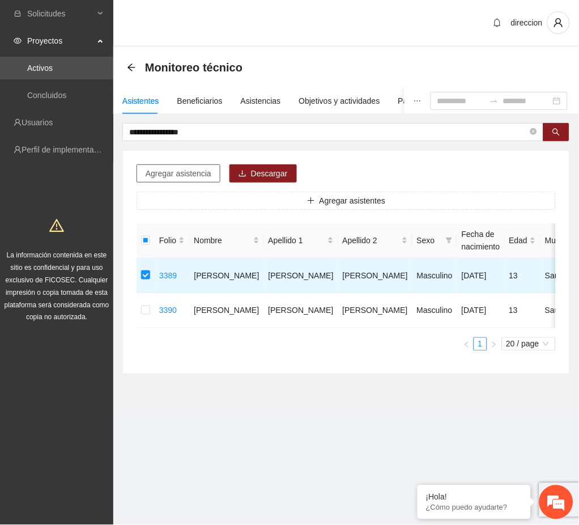
click at [171, 177] on span "Agregar asistencia" at bounding box center [179, 173] width 66 height 12
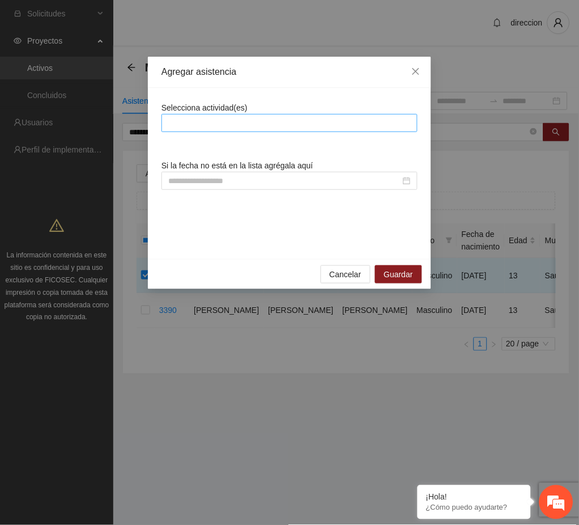
click at [216, 131] on div at bounding box center [290, 123] width 256 height 18
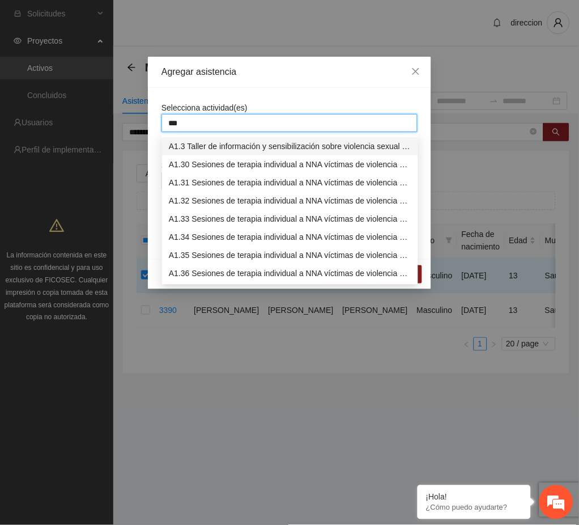
type input "****"
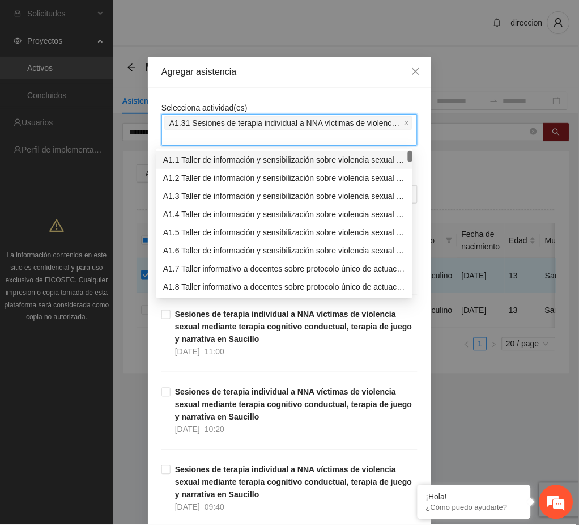
click at [238, 86] on div "Agregar asistencia" at bounding box center [289, 72] width 283 height 31
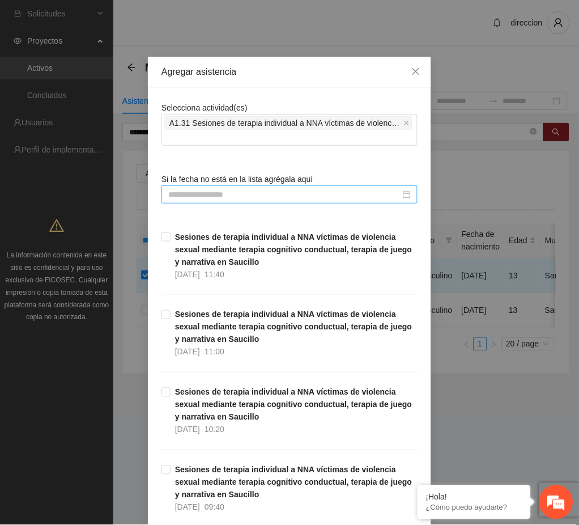
click at [184, 190] on input at bounding box center [284, 194] width 232 height 12
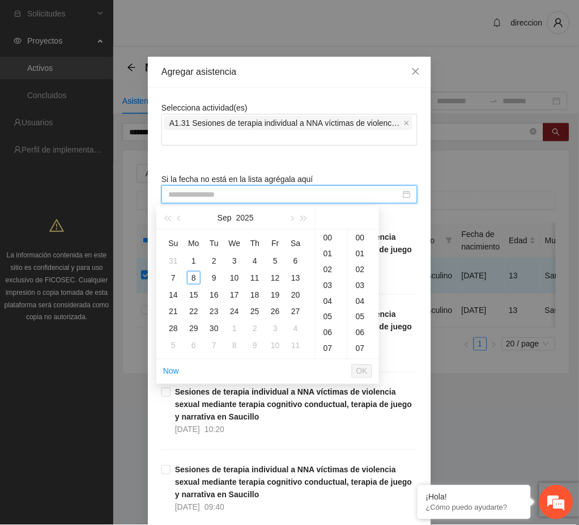
type input "**********"
click at [218, 144] on div "A1.31 Sesiones de terapia individual a NNA víctimas de violencia sexual mediant…" at bounding box center [289, 129] width 250 height 29
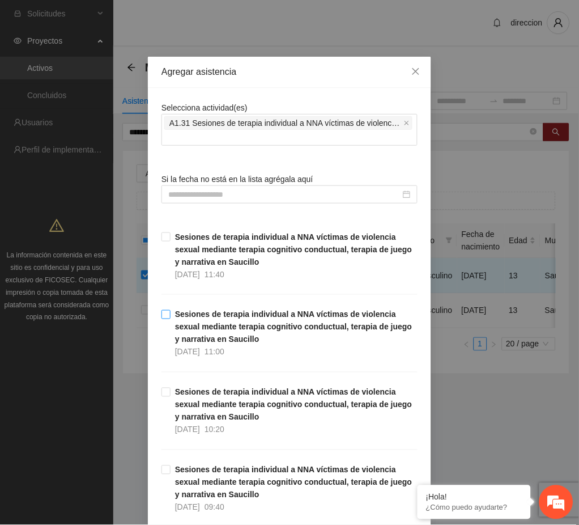
scroll to position [227, 0]
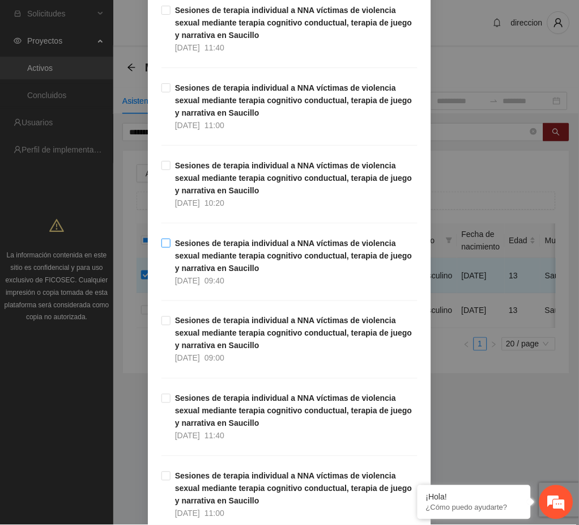
click at [231, 265] on strong "Sesiones de terapia individual a NNA víctimas de violencia sexual mediante tera…" at bounding box center [293, 256] width 237 height 34
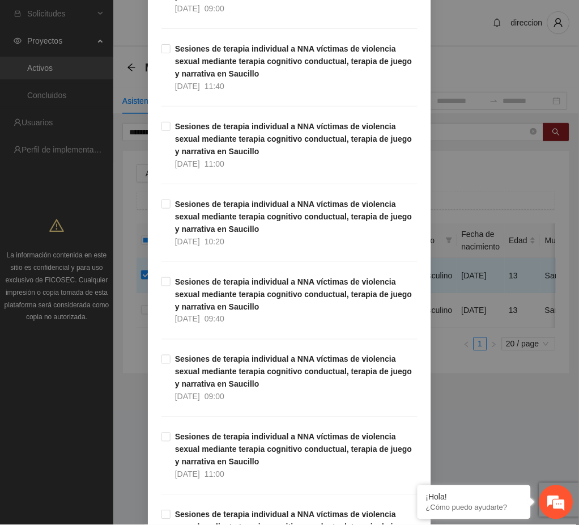
scroll to position [604, 0]
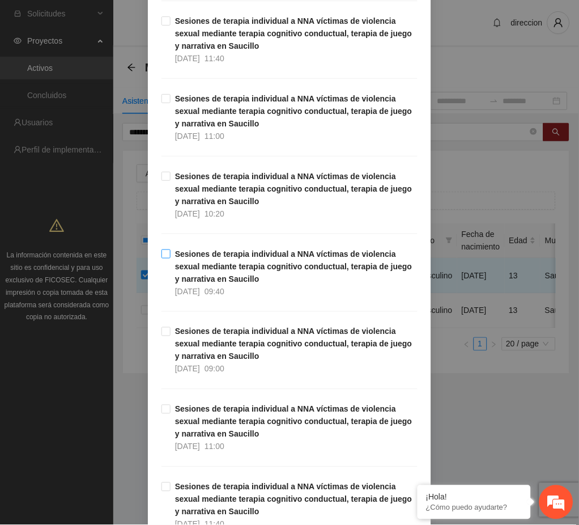
click at [224, 289] on span "09:40" at bounding box center [215, 291] width 20 height 9
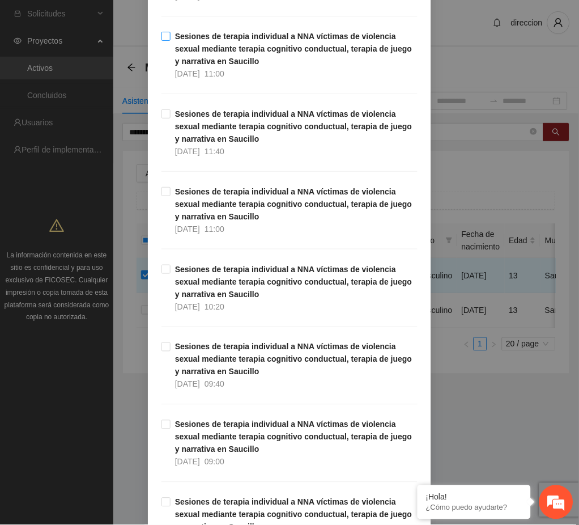
scroll to position [982, 0]
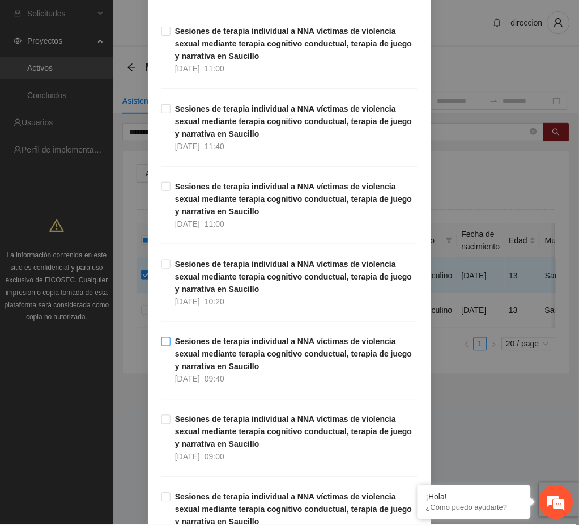
click at [228, 346] on strong "Sesiones de terapia individual a NNA víctimas de violencia sexual mediante tera…" at bounding box center [293, 354] width 237 height 34
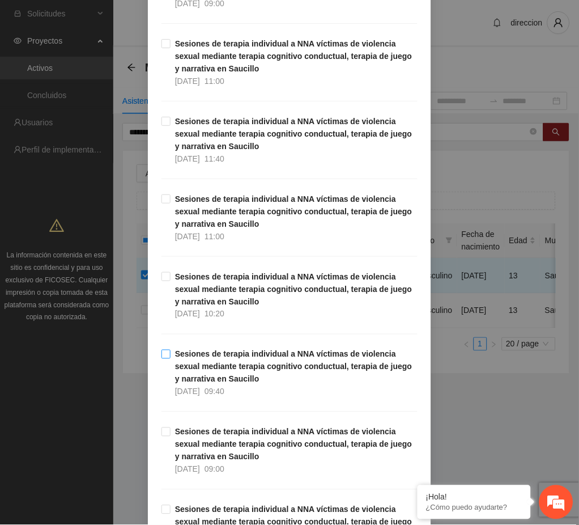
click at [214, 367] on strong "Sesiones de terapia individual a NNA víctimas de violencia sexual mediante tera…" at bounding box center [293, 367] width 237 height 34
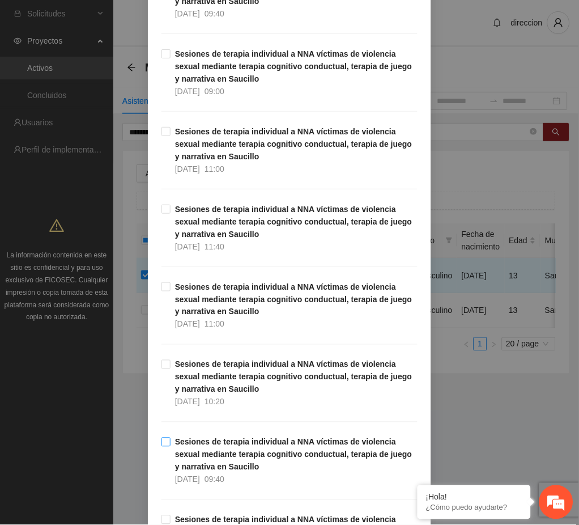
click at [234, 469] on strong "Sesiones de terapia individual a NNA víctimas de violencia sexual mediante tera…" at bounding box center [293, 454] width 237 height 34
click at [505, 452] on div "Agregar asistencia Selecciona actividad(es) A1.31 Sesiones de terapia individua…" at bounding box center [289, 262] width 579 height 525
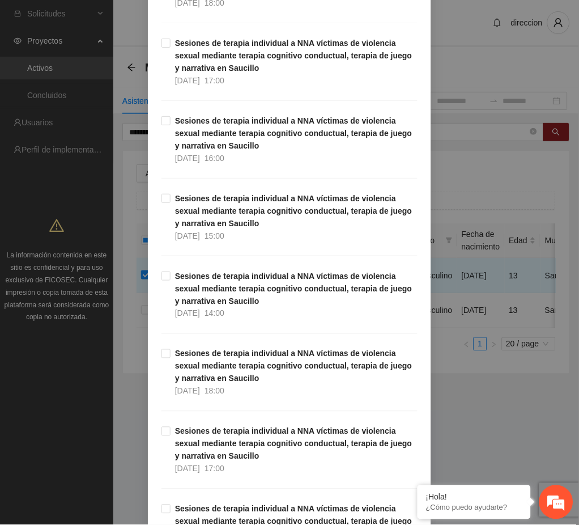
scroll to position [7480, 0]
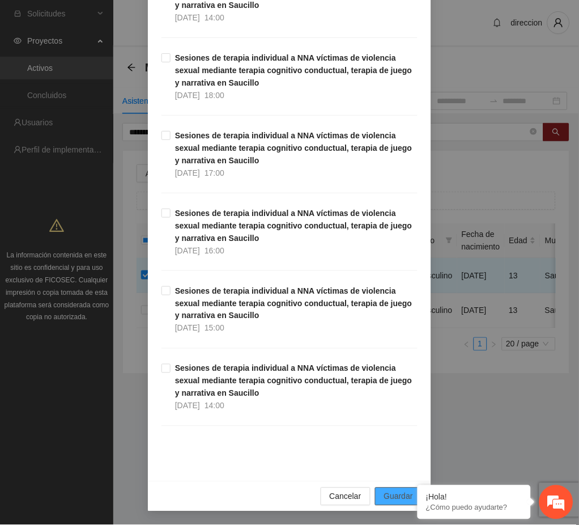
click at [397, 494] on span "Guardar" at bounding box center [398, 496] width 29 height 12
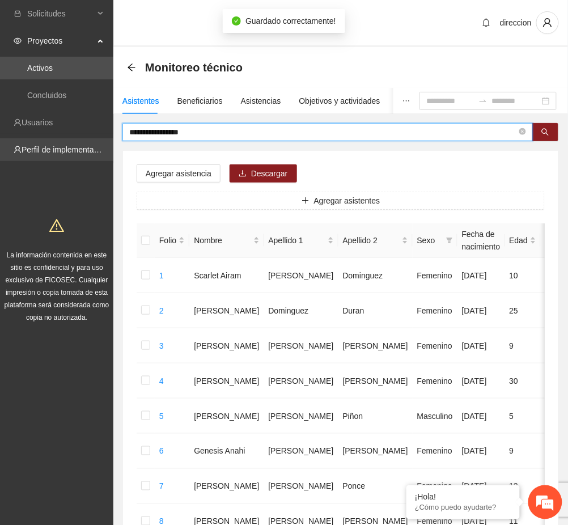
drag, startPoint x: 215, startPoint y: 128, endPoint x: 112, endPoint y: 139, distance: 104.4
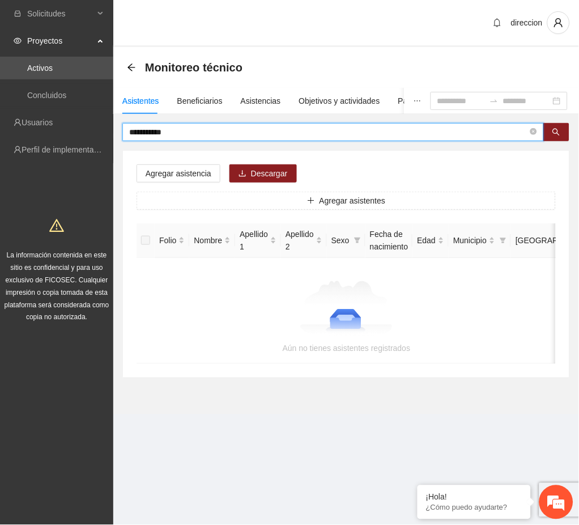
drag, startPoint x: 193, startPoint y: 131, endPoint x: 127, endPoint y: 146, distance: 67.5
click at [127, 146] on div "**********" at bounding box center [346, 250] width 448 height 255
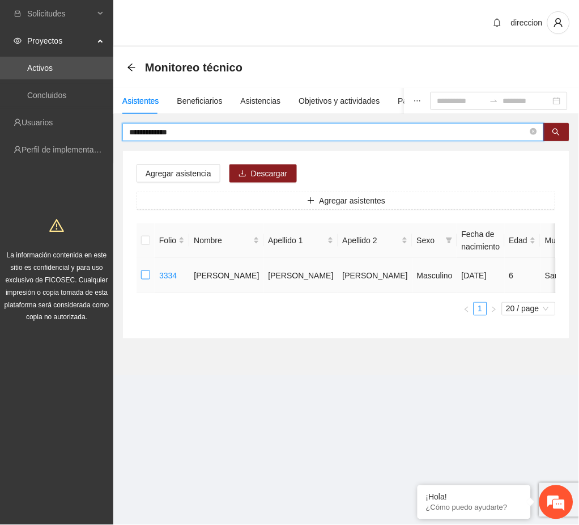
type input "**********"
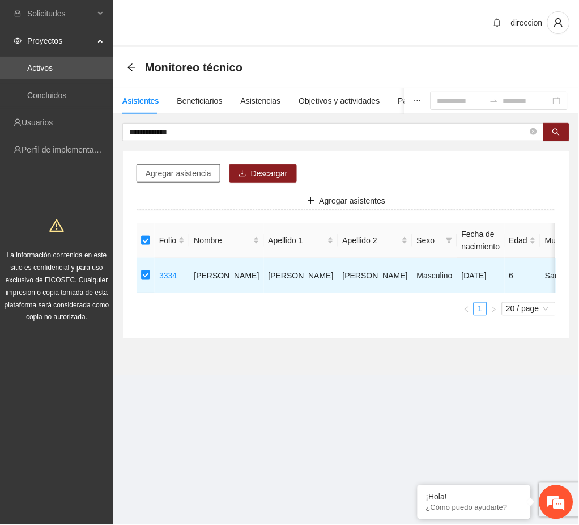
click at [168, 172] on span "Agregar asistencia" at bounding box center [179, 173] width 66 height 12
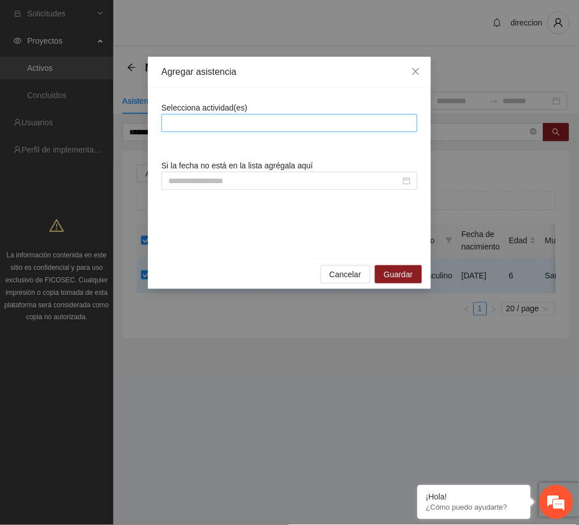
click at [196, 128] on div at bounding box center [289, 123] width 250 height 14
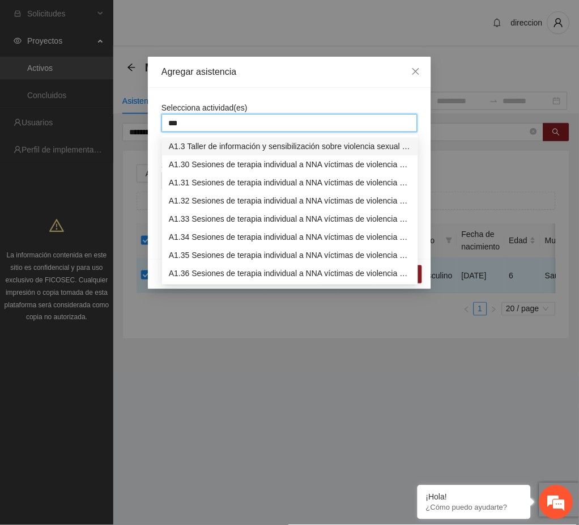
type input "****"
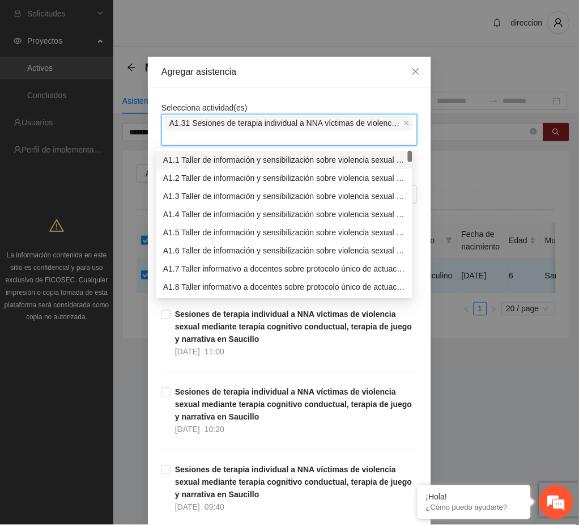
click at [237, 83] on div "Agregar asistencia" at bounding box center [289, 72] width 283 height 31
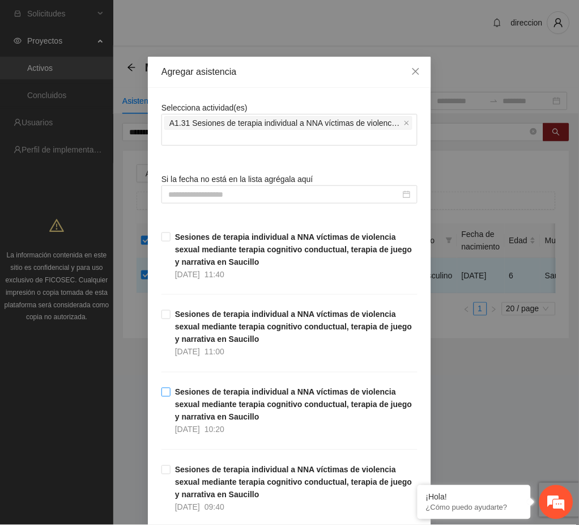
click at [232, 402] on strong "Sesiones de terapia individual a NNA víctimas de violencia sexual mediante tera…" at bounding box center [293, 405] width 237 height 34
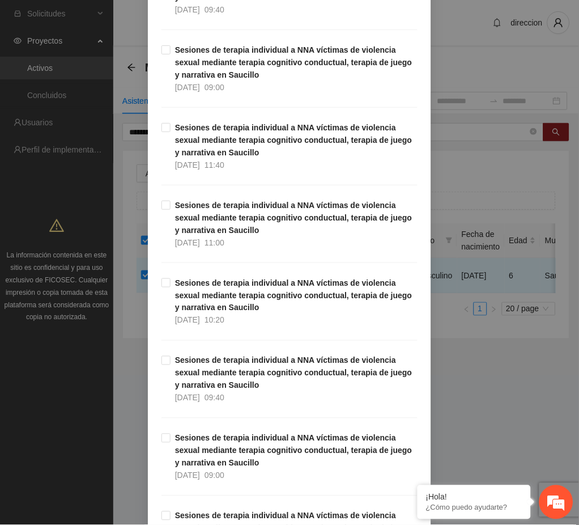
scroll to position [529, 0]
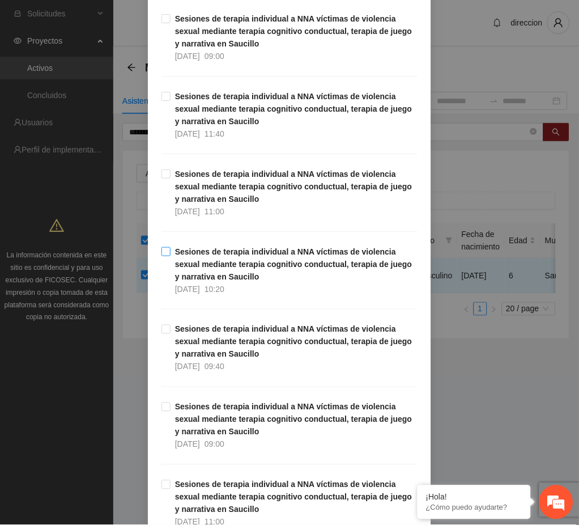
click at [245, 277] on span "Sesiones de terapia individual a NNA víctimas de violencia sexual mediante tera…" at bounding box center [294, 270] width 247 height 50
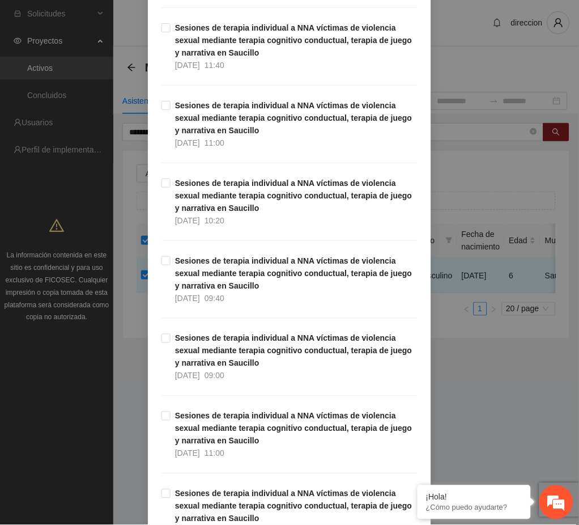
scroll to position [1133, 0]
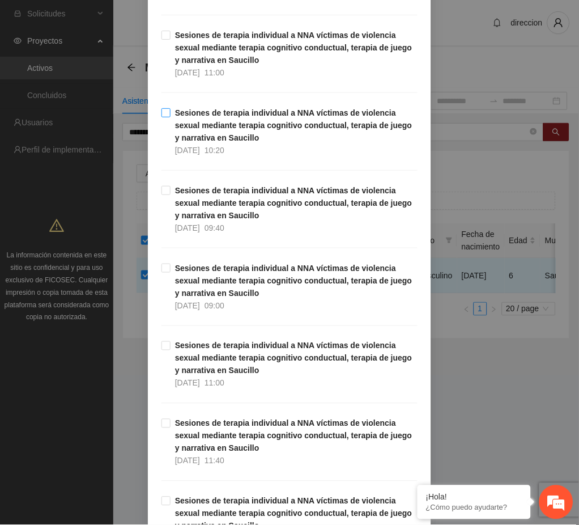
click at [245, 146] on span "Sesiones de terapia individual a NNA víctimas de violencia sexual mediante tera…" at bounding box center [294, 132] width 247 height 50
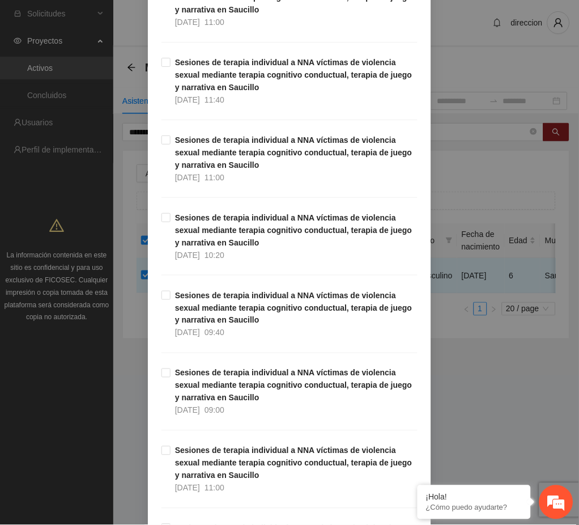
scroll to position [1360, 0]
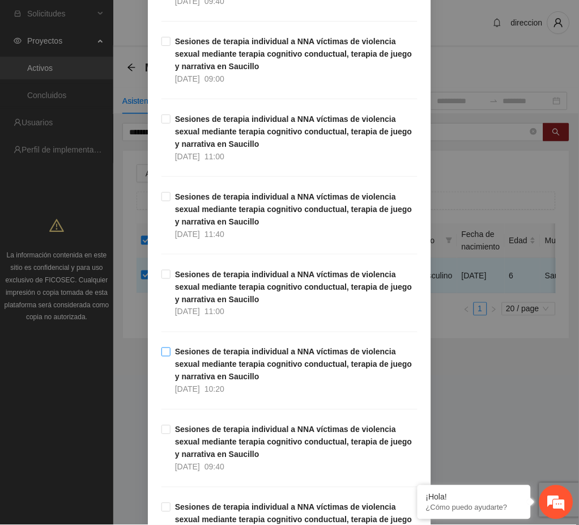
click at [249, 376] on span "Sesiones de terapia individual a NNA víctimas de violencia sexual mediante tera…" at bounding box center [294, 371] width 247 height 50
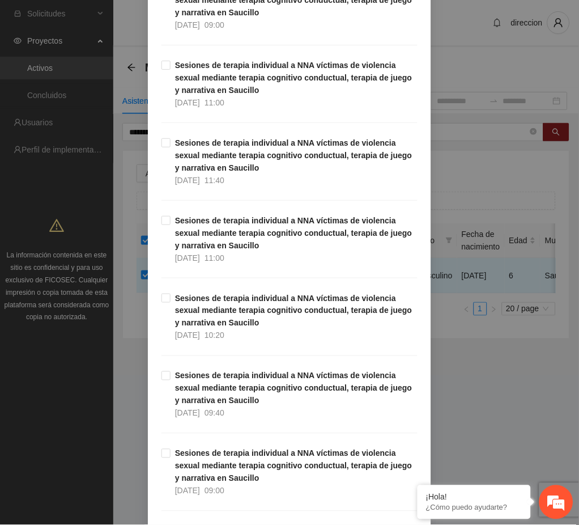
scroll to position [1889, 0]
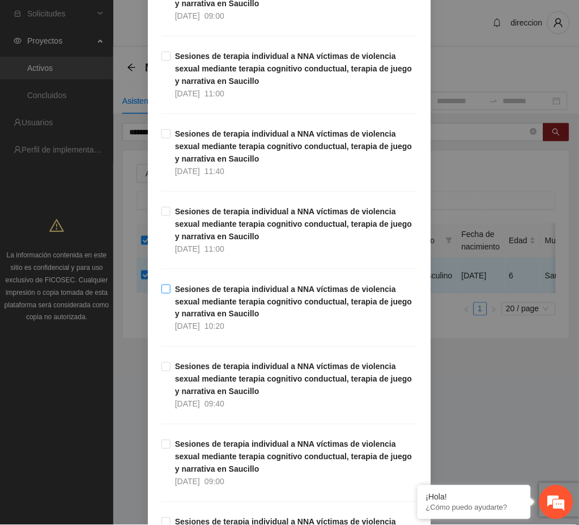
click at [255, 318] on span "Sesiones de terapia individual a NNA víctimas de violencia sexual mediante tera…" at bounding box center [294, 308] width 247 height 50
click at [491, 397] on div "Agregar asistencia Selecciona actividad(es) A1.31 Sesiones de terapia individua…" at bounding box center [289, 262] width 579 height 525
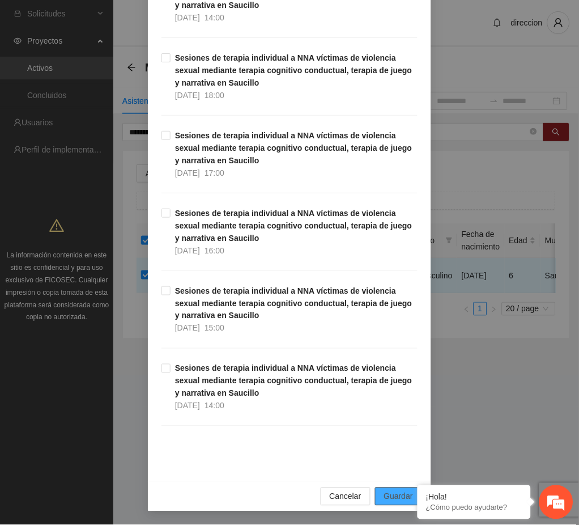
click at [383, 505] on button "Guardar" at bounding box center [398, 496] width 47 height 18
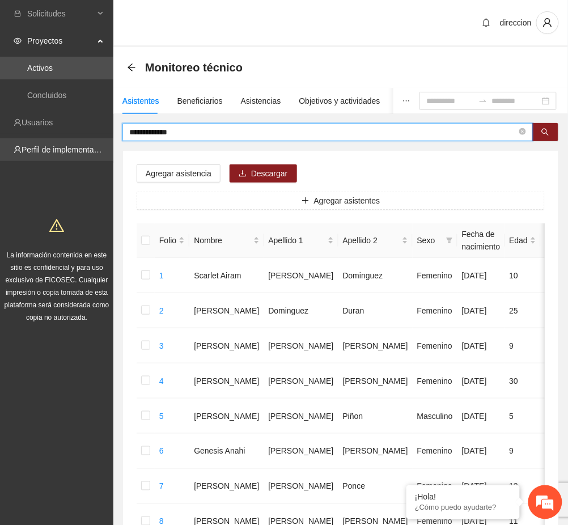
drag, startPoint x: 207, startPoint y: 126, endPoint x: 61, endPoint y: 143, distance: 147.7
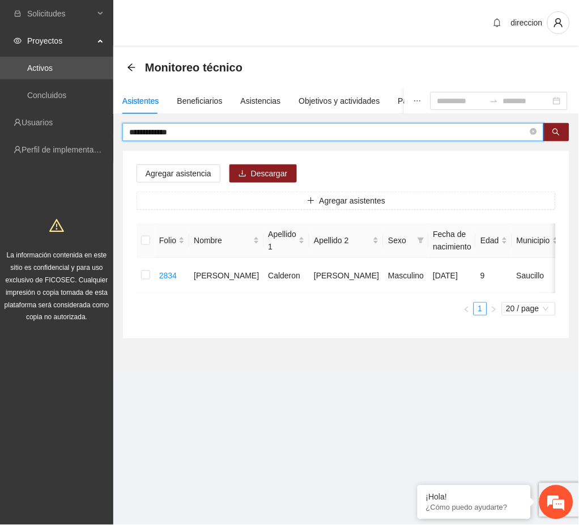
type input "**********"
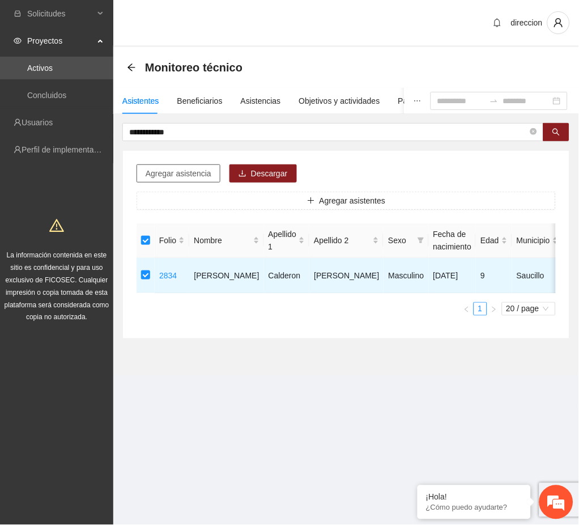
click at [176, 175] on span "Agregar asistencia" at bounding box center [179, 173] width 66 height 12
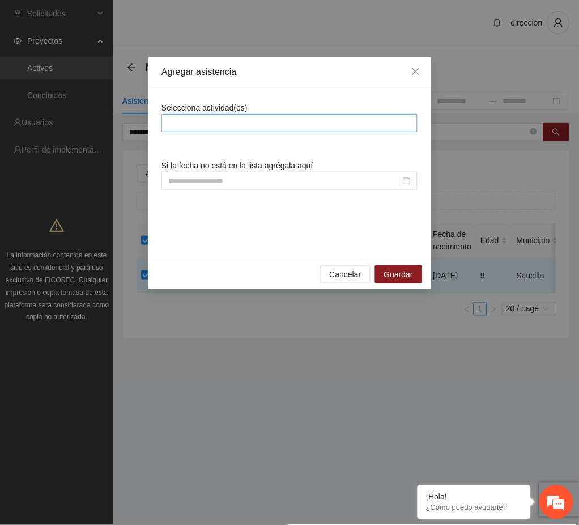
click at [194, 124] on div at bounding box center [289, 123] width 250 height 14
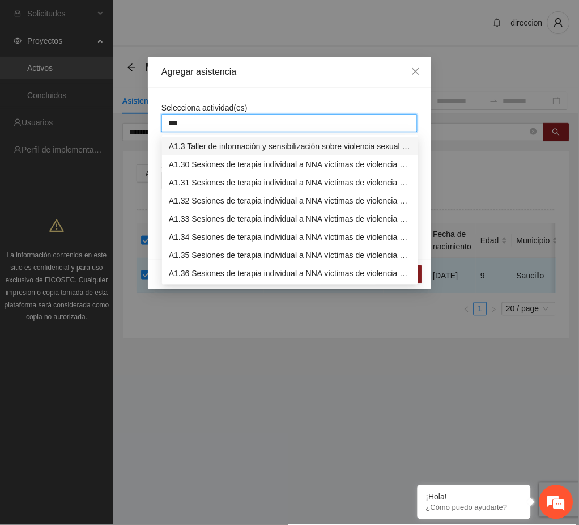
type input "****"
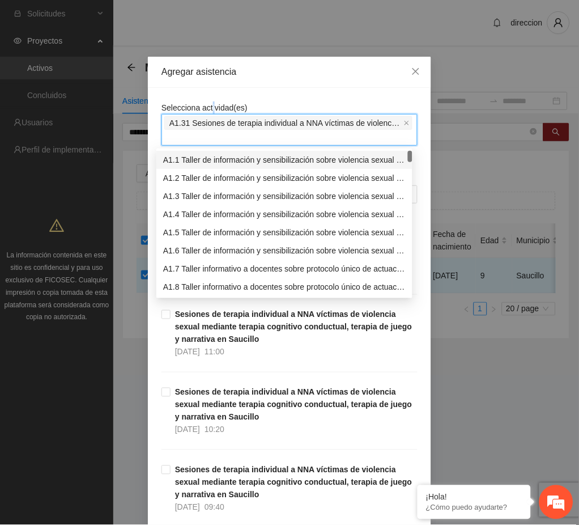
click at [206, 101] on div "Selecciona actividad(es) A1.31 Sesiones de terapia individual a NNA víctimas de…" at bounding box center [290, 123] width 256 height 44
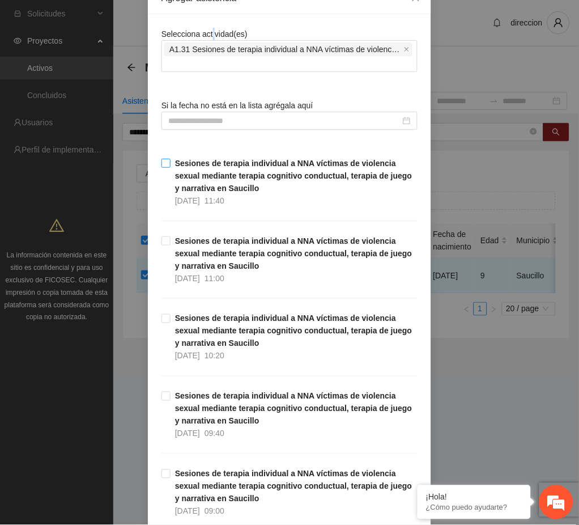
scroll to position [151, 0]
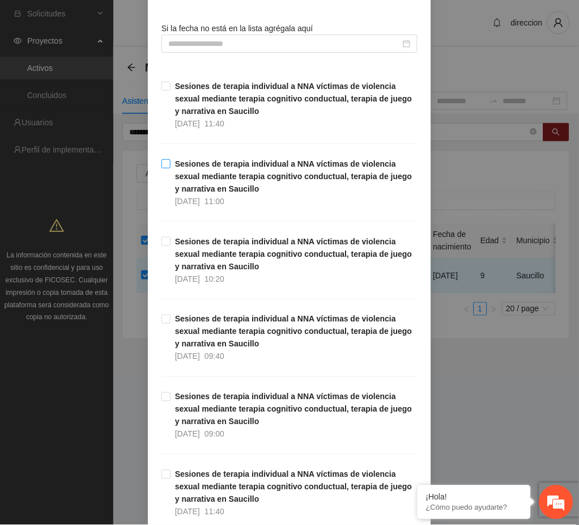
click at [188, 184] on strong "Sesiones de terapia individual a NNA víctimas de violencia sexual mediante tera…" at bounding box center [293, 176] width 237 height 34
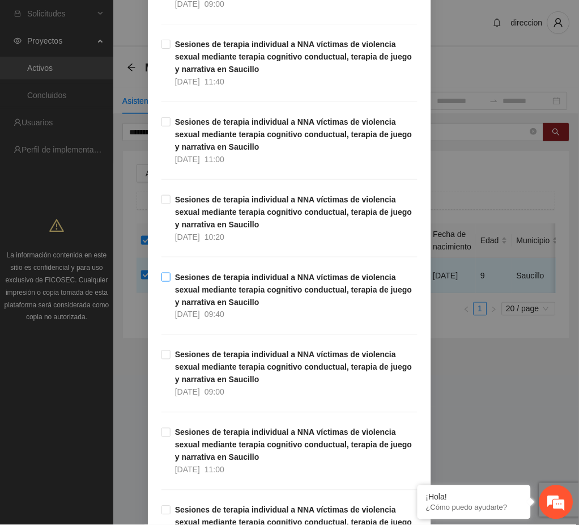
scroll to position [604, 0]
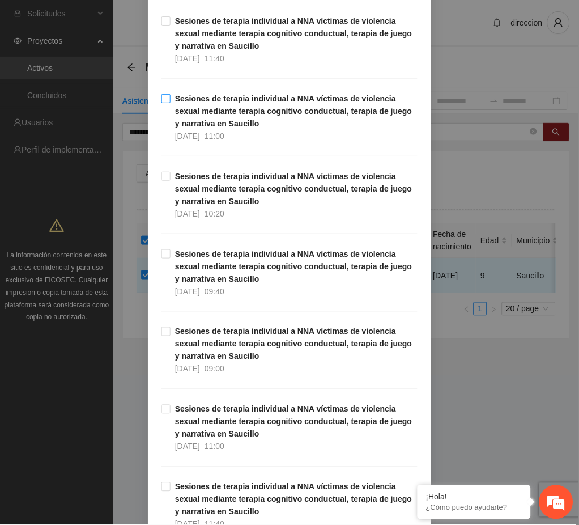
click at [220, 125] on strong "Sesiones de terapia individual a NNA víctimas de violencia sexual mediante tera…" at bounding box center [293, 111] width 237 height 34
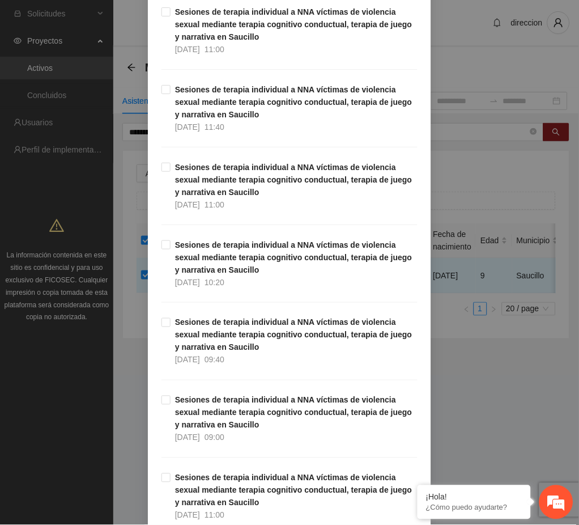
scroll to position [1057, 0]
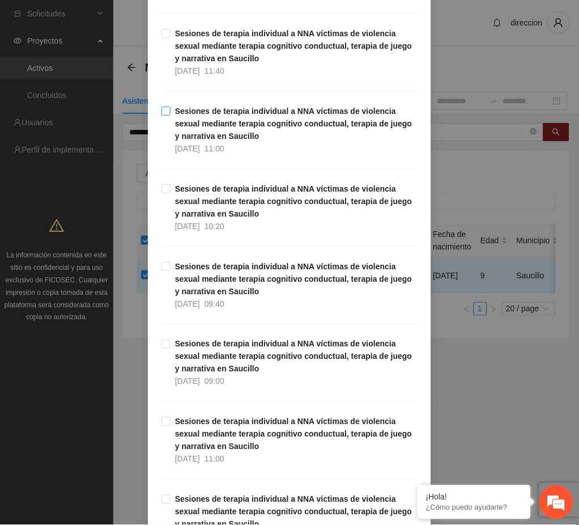
click at [235, 148] on span "Sesiones de terapia individual a NNA víctimas de violencia sexual mediante tera…" at bounding box center [294, 130] width 247 height 50
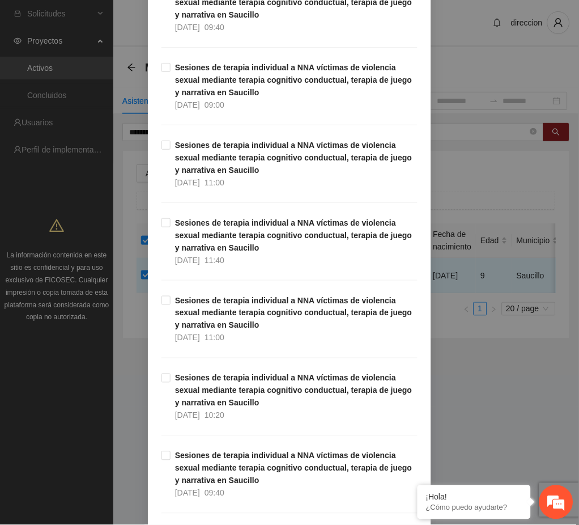
scroll to position [1360, 0]
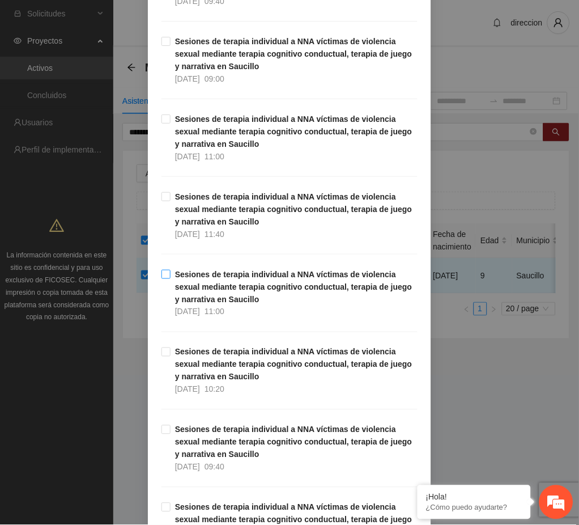
click at [236, 298] on strong "Sesiones de terapia individual a NNA víctimas de violencia sexual mediante tera…" at bounding box center [293, 287] width 237 height 34
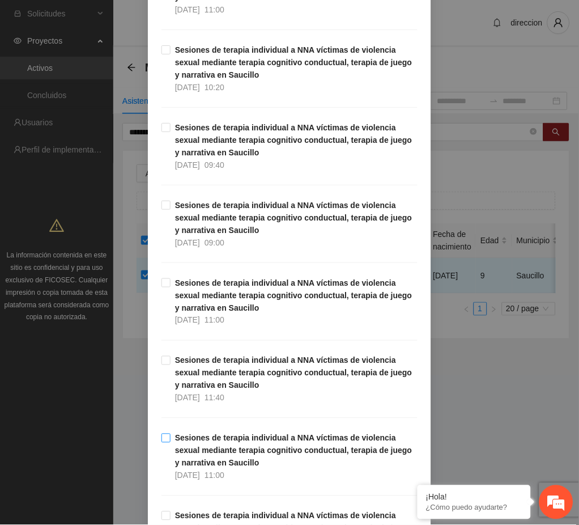
click at [218, 458] on strong "Sesiones de terapia individual a NNA víctimas de violencia sexual mediante tera…" at bounding box center [293, 451] width 237 height 34
click at [483, 449] on div "Agregar asistencia Selecciona actividad(es) A1.31 Sesiones de terapia individua…" at bounding box center [289, 262] width 579 height 525
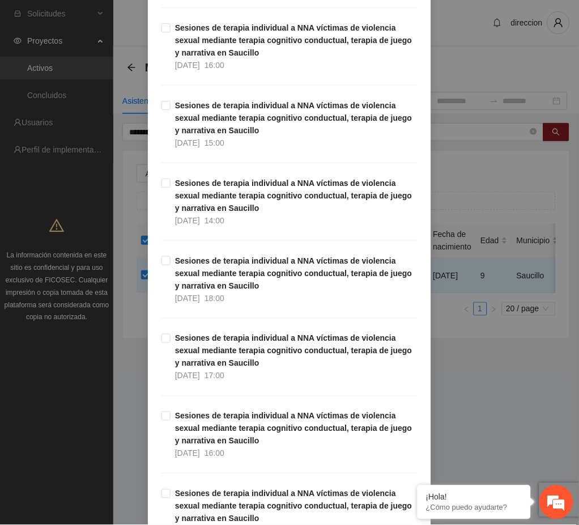
scroll to position [7480, 0]
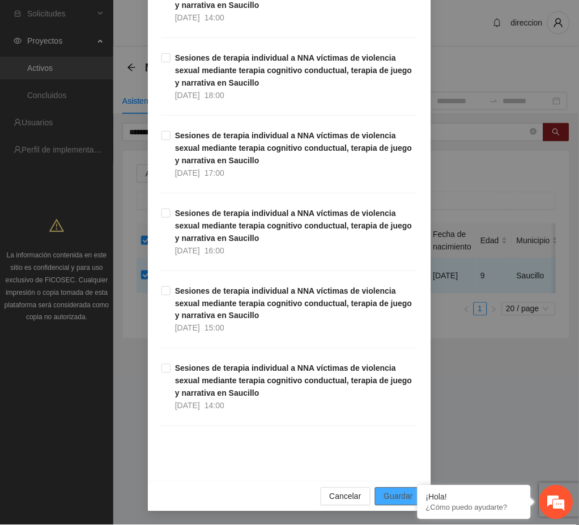
click at [394, 496] on span "Guardar" at bounding box center [398, 496] width 29 height 12
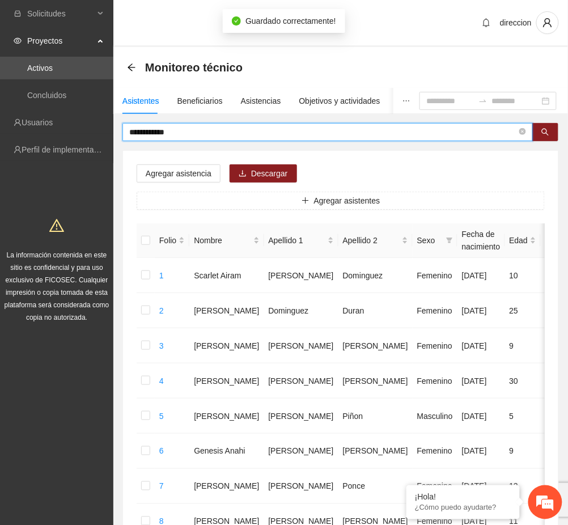
drag, startPoint x: 194, startPoint y: 126, endPoint x: 107, endPoint y: 134, distance: 87.6
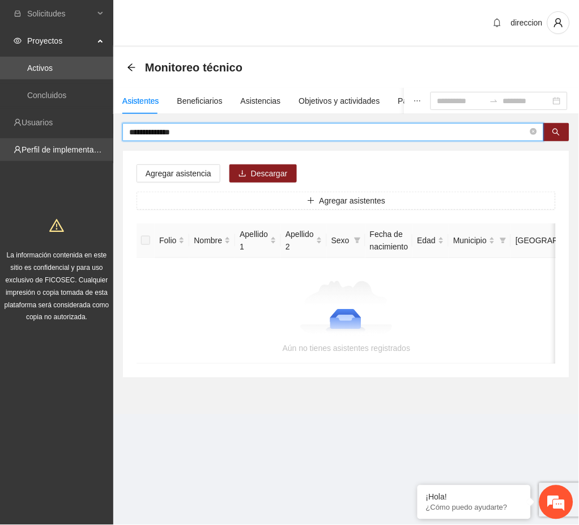
type input "**********"
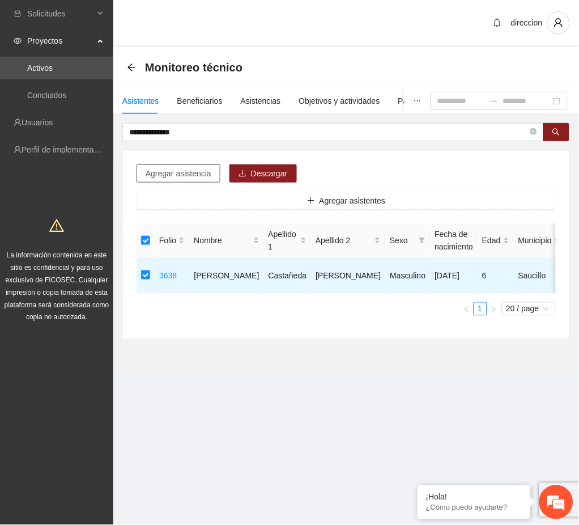
click at [215, 172] on button "Agregar asistencia" at bounding box center [179, 173] width 84 height 18
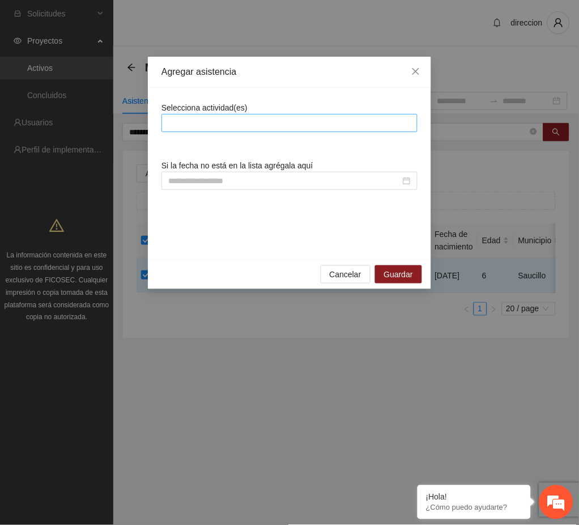
click at [215, 122] on div at bounding box center [289, 123] width 250 height 14
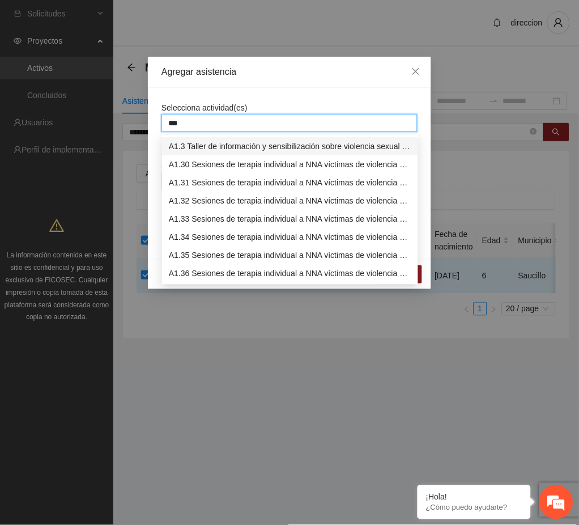
type input "****"
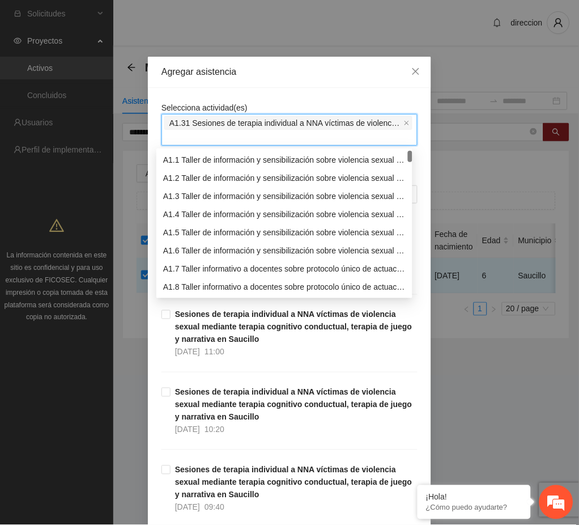
click at [271, 365] on div "Sesiones de terapia individual a NNA víctimas de violencia sexual mediante tera…" at bounding box center [290, 347] width 256 height 78
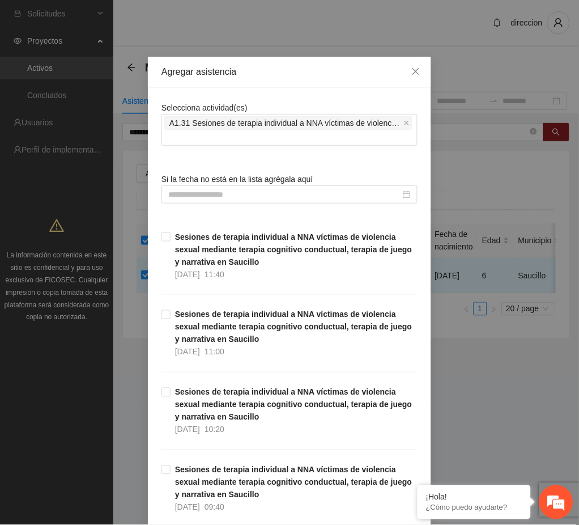
click at [238, 281] on div "Sesiones de terapia individual a NNA víctimas de violencia sexual mediante tera…" at bounding box center [290, 270] width 256 height 78
click at [189, 243] on span "Sesiones de terapia individual a NNA víctimas de violencia sexual mediante tera…" at bounding box center [294, 256] width 247 height 50
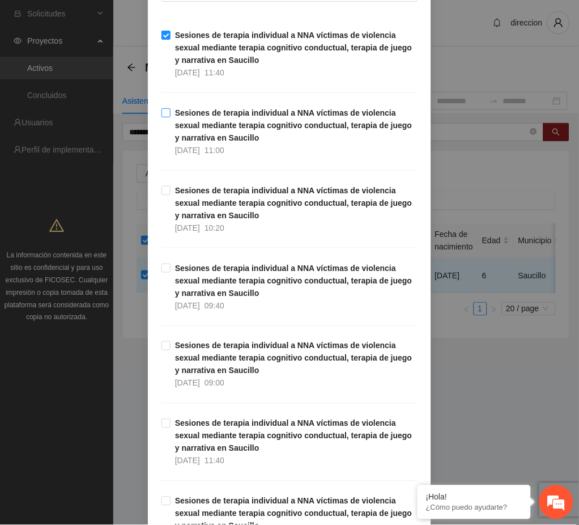
scroll to position [302, 0]
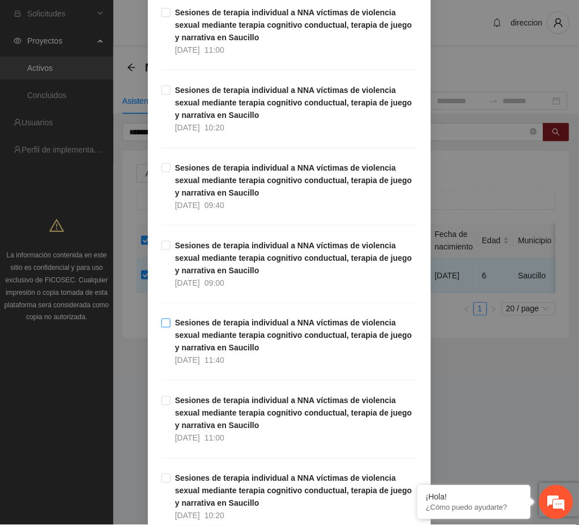
click at [219, 339] on strong "Sesiones de terapia individual a NNA víctimas de violencia sexual mediante tera…" at bounding box center [293, 335] width 237 height 34
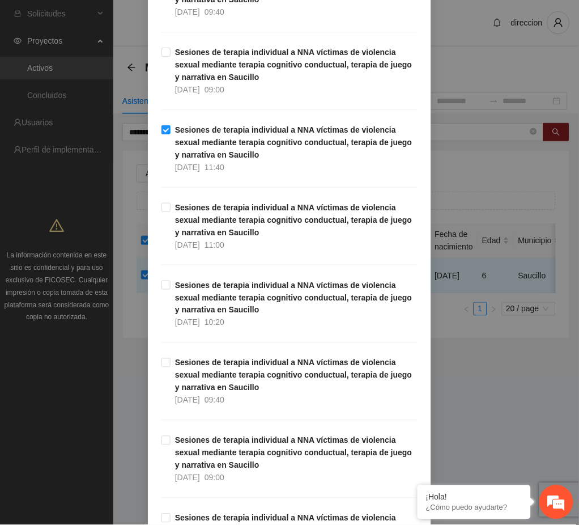
scroll to position [680, 0]
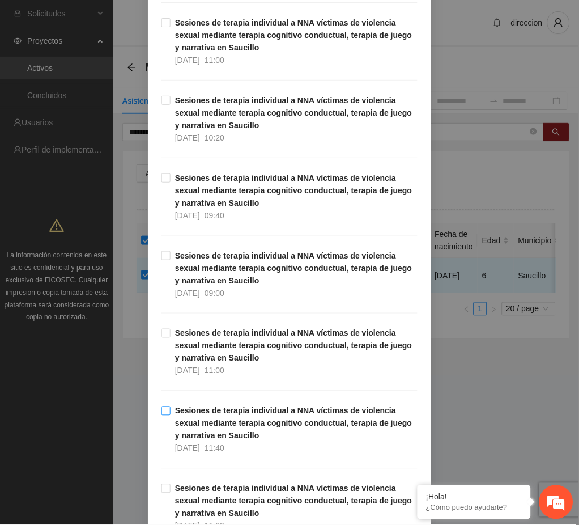
click at [216, 427] on strong "Sesiones de terapia individual a NNA víctimas de violencia sexual mediante tera…" at bounding box center [293, 423] width 237 height 34
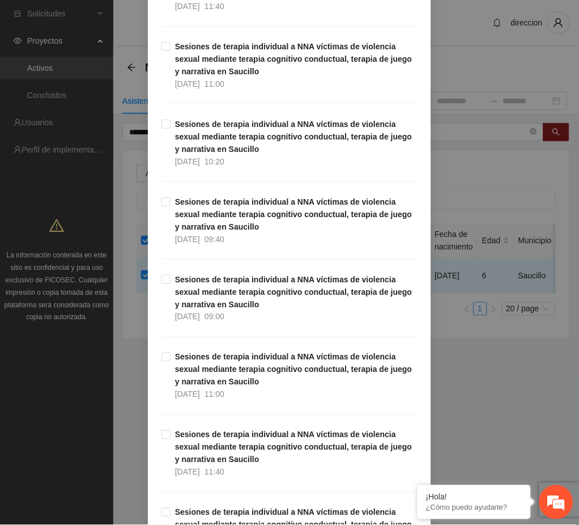
scroll to position [1133, 0]
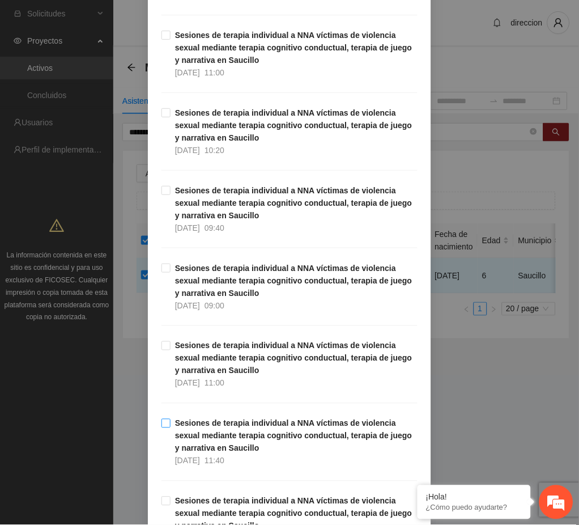
click at [192, 437] on strong "Sesiones de terapia individual a NNA víctimas de violencia sexual mediante tera…" at bounding box center [293, 436] width 237 height 34
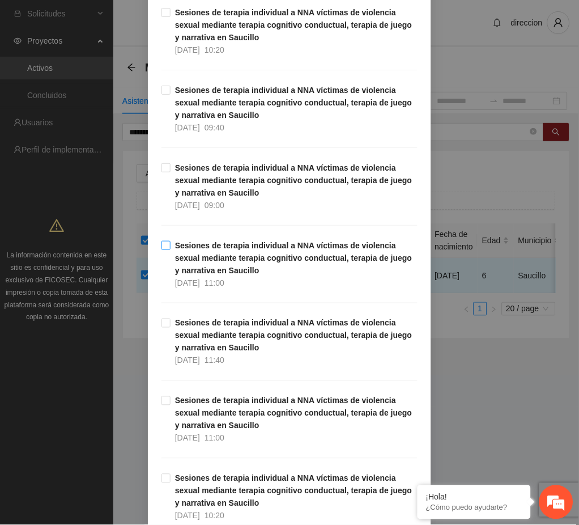
scroll to position [1813, 0]
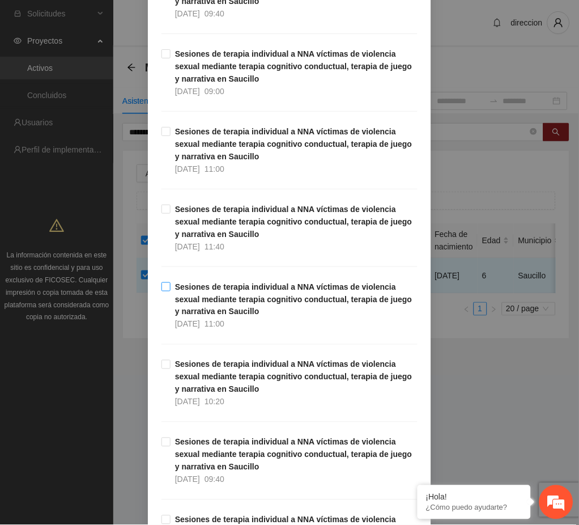
click at [214, 320] on span "11:00" at bounding box center [215, 324] width 20 height 9
click at [198, 235] on strong "Sesiones de terapia individual a NNA víctimas de violencia sexual mediante tera…" at bounding box center [293, 222] width 237 height 34
click at [476, 424] on div "Agregar asistencia Selecciona actividad(es) A1.31 Sesiones de terapia individua…" at bounding box center [289, 262] width 579 height 525
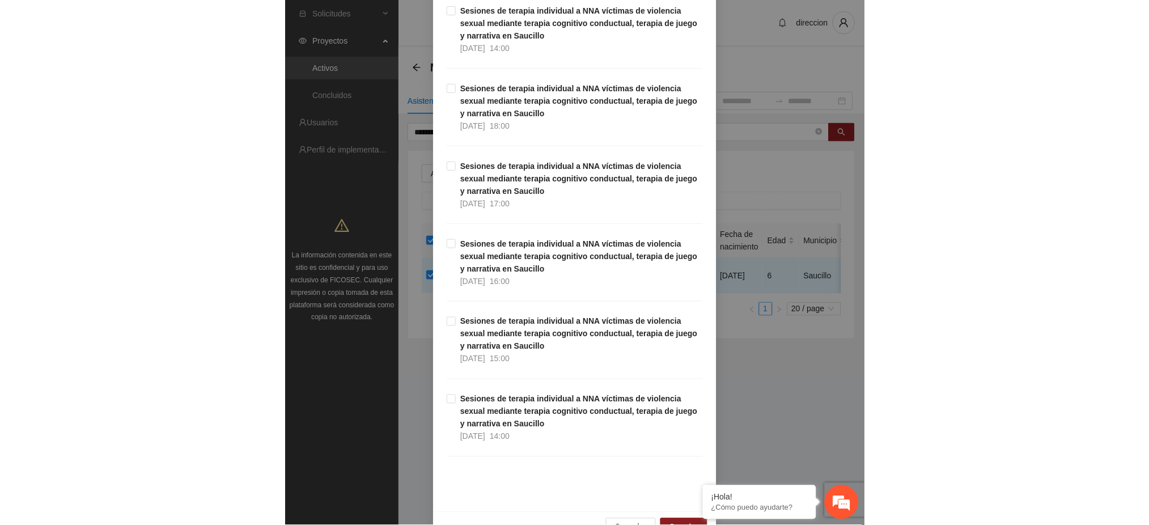
scroll to position [7480, 0]
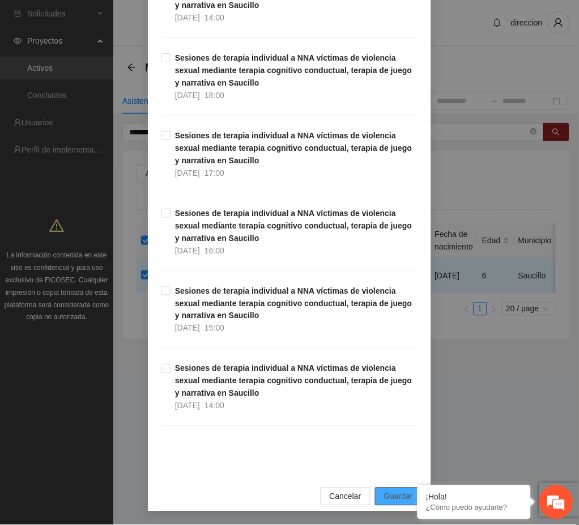
click at [379, 492] on button "Guardar" at bounding box center [398, 496] width 47 height 18
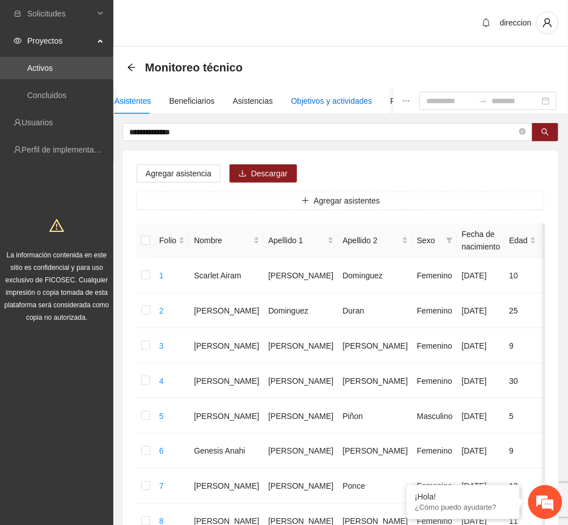
click at [298, 104] on div "Objetivos y actividades" at bounding box center [331, 101] width 81 height 12
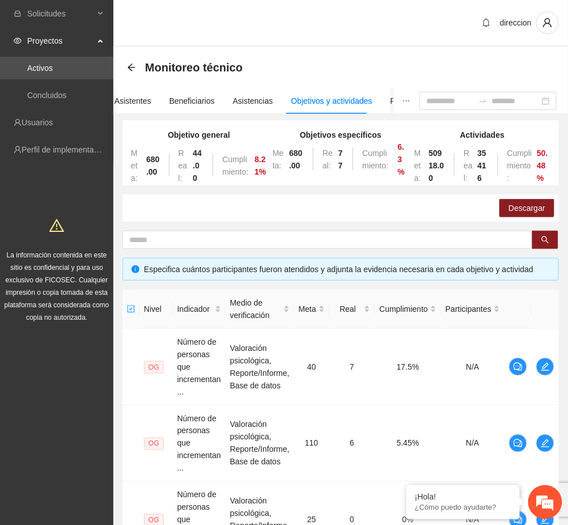
click at [194, 266] on div "Especifica cuántos participantes fueron atendidos y adjunta la evidencia necesa…" at bounding box center [347, 269] width 406 height 12
click at [191, 243] on input "text" at bounding box center [323, 239] width 388 height 12
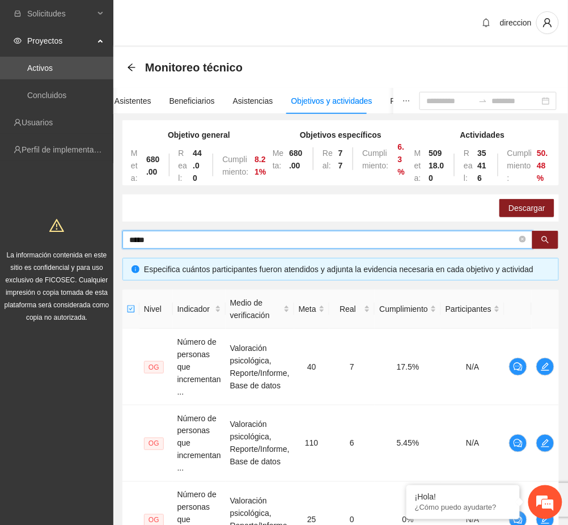
type input "*****"
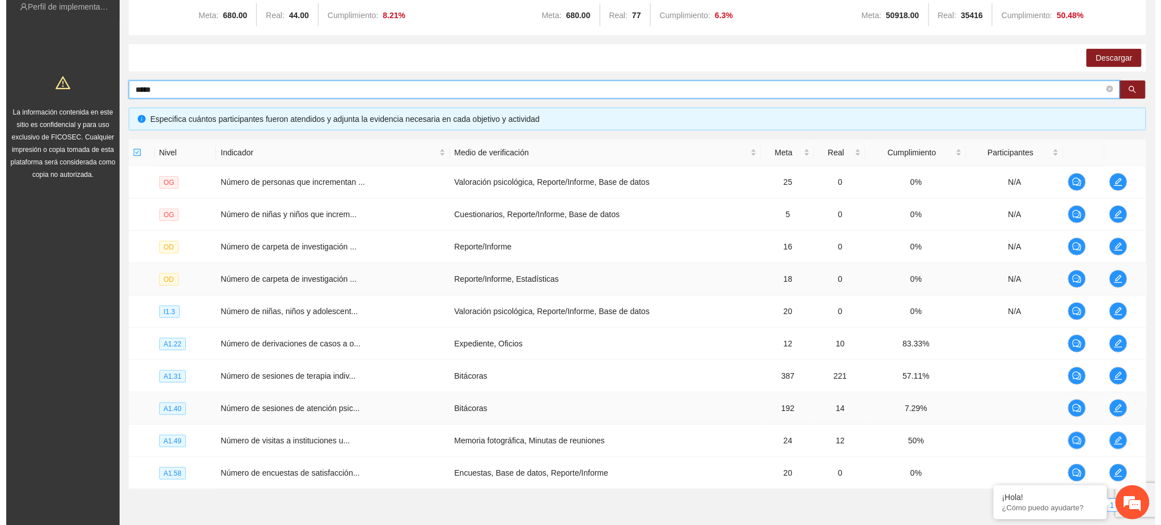
scroll to position [215, 0]
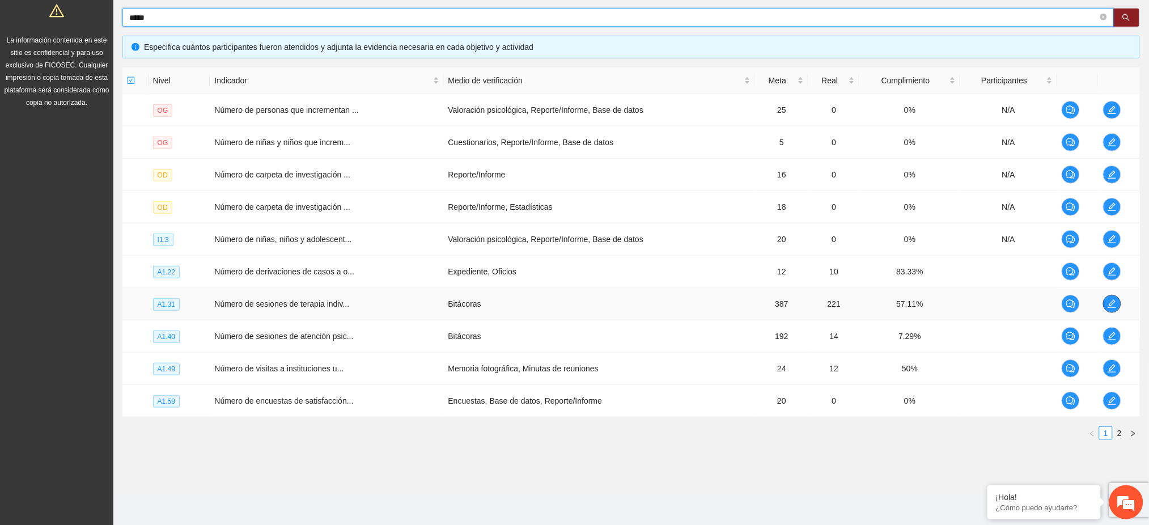
click at [567, 304] on icon "edit" at bounding box center [1111, 303] width 9 height 9
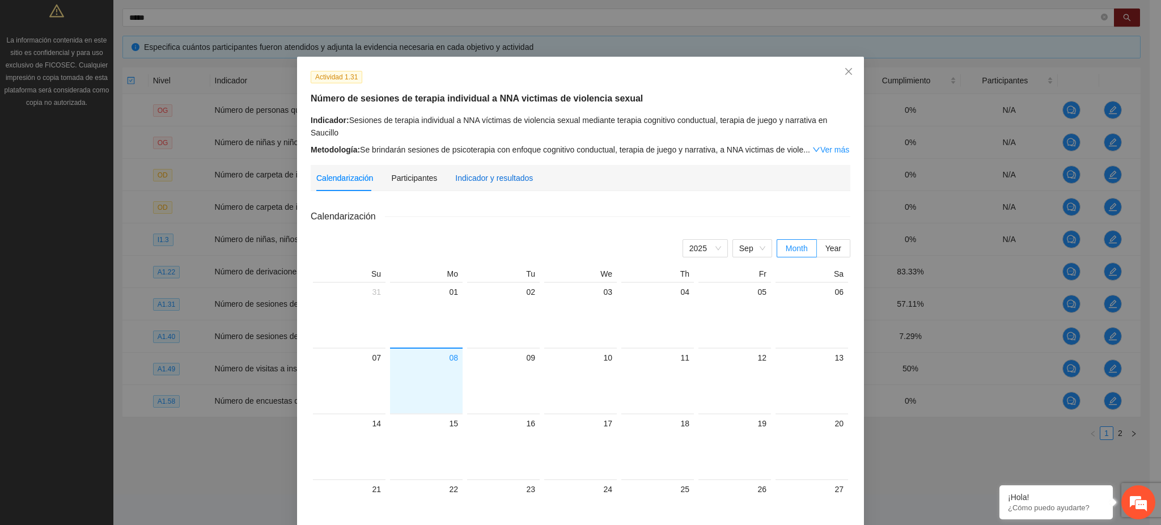
click at [502, 177] on div "Indicador y resultados" at bounding box center [494, 178] width 78 height 12
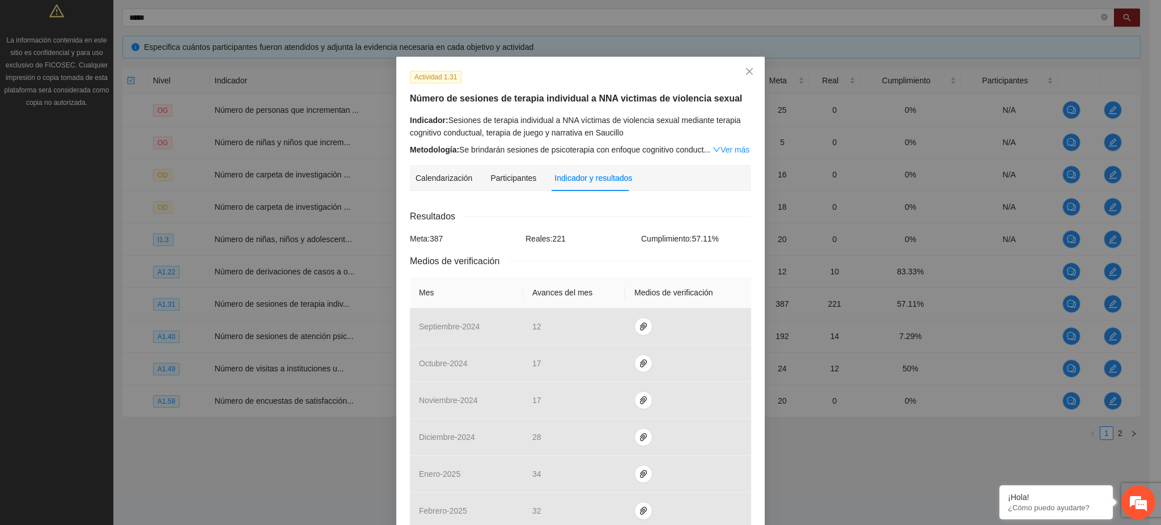
scroll to position [336, 0]
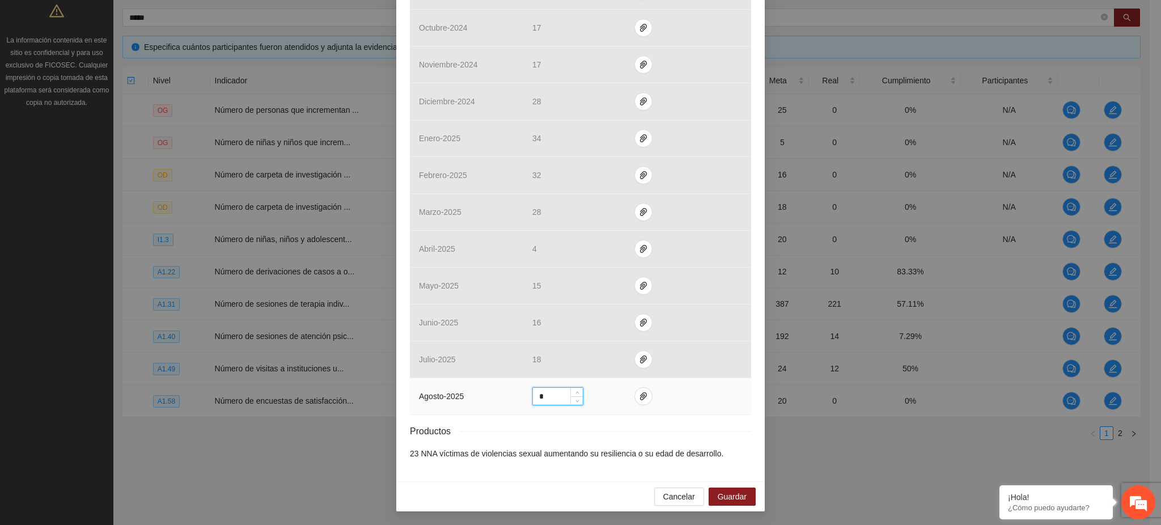
drag, startPoint x: 551, startPoint y: 396, endPoint x: 500, endPoint y: 406, distance: 52.5
click at [501, 405] on tr "agosto - 2025 *" at bounding box center [580, 396] width 341 height 37
type input "**"
click at [567, 397] on icon "paper-clip" at bounding box center [643, 396] width 9 height 9
click at [567, 360] on span "Adjuntar documento" at bounding box center [607, 361] width 71 height 12
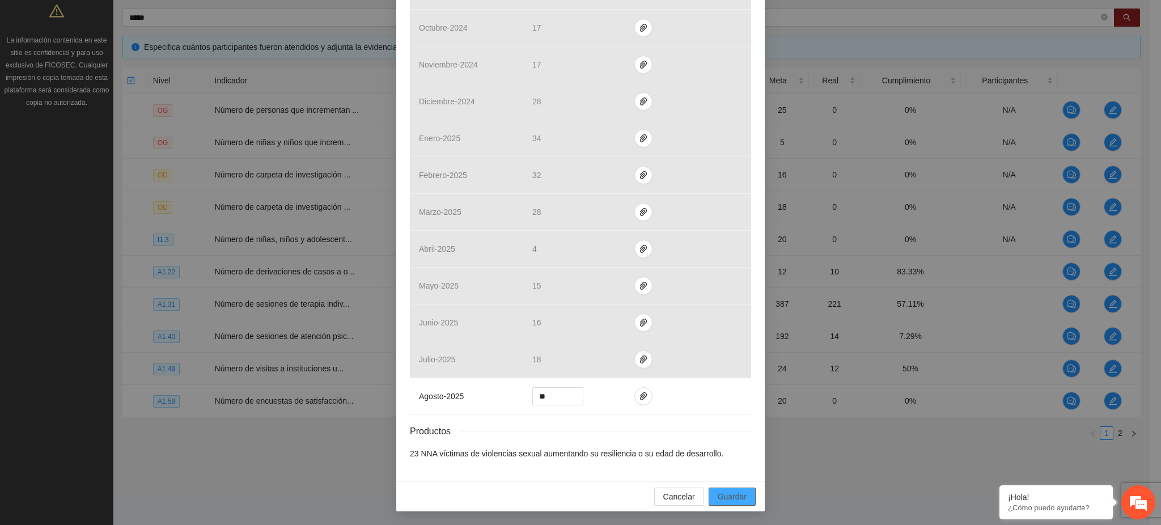
click at [567, 502] on span "Guardar" at bounding box center [731, 496] width 29 height 12
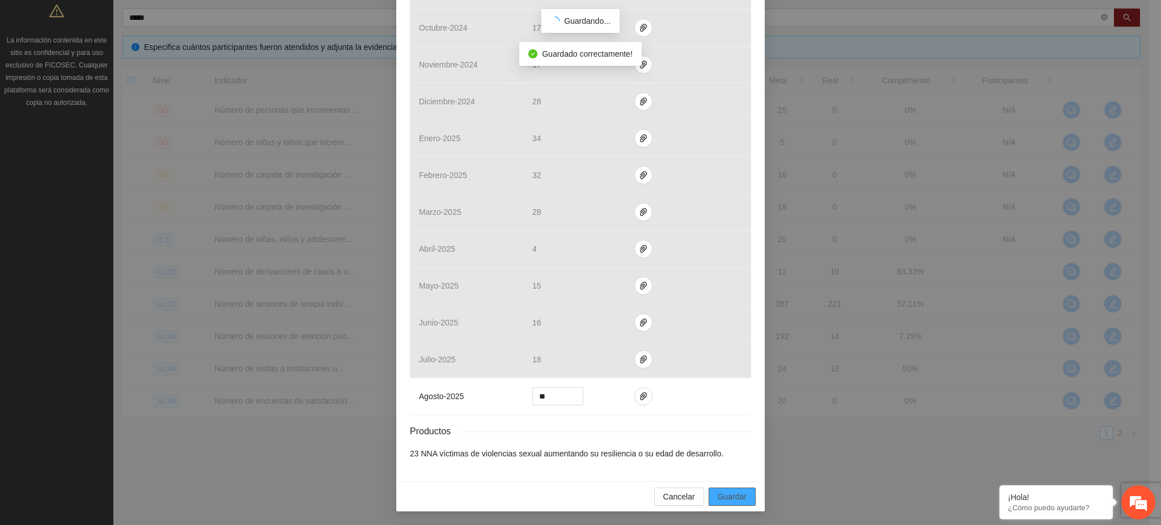
scroll to position [279, 0]
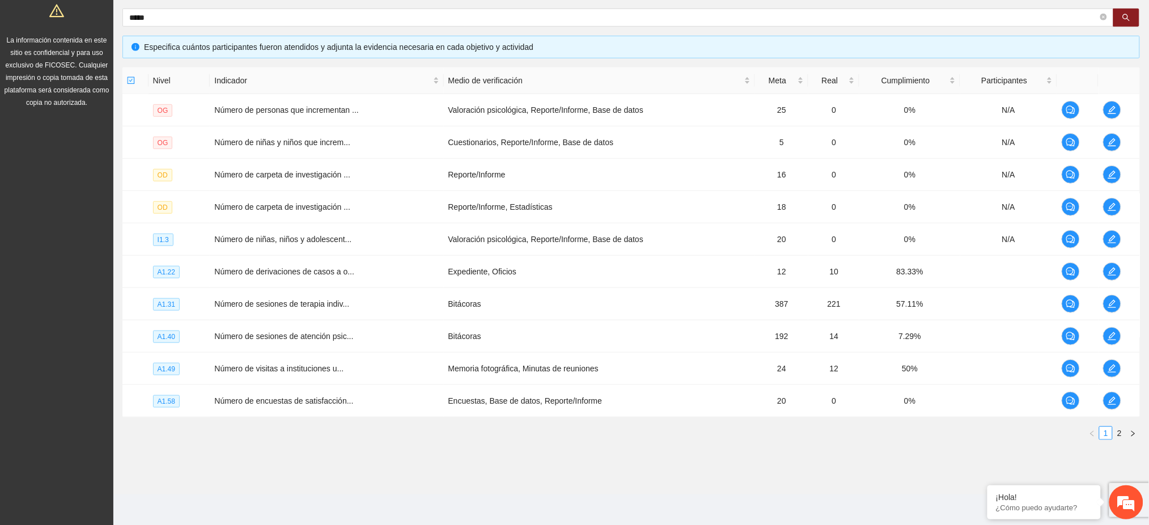
click at [567, 465] on section "Monitoreo técnico Asistentes Beneficiarios Asistencias Objetivos y actividades …" at bounding box center [630, 163] width 1035 height 662
click at [567, 309] on button "button" at bounding box center [1112, 304] width 18 height 18
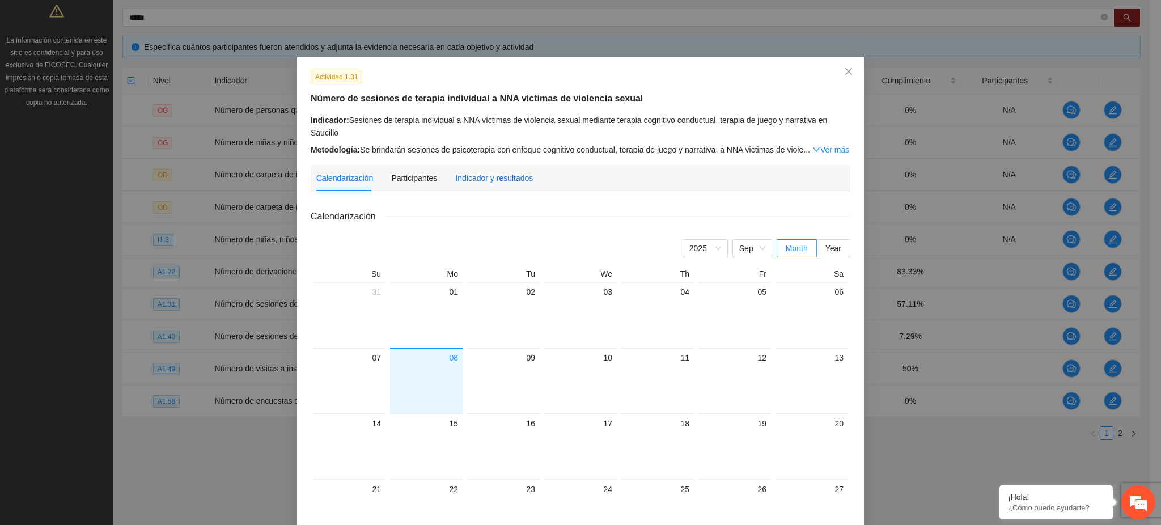
click at [502, 176] on div "Indicador y resultados" at bounding box center [494, 178] width 78 height 12
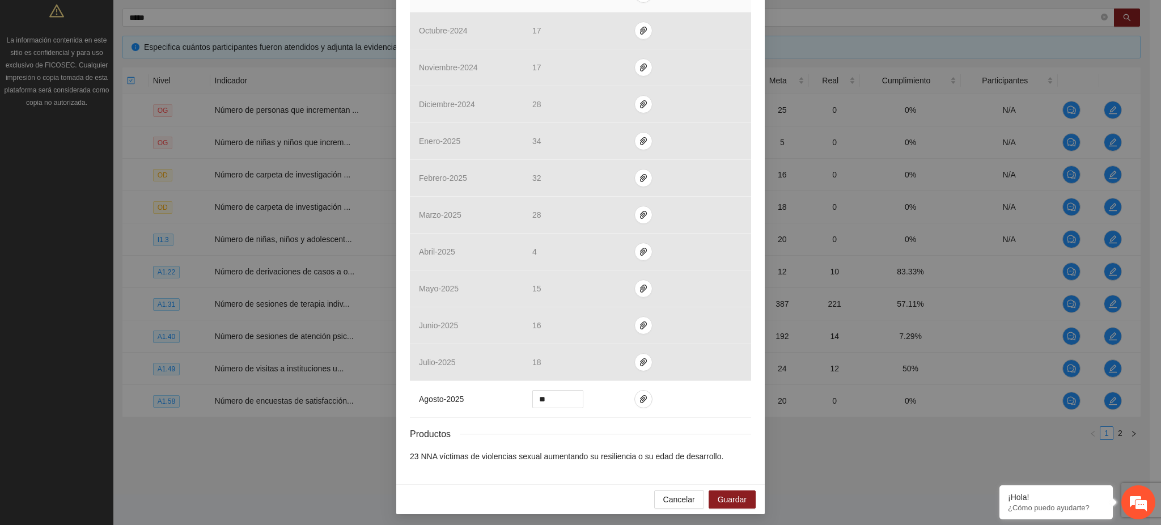
scroll to position [336, 0]
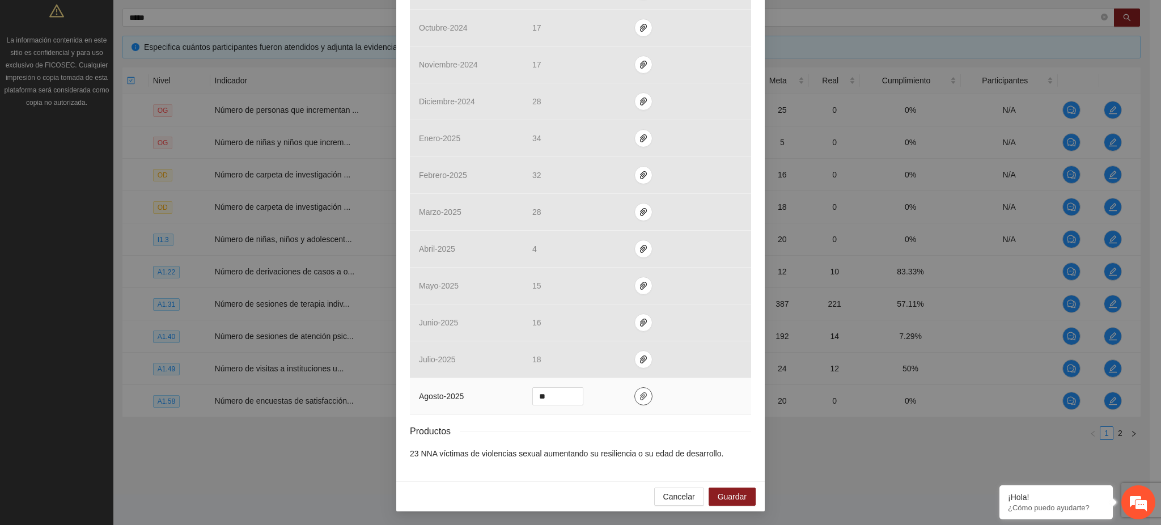
click at [567, 394] on span "paper-clip" at bounding box center [643, 396] width 17 height 9
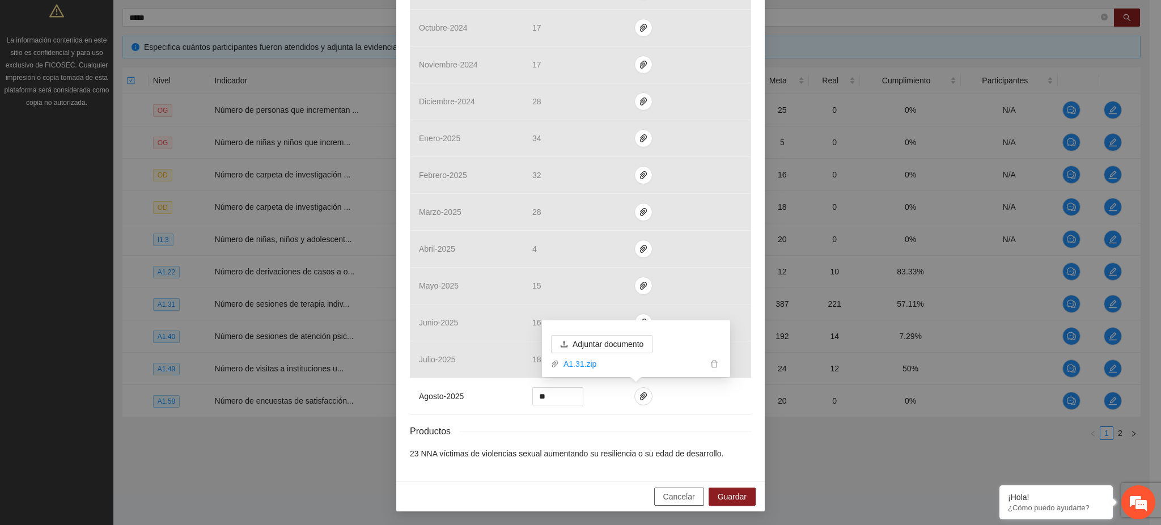
click at [567, 490] on span "Cancelar" at bounding box center [679, 496] width 32 height 12
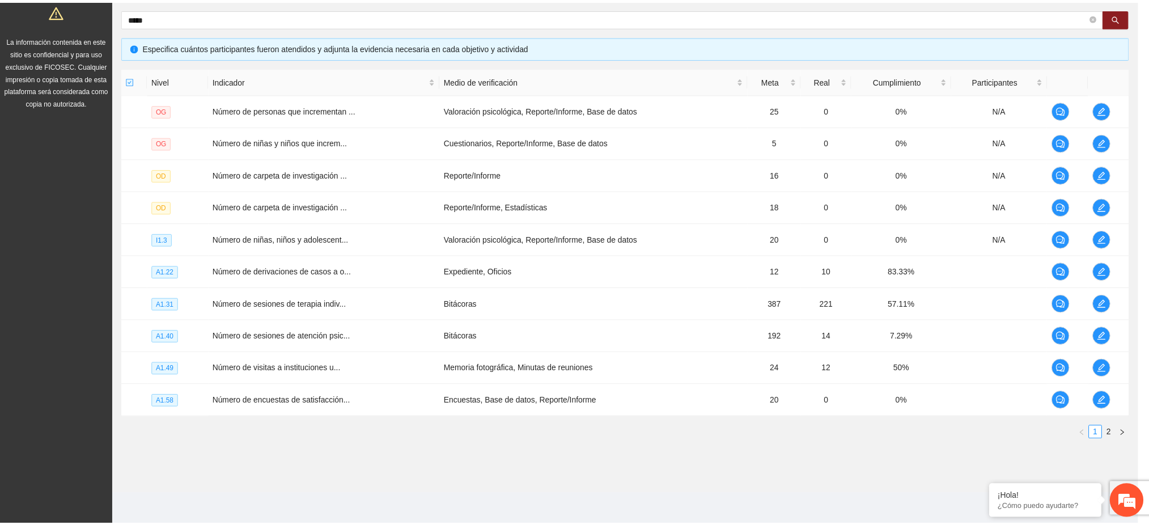
scroll to position [279, 0]
